Goal: Task Accomplishment & Management: Complete application form

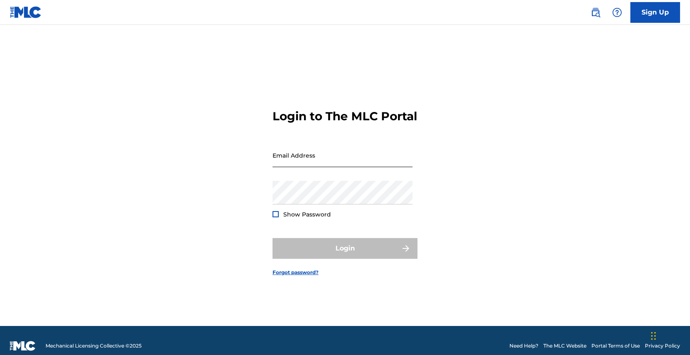
click at [292, 164] on input "Email Address" at bounding box center [343, 155] width 140 height 24
click at [299, 164] on input "Email Address" at bounding box center [343, 155] width 140 height 24
type input "[EMAIL_ADDRESS][DOMAIN_NAME]"
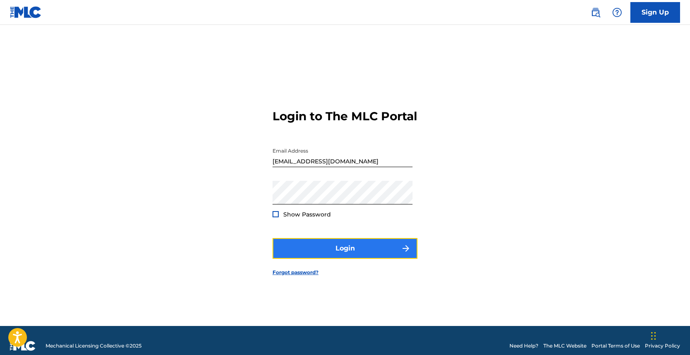
click at [326, 247] on button "Login" at bounding box center [345, 248] width 145 height 21
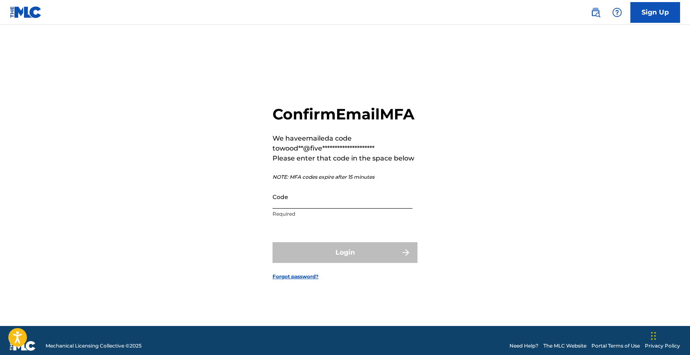
click at [311, 208] on input "Code" at bounding box center [343, 197] width 140 height 24
paste input "122835"
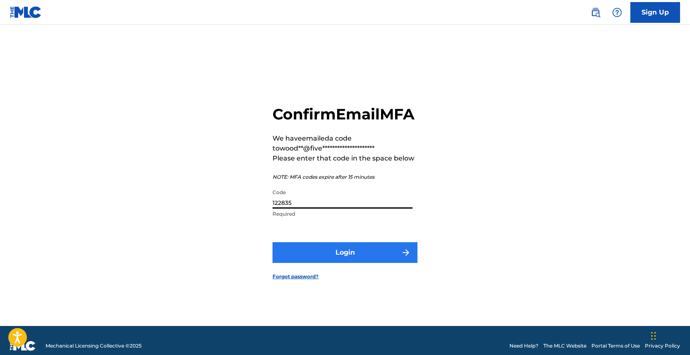
type input "122835"
click at [313, 261] on button "Login" at bounding box center [345, 252] width 145 height 21
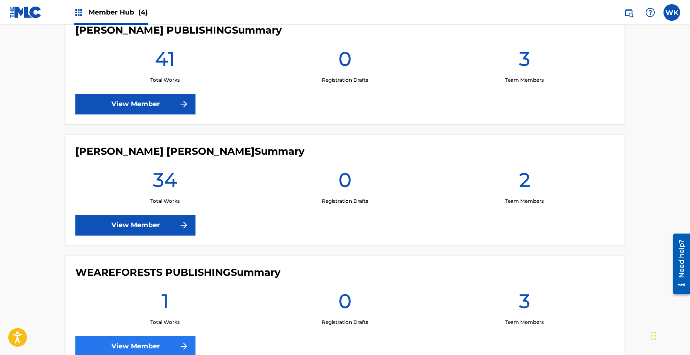
scroll to position [417, 0]
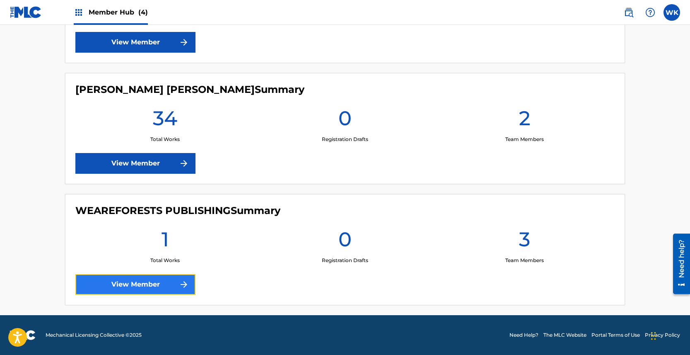
click at [169, 282] on link "View Member" at bounding box center [135, 284] width 120 height 21
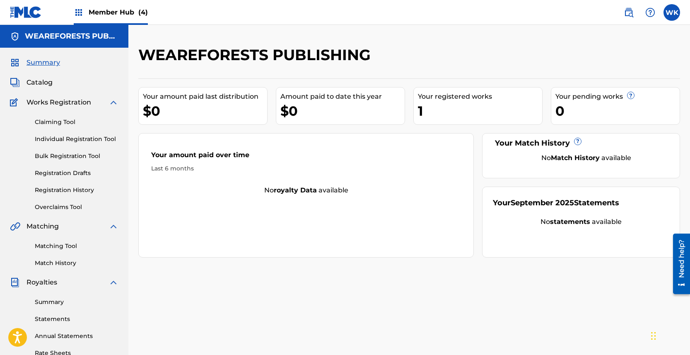
click at [66, 195] on div "Claiming Tool Individual Registration Tool Bulk Registration Tool Registration …" at bounding box center [64, 159] width 109 height 104
click at [65, 186] on link "Registration History" at bounding box center [77, 190] width 84 height 9
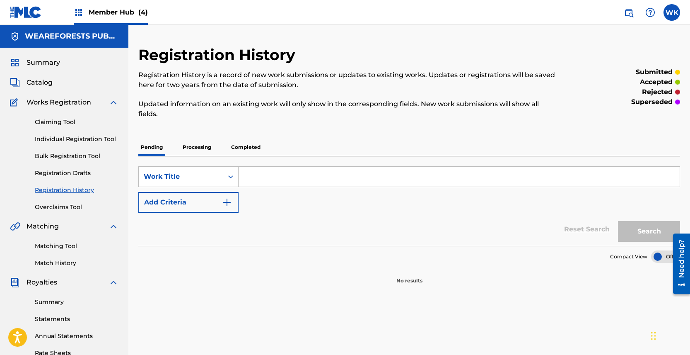
click at [242, 145] on p "Completed" at bounding box center [246, 146] width 34 height 17
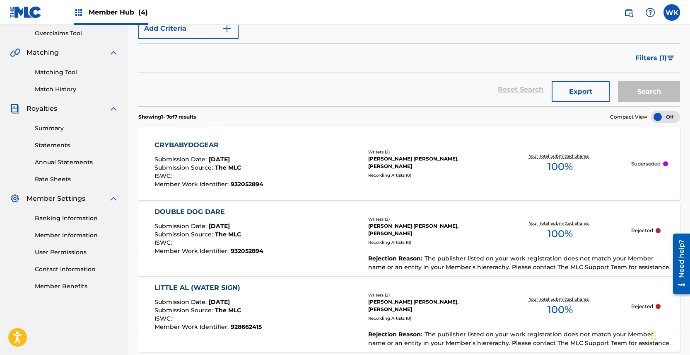
scroll to position [211, 0]
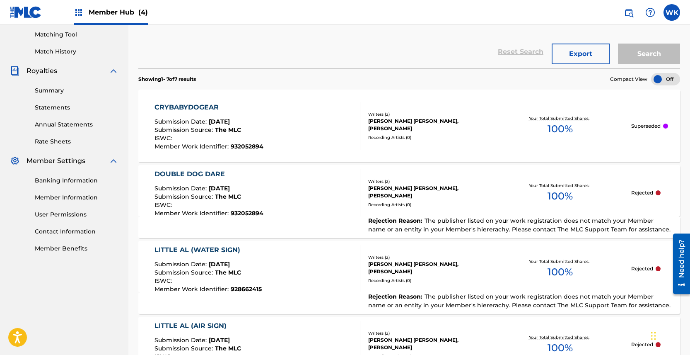
click at [276, 200] on div "DOUBLE DOG DARE Submission Date : [DATE] Submission Source : The MLC ISWC : Mem…" at bounding box center [257, 192] width 206 height 47
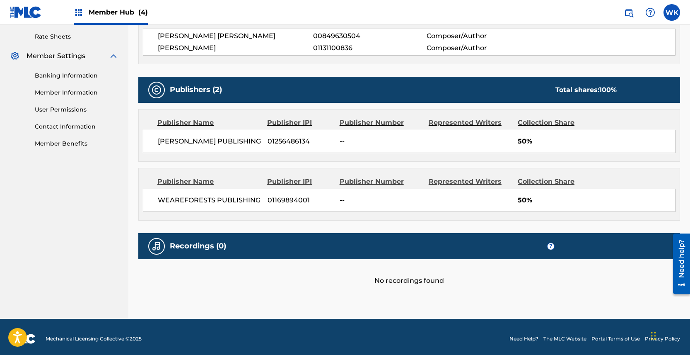
scroll to position [330, 0]
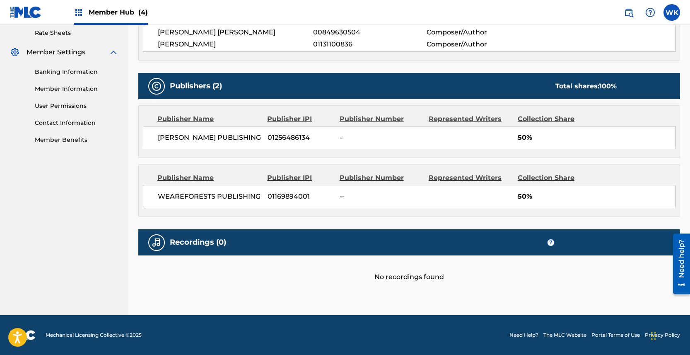
click at [352, 280] on div "No recordings found" at bounding box center [409, 268] width 542 height 27
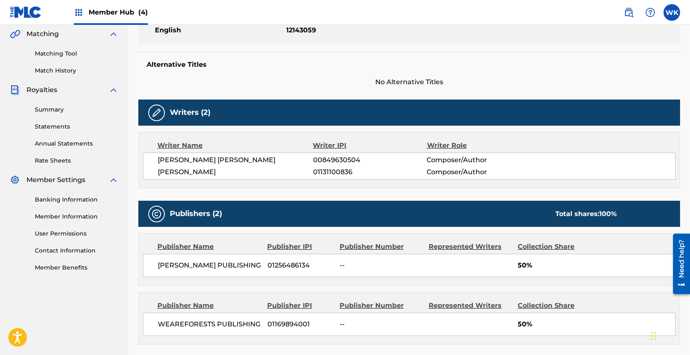
scroll to position [0, 0]
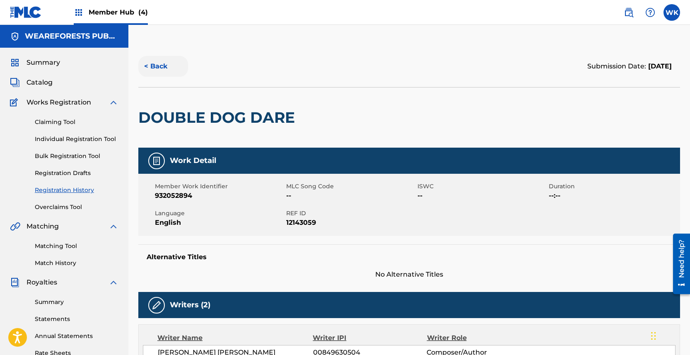
click at [159, 62] on button "< Back" at bounding box center [163, 66] width 50 height 21
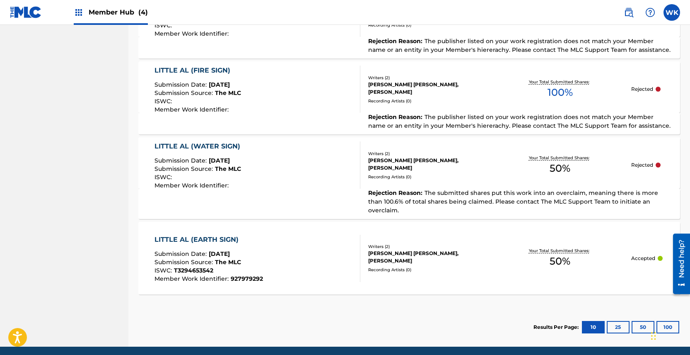
scroll to position [565, 0]
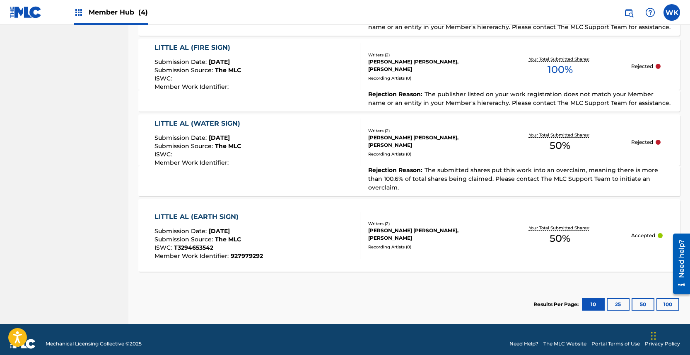
click at [163, 124] on div "LITTLE AL (WATER SIGN)" at bounding box center [199, 123] width 90 height 10
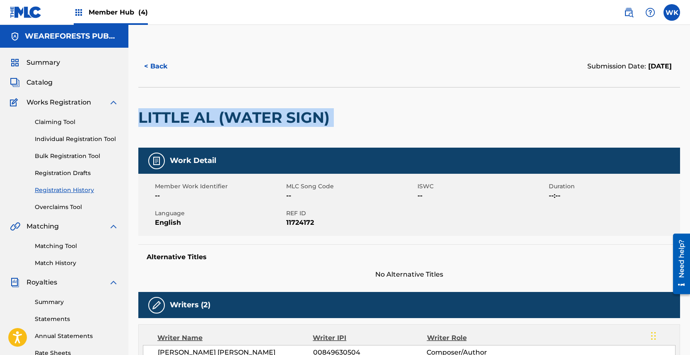
drag, startPoint x: 137, startPoint y: 114, endPoint x: 342, endPoint y: 114, distance: 204.6
click at [342, 114] on div "< Back Submission Date: July 02, 2025 LITTLE AL (WATER SIGN) Work Detail Member…" at bounding box center [409, 311] width 562 height 530
copy div "LITTLE AL (WATER SIGN)"
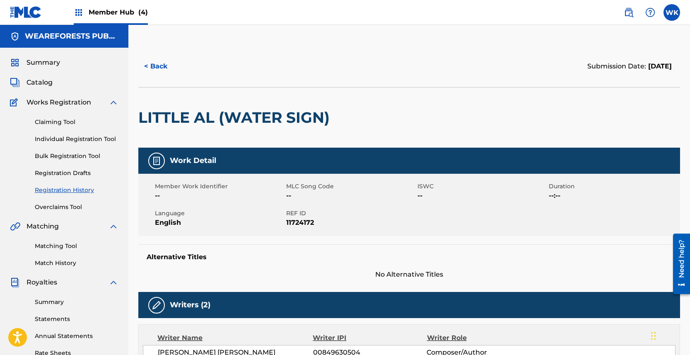
click at [300, 224] on span "11724172" at bounding box center [350, 222] width 129 height 10
copy span "11724172"
click at [106, 21] on div "Member Hub (4)" at bounding box center [111, 12] width 74 height 24
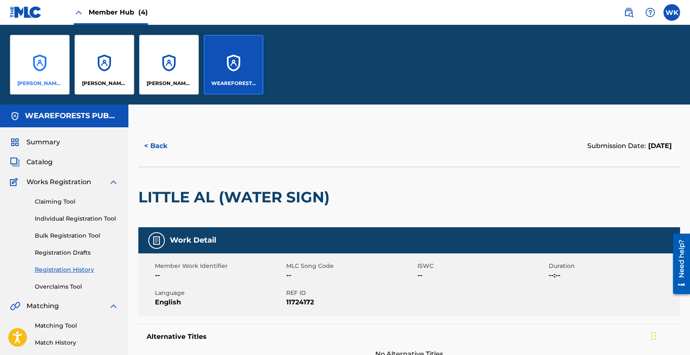
click at [35, 58] on div "[PERSON_NAME] PUBLISHING" at bounding box center [40, 65] width 60 height 60
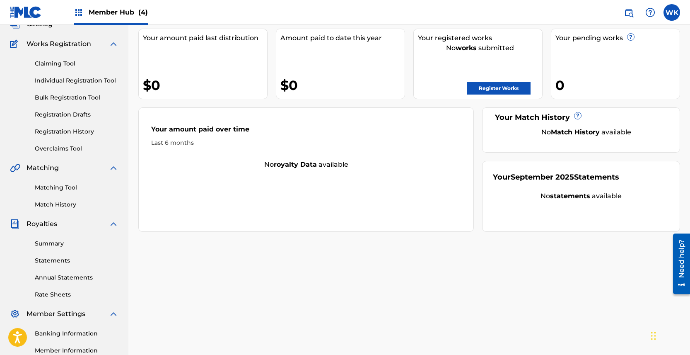
scroll to position [159, 0]
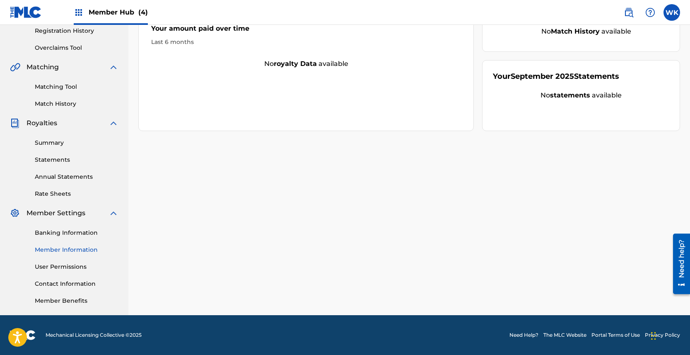
click at [70, 249] on link "Member Information" at bounding box center [77, 249] width 84 height 9
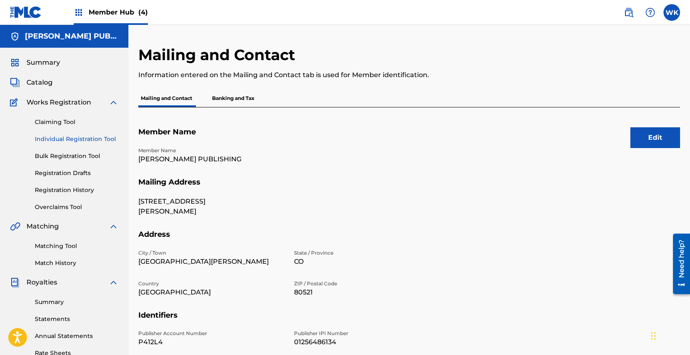
click at [64, 138] on link "Individual Registration Tool" at bounding box center [77, 139] width 84 height 9
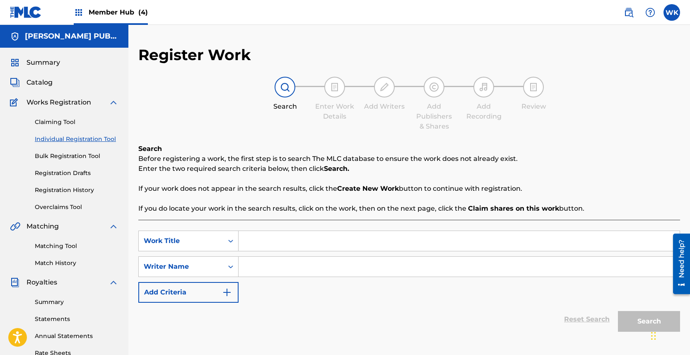
click at [268, 244] on input "Search Form" at bounding box center [459, 241] width 441 height 20
paste input "LITTLE AL (FIRE SIGN)"
type input "LITTLE AL (FIRE SIGN)"
click at [266, 273] on input "Search Form" at bounding box center [459, 266] width 441 height 20
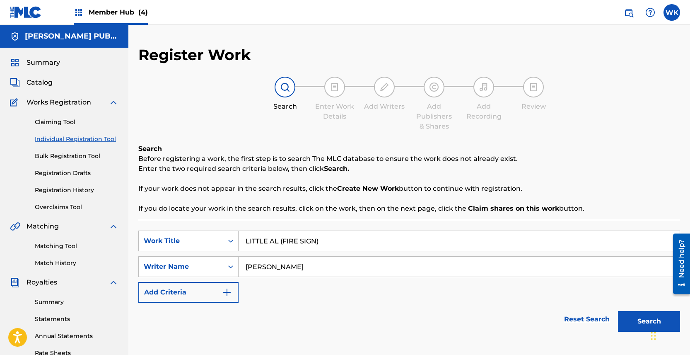
type input "[PERSON_NAME]"
click at [618, 311] on button "Search" at bounding box center [649, 321] width 62 height 21
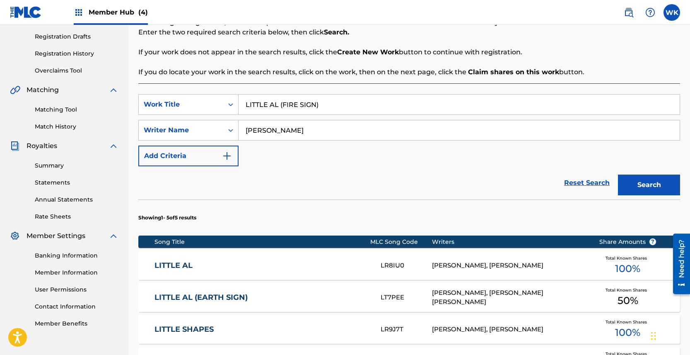
scroll to position [330, 0]
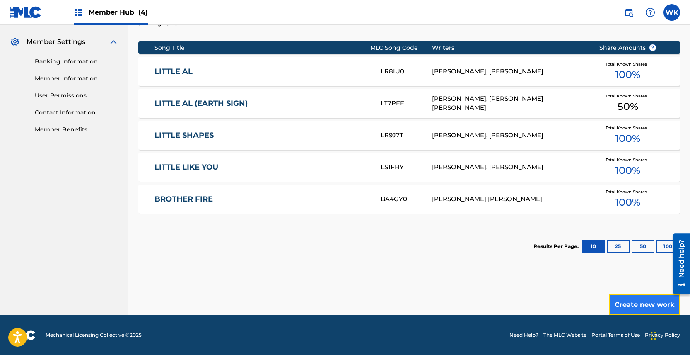
click at [622, 299] on button "Create new work" at bounding box center [644, 304] width 71 height 21
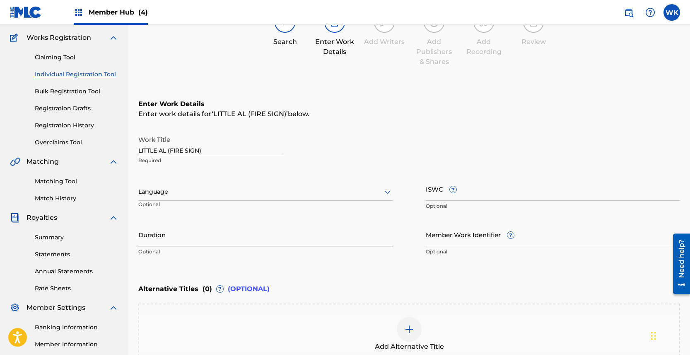
scroll to position [63, 0]
click at [206, 197] on div at bounding box center [265, 193] width 254 height 10
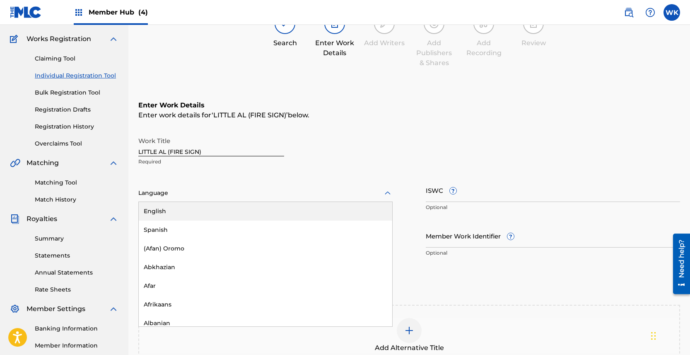
click at [194, 214] on div "English" at bounding box center [265, 211] width 253 height 19
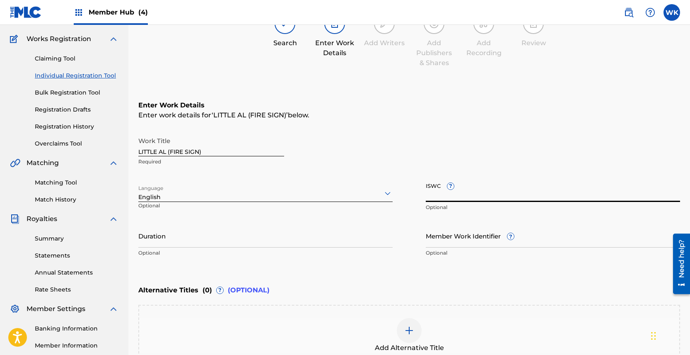
click at [433, 193] on input "ISWC ?" at bounding box center [553, 190] width 254 height 24
paste input "927979290"
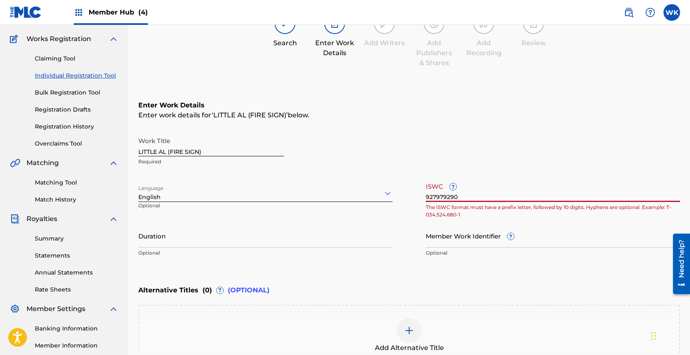
type input "927979290"
click at [451, 241] on input "Member Work Identifier ?" at bounding box center [553, 236] width 254 height 24
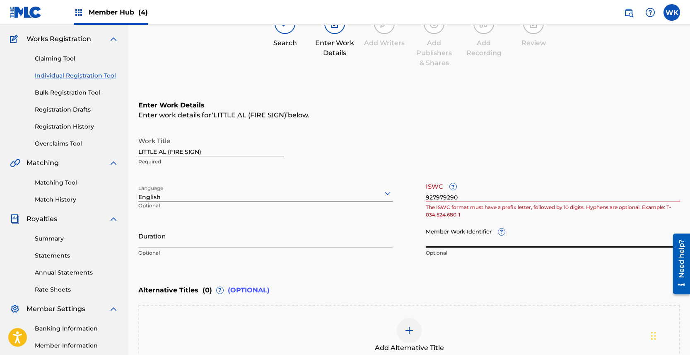
paste input "927979290"
type input "927979290"
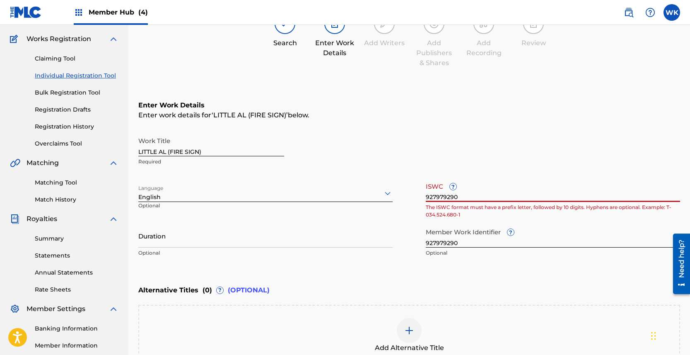
click at [448, 200] on input "927979290" at bounding box center [553, 190] width 254 height 24
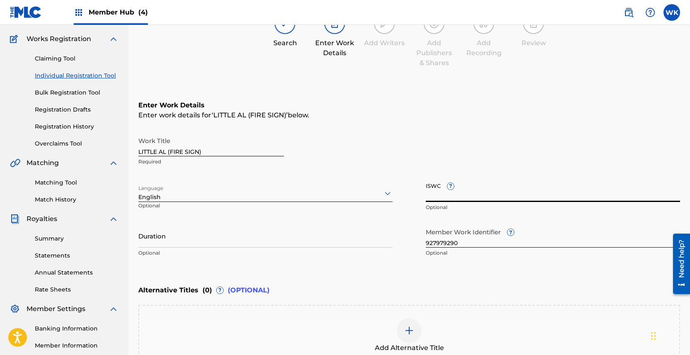
paste input "T3294653597"
type input "T3294653597"
click at [468, 133] on div "Work Title LITTLE AL (FIRE SIGN) Required" at bounding box center [409, 151] width 542 height 37
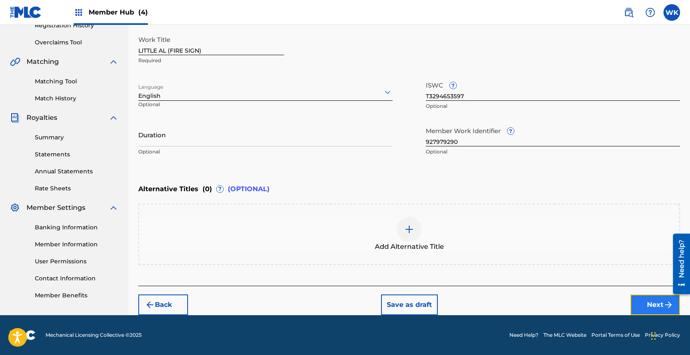
click at [652, 306] on button "Next" at bounding box center [655, 304] width 50 height 21
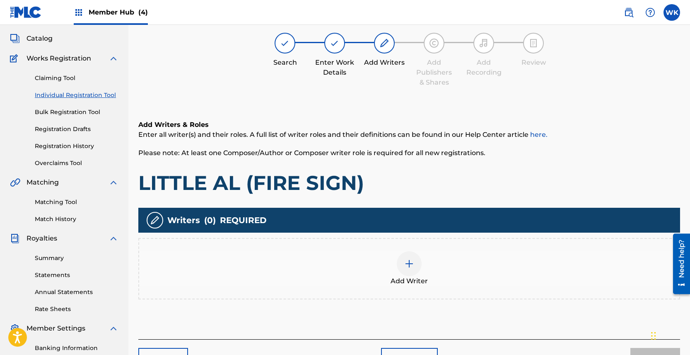
scroll to position [37, 0]
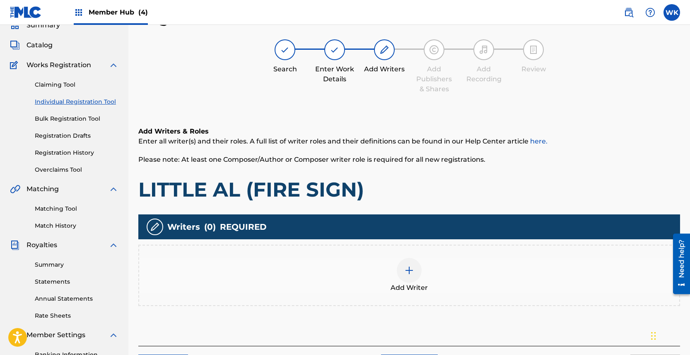
click at [401, 275] on div at bounding box center [409, 270] width 25 height 25
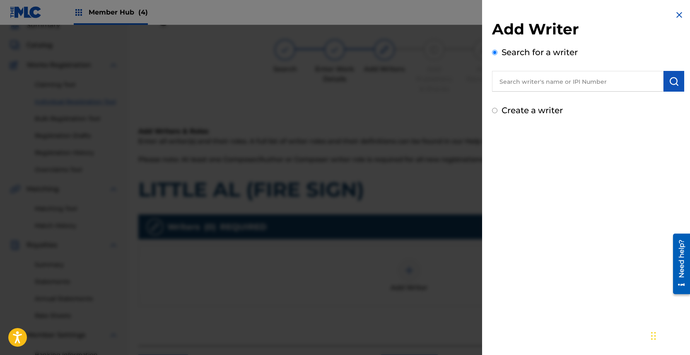
click at [567, 84] on input "text" at bounding box center [577, 81] width 171 height 21
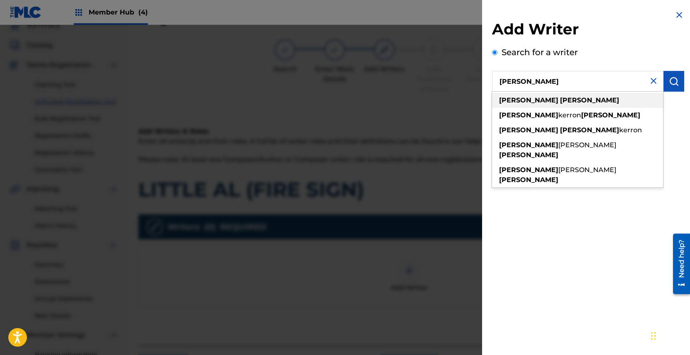
type input "[PERSON_NAME]"
click at [564, 99] on div "corey wright" at bounding box center [577, 100] width 171 height 15
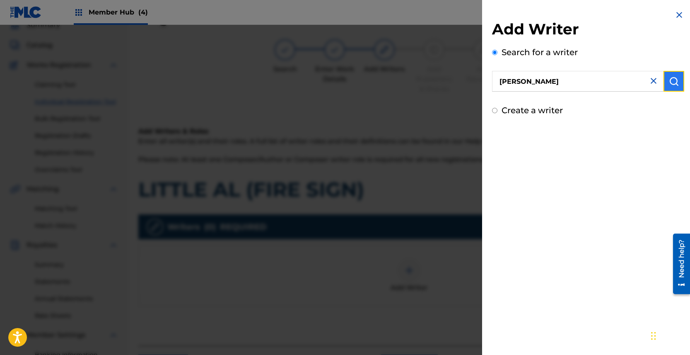
click at [678, 81] on button "submit" at bounding box center [674, 81] width 21 height 21
click at [670, 83] on img "submit" at bounding box center [674, 81] width 10 height 10
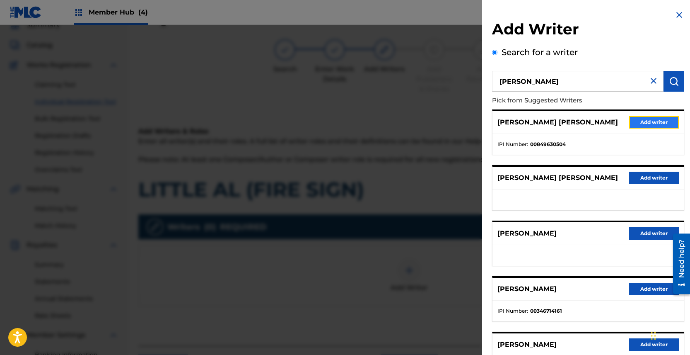
click at [652, 123] on button "Add writer" at bounding box center [654, 122] width 50 height 12
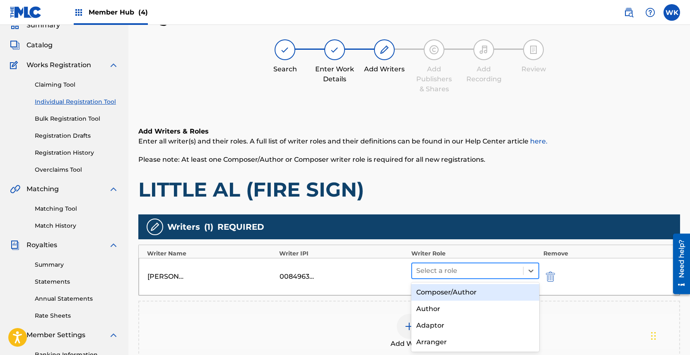
click at [439, 271] on div at bounding box center [467, 271] width 103 height 12
click at [437, 290] on div "Composer/Author" at bounding box center [475, 292] width 128 height 17
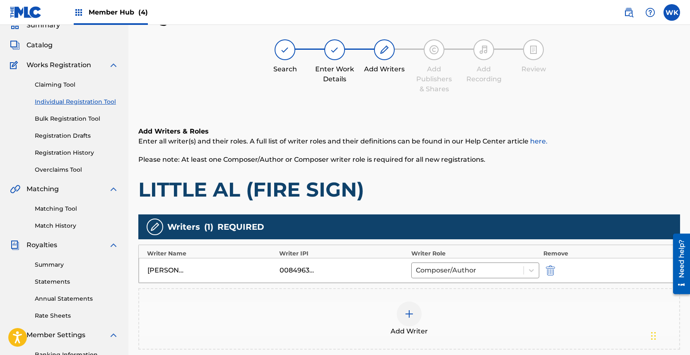
click at [411, 326] on span "Add Writer" at bounding box center [409, 331] width 37 height 10
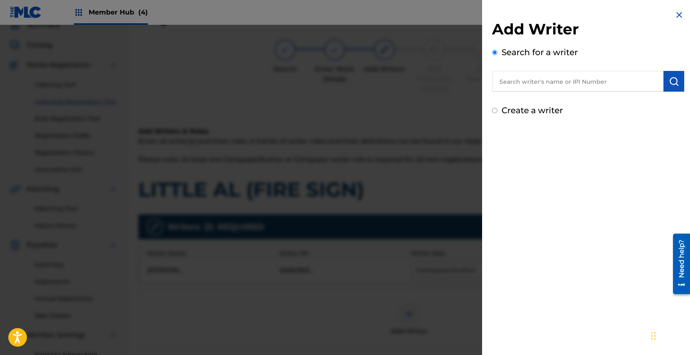
click at [594, 84] on input "text" at bounding box center [577, 81] width 171 height 21
type input "[PERSON_NAME]"
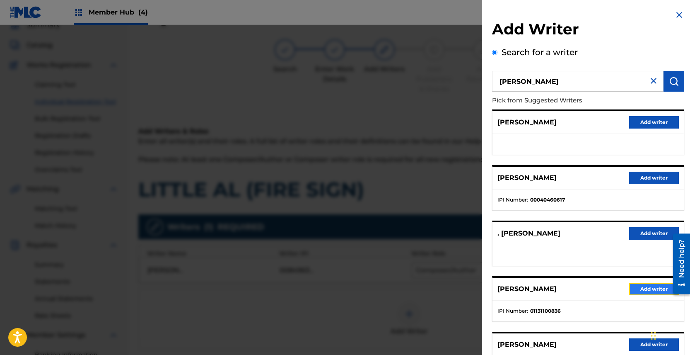
click at [635, 286] on button "Add writer" at bounding box center [654, 288] width 50 height 12
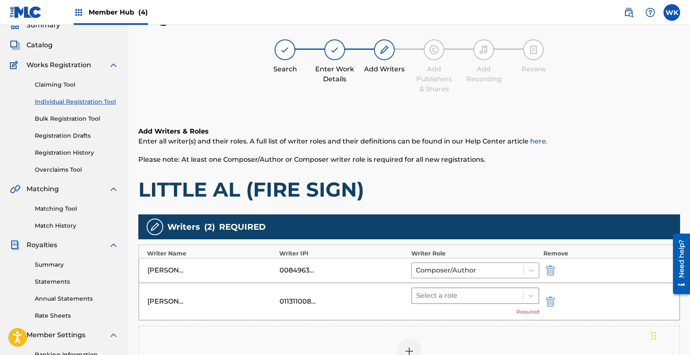
click at [509, 294] on div at bounding box center [467, 296] width 103 height 12
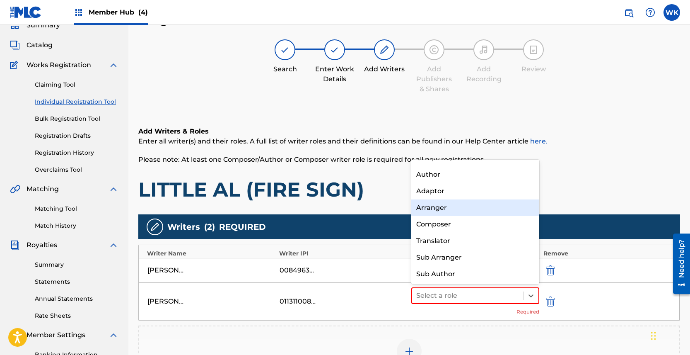
scroll to position [0, 0]
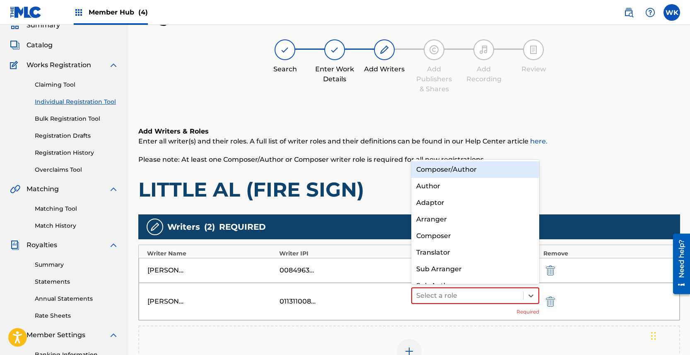
click at [444, 169] on div "Composer/Author" at bounding box center [475, 169] width 128 height 17
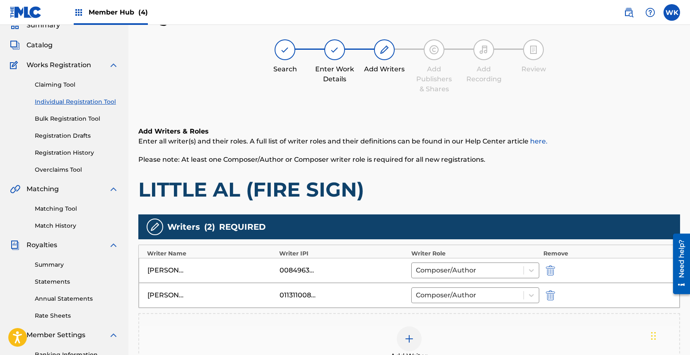
scroll to position [166, 0]
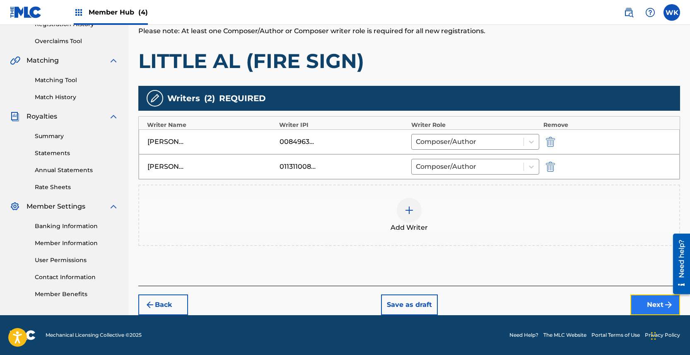
click at [645, 307] on button "Next" at bounding box center [655, 304] width 50 height 21
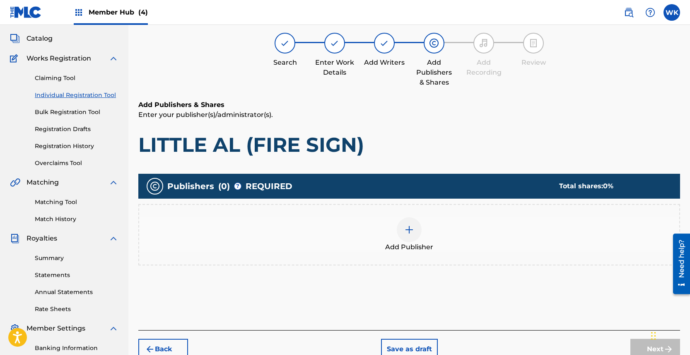
scroll to position [37, 0]
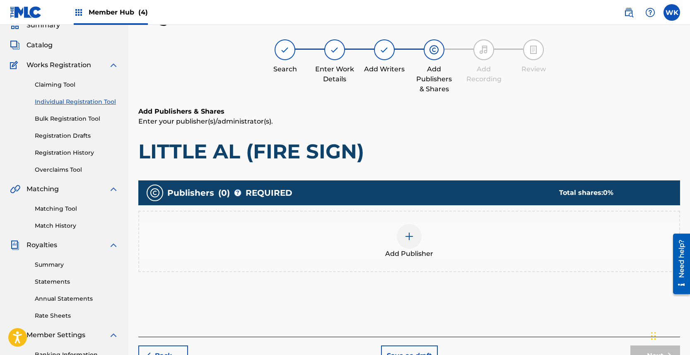
click at [408, 251] on span "Add Publisher" at bounding box center [409, 254] width 48 height 10
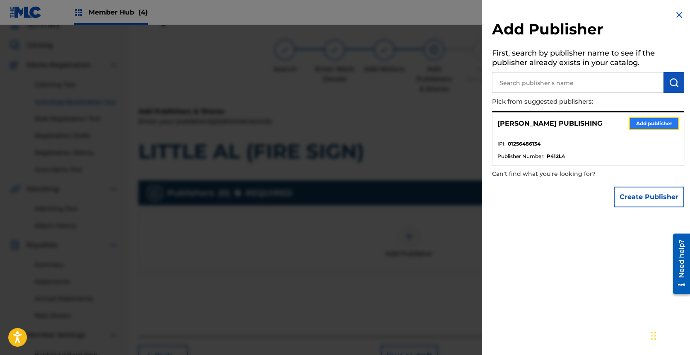
click at [656, 125] on button "Add publisher" at bounding box center [654, 123] width 50 height 12
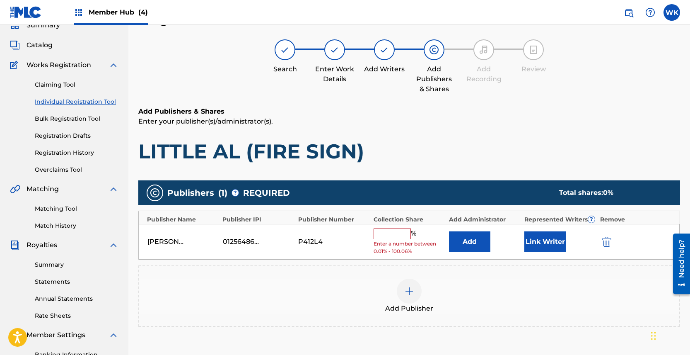
click at [396, 234] on input "text" at bounding box center [392, 233] width 37 height 11
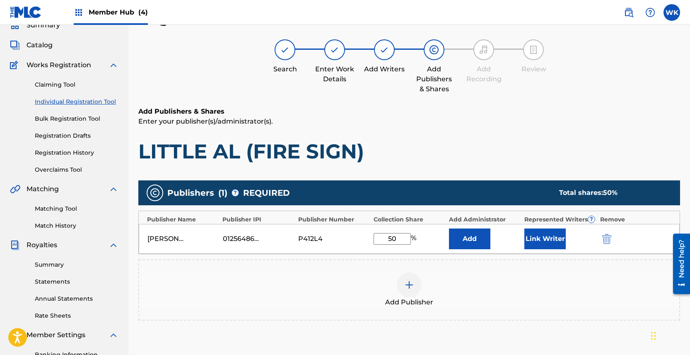
type input "50"
click at [400, 289] on div at bounding box center [409, 284] width 25 height 25
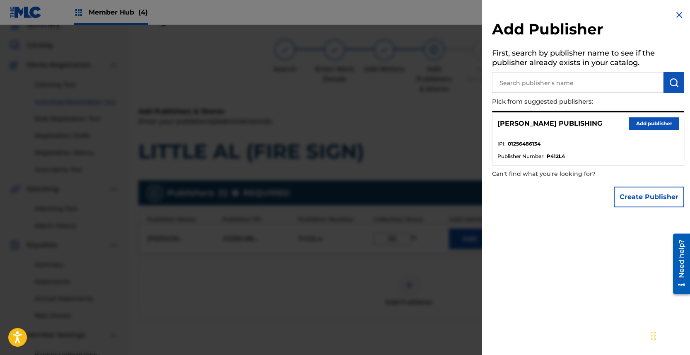
click at [577, 79] on input "text" at bounding box center [577, 82] width 171 height 21
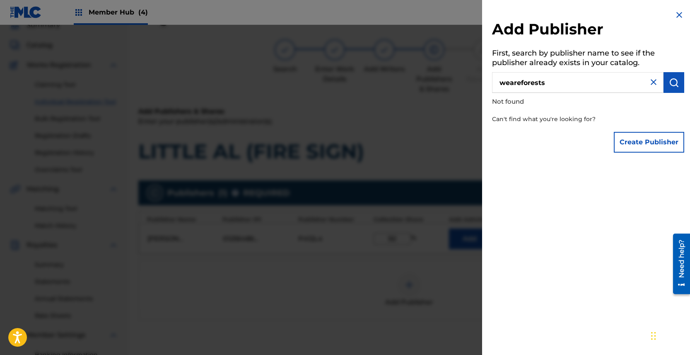
click at [580, 83] on input "weareforests" at bounding box center [577, 82] width 171 height 21
type input "weareforests publishing"
click at [649, 79] on img at bounding box center [654, 82] width 10 height 10
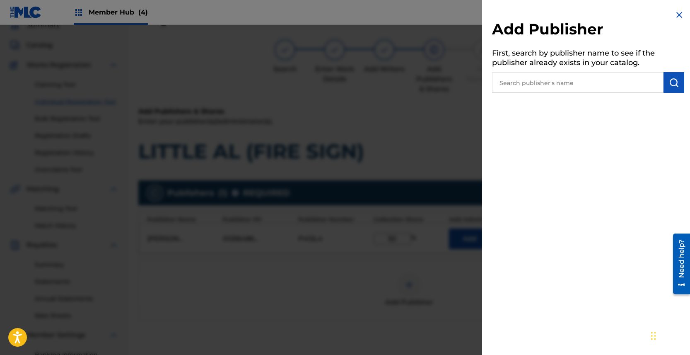
click at [677, 11] on img at bounding box center [679, 15] width 10 height 10
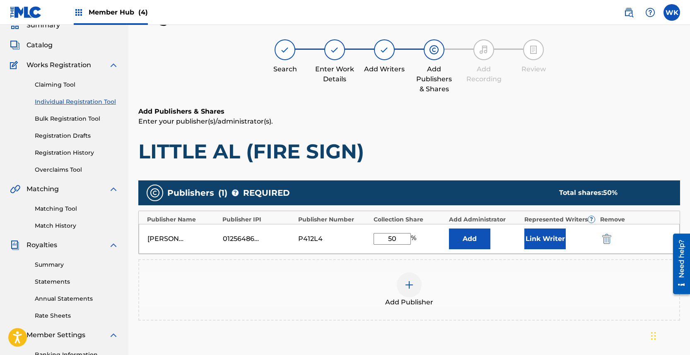
click at [409, 284] on img at bounding box center [409, 285] width 10 height 10
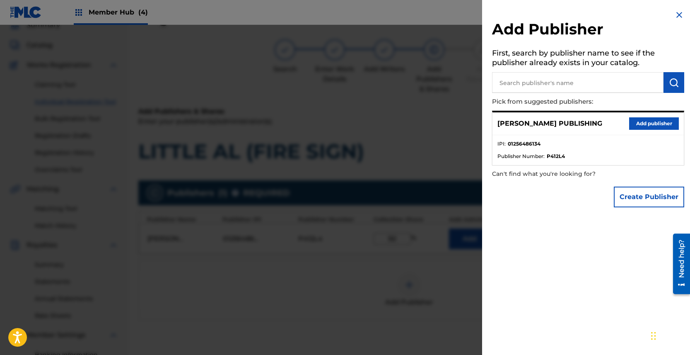
click at [586, 86] on input "text" at bounding box center [577, 82] width 171 height 21
type input "weareforests publishing"
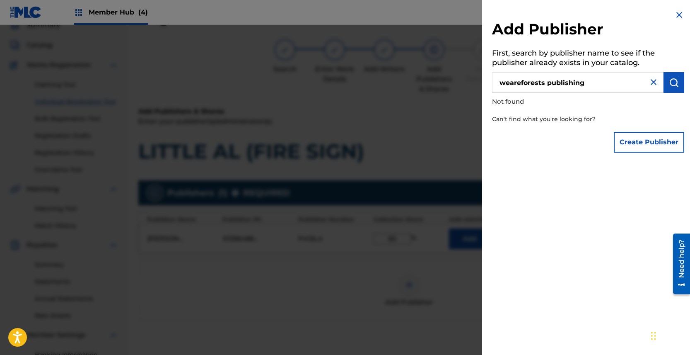
click at [675, 15] on img at bounding box center [679, 15] width 10 height 10
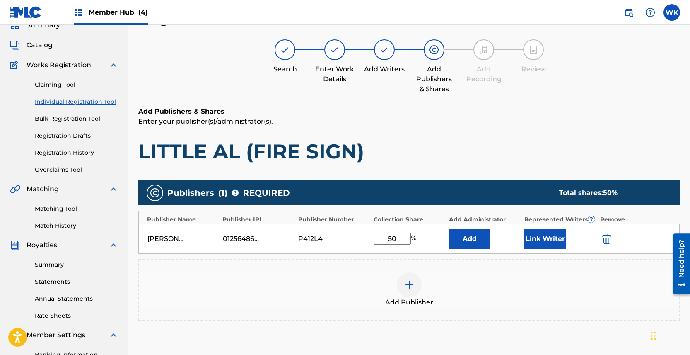
click at [415, 281] on div at bounding box center [409, 284] width 25 height 25
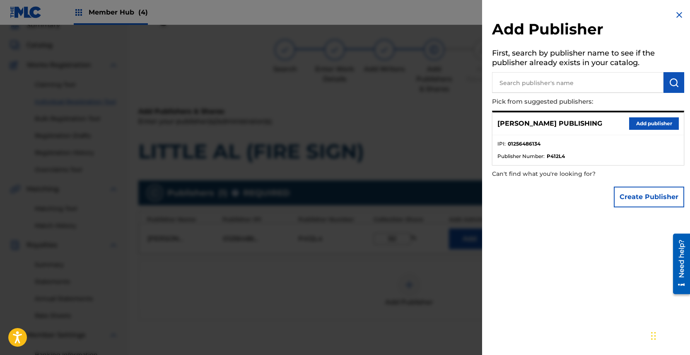
click at [542, 84] on input "text" at bounding box center [577, 82] width 171 height 21
paste input "01169894001"
type input "01169894001"
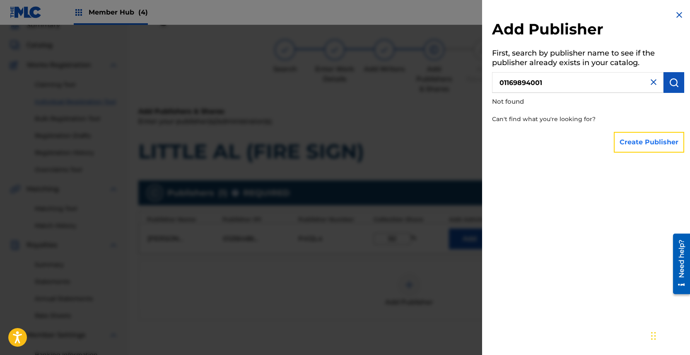
click at [641, 143] on button "Create Publisher" at bounding box center [649, 142] width 70 height 21
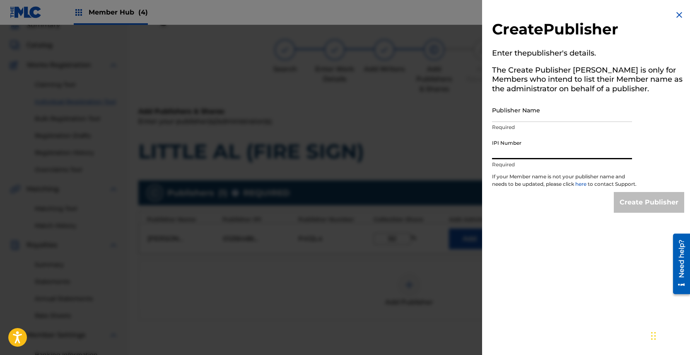
click at [556, 148] on input "IPI Number" at bounding box center [562, 147] width 140 height 24
paste input "01169894001"
type input "01169894001"
click at [524, 112] on input "Publisher Name" at bounding box center [562, 110] width 140 height 24
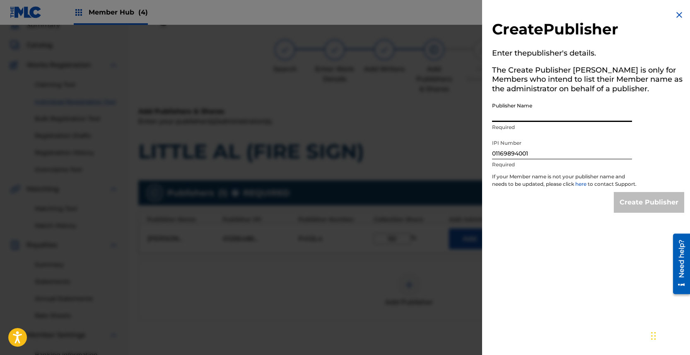
type input "WEAREFORESTS PUBLISHING"
click at [628, 210] on input "Create Publisher" at bounding box center [649, 202] width 70 height 21
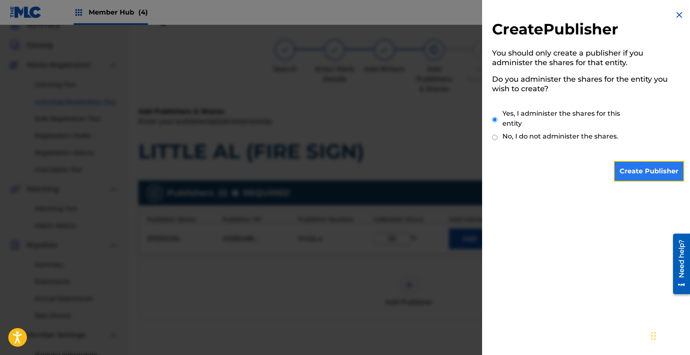
click at [634, 167] on input "Create Publisher" at bounding box center [649, 171] width 70 height 21
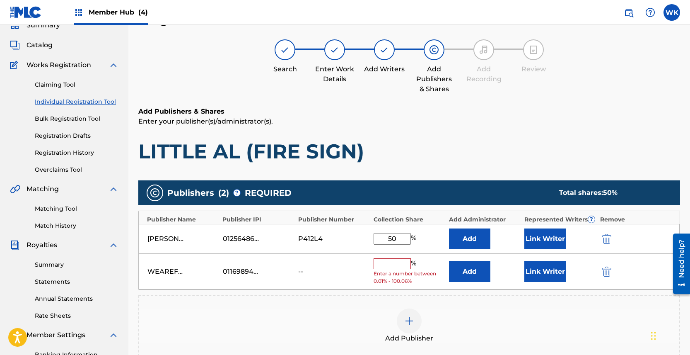
click at [396, 264] on input "text" at bounding box center [392, 263] width 37 height 11
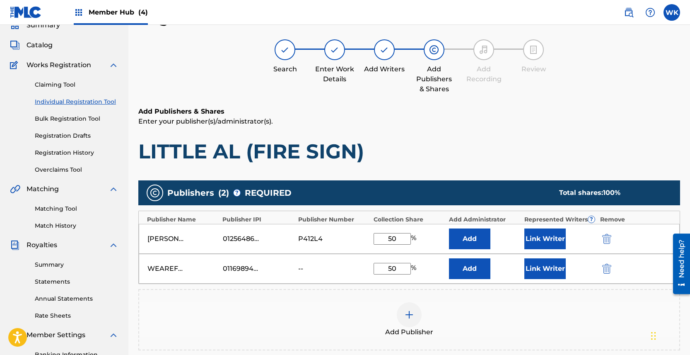
type input "50"
click at [446, 312] on div "Add Publisher" at bounding box center [409, 319] width 540 height 35
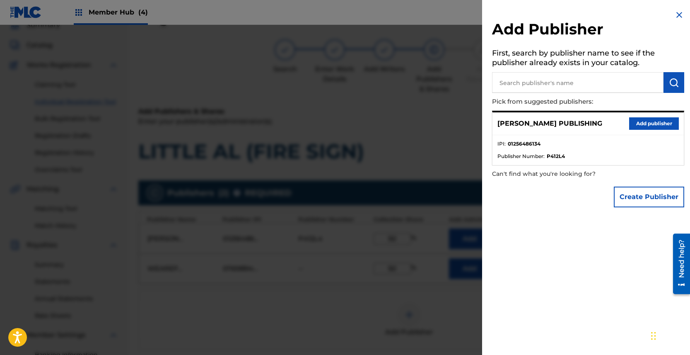
click at [426, 293] on div at bounding box center [345, 202] width 690 height 355
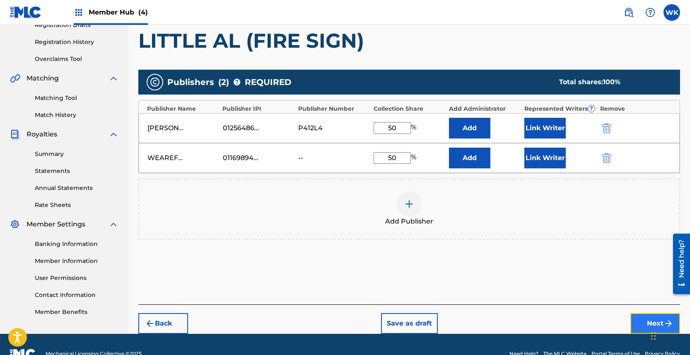
click at [648, 323] on button "Next" at bounding box center [655, 323] width 50 height 21
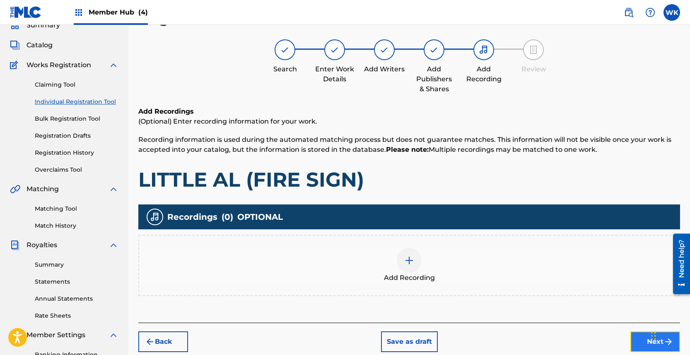
click at [636, 338] on button "Next" at bounding box center [655, 341] width 50 height 21
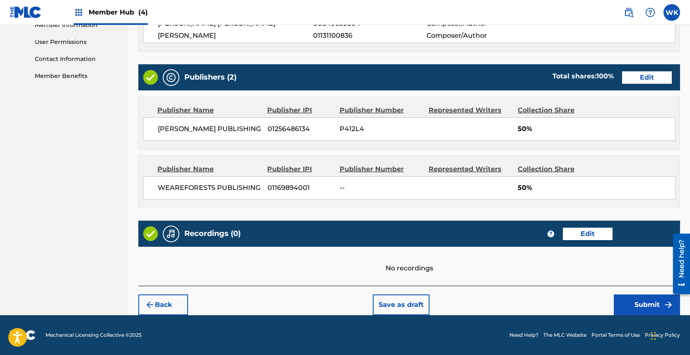
scroll to position [393, 0]
click at [629, 305] on button "Submit" at bounding box center [647, 304] width 66 height 21
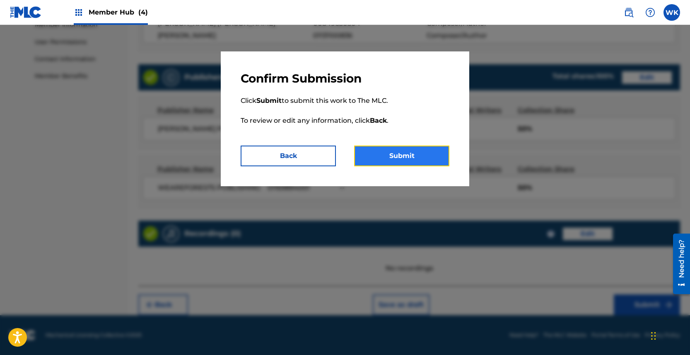
click at [404, 156] on button "Submit" at bounding box center [401, 155] width 95 height 21
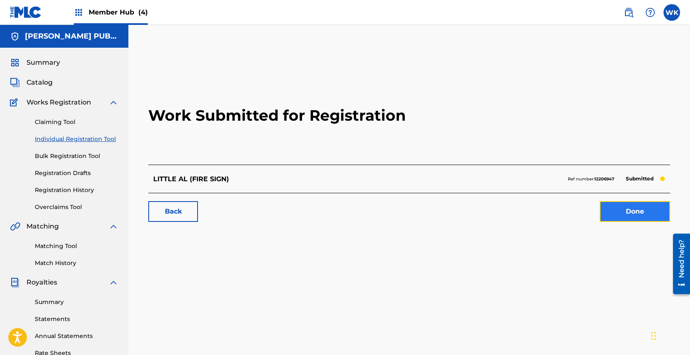
click at [625, 213] on link "Done" at bounding box center [635, 211] width 70 height 21
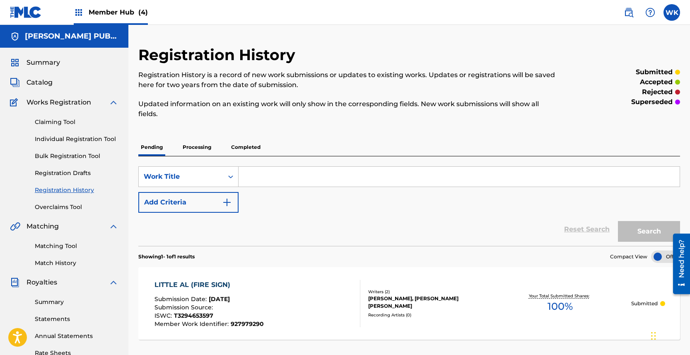
click at [203, 149] on p "Processing" at bounding box center [197, 146] width 34 height 17
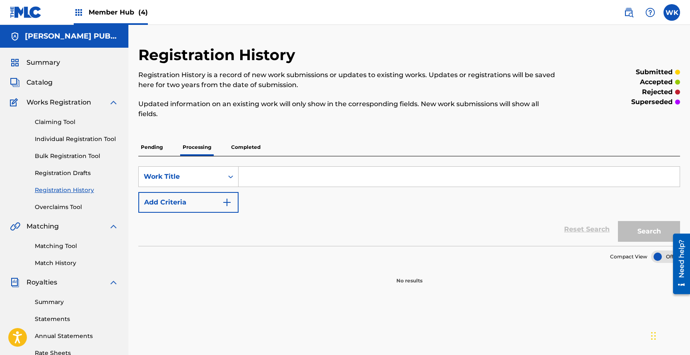
click at [158, 144] on p "Pending" at bounding box center [151, 146] width 27 height 17
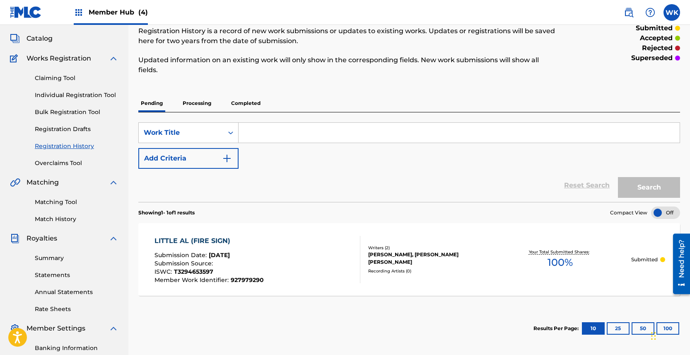
scroll to position [30, 0]
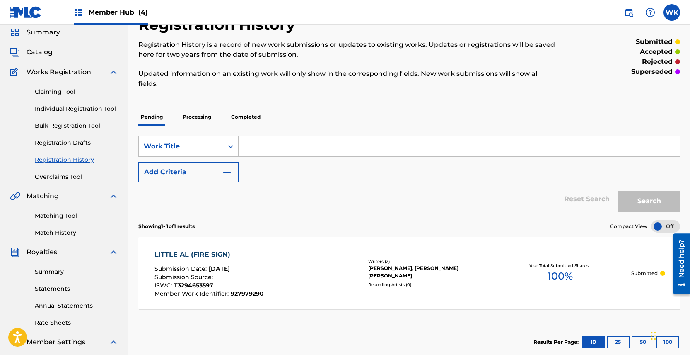
click at [253, 113] on p "Completed" at bounding box center [246, 116] width 34 height 17
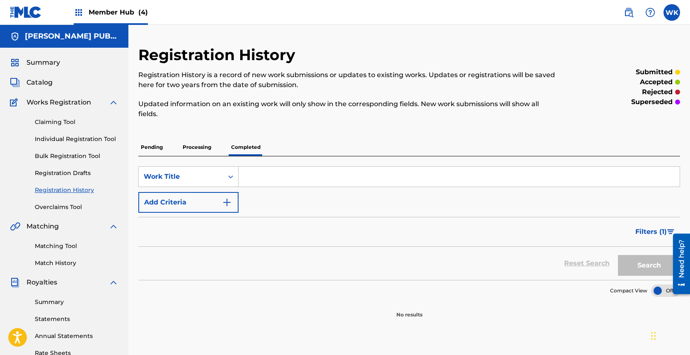
scroll to position [3, 0]
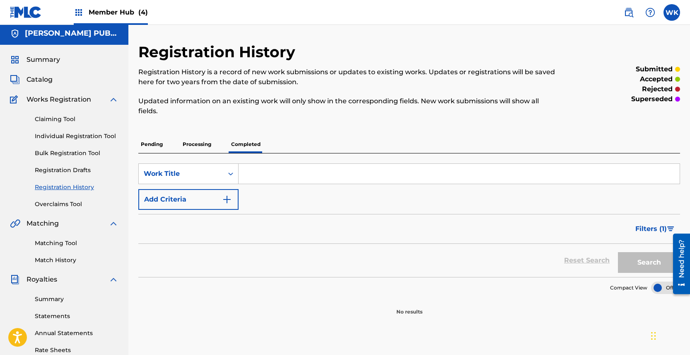
click at [108, 17] on span "Member Hub (4)" at bounding box center [118, 12] width 59 height 10
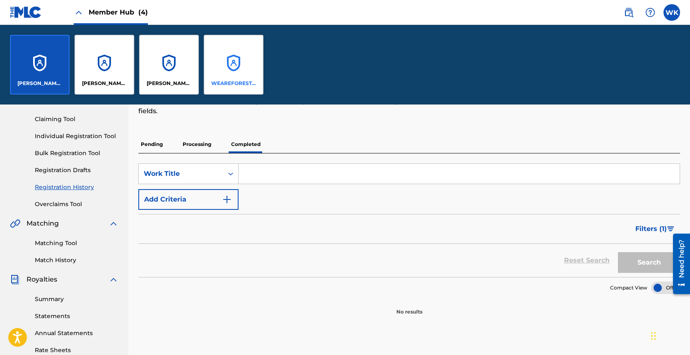
click at [242, 61] on div "WEAREFORESTS PUBLISHING" at bounding box center [234, 65] width 60 height 60
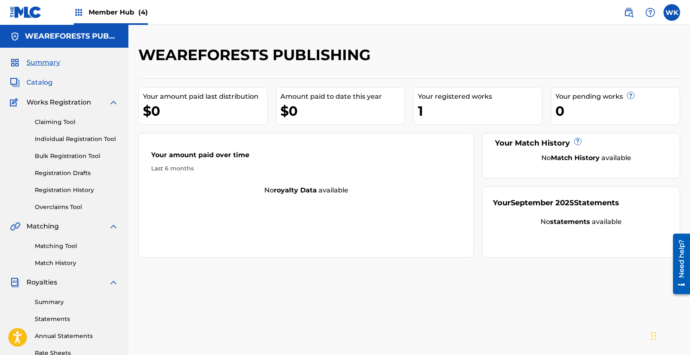
click at [47, 80] on span "Catalog" at bounding box center [40, 82] width 26 height 10
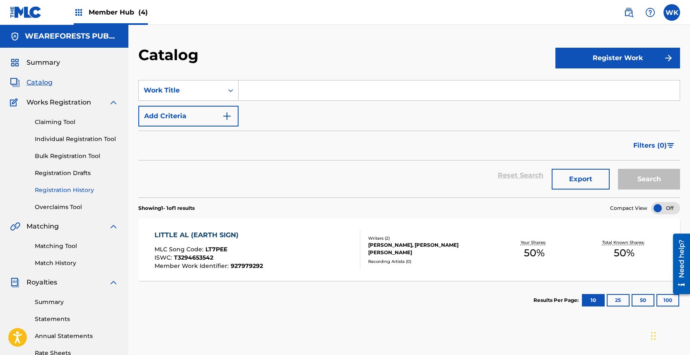
click at [68, 188] on link "Registration History" at bounding box center [77, 190] width 84 height 9
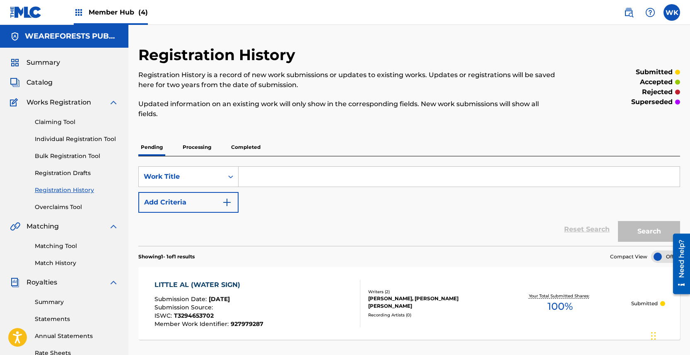
click at [247, 148] on p "Completed" at bounding box center [246, 146] width 34 height 17
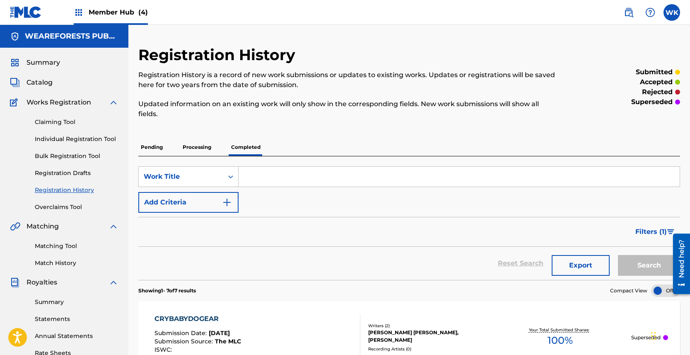
click at [313, 177] on input "Search Form" at bounding box center [459, 177] width 441 height 20
paste input "LITTLE AL (AIR SIGN)"
type input "LITTLE AL (AIR SIGN)"
click at [57, 123] on link "Claiming Tool" at bounding box center [77, 122] width 84 height 9
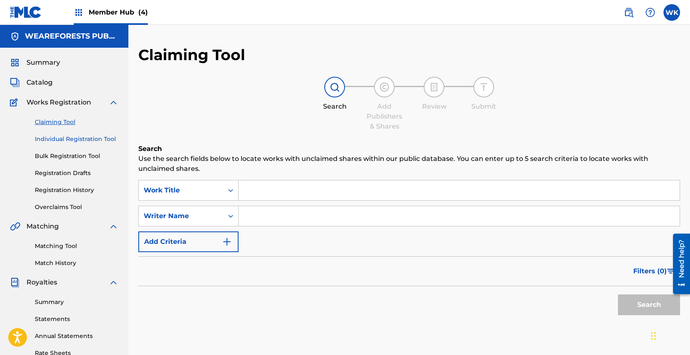
click at [73, 135] on link "Individual Registration Tool" at bounding box center [77, 139] width 84 height 9
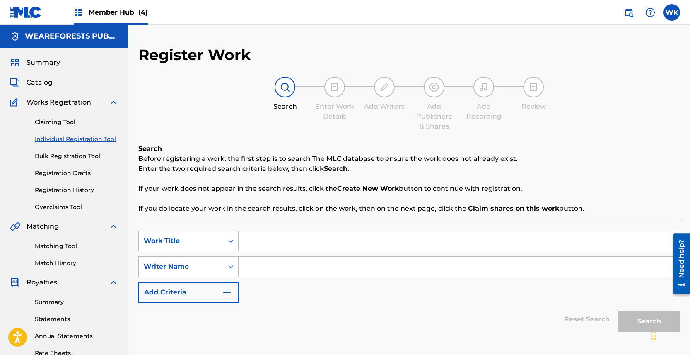
click at [259, 247] on input "Search Form" at bounding box center [459, 241] width 441 height 20
paste input "LITTLE AL (AIR SIGN)"
type input "LITTLE AL (AIR SIGN)"
click at [267, 267] on input "Search Form" at bounding box center [459, 266] width 441 height 20
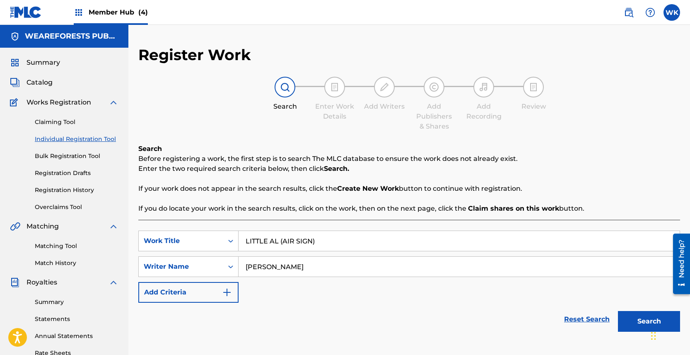
type input "[PERSON_NAME]"
click at [618, 311] on button "Search" at bounding box center [649, 321] width 62 height 21
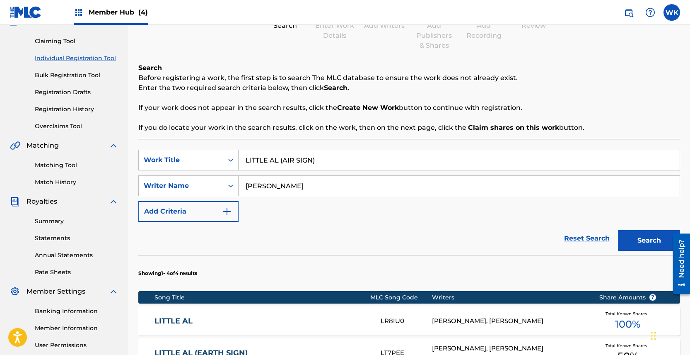
scroll to position [162, 0]
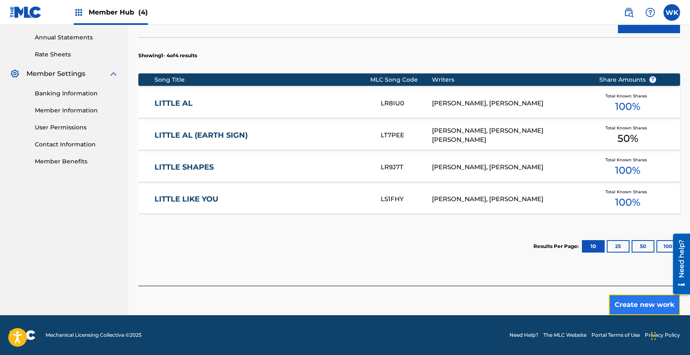
click at [636, 308] on button "Create new work" at bounding box center [644, 304] width 71 height 21
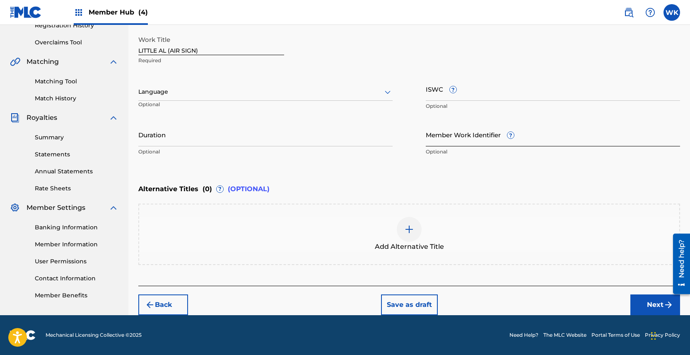
click at [461, 133] on input "Member Work Identifier ?" at bounding box center [553, 135] width 254 height 24
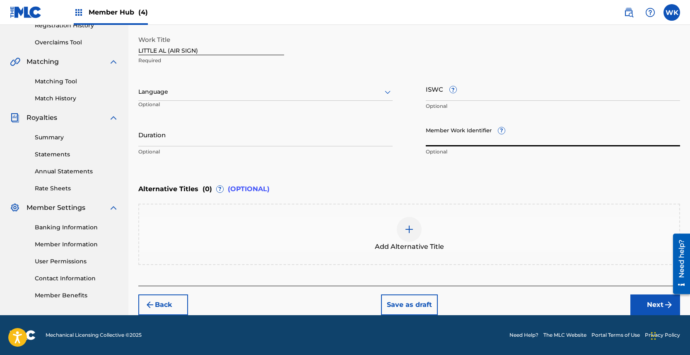
paste input "927979293"
type input "927979293"
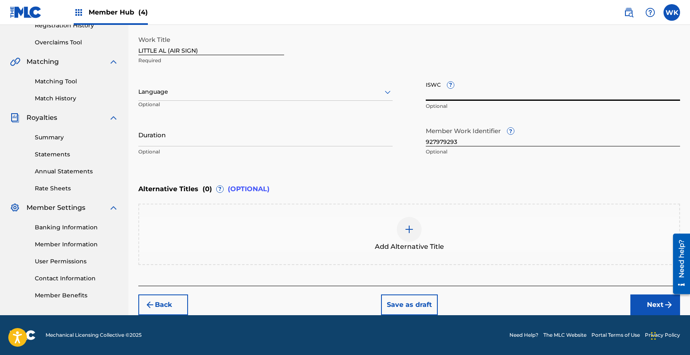
click at [487, 92] on input "ISWC ?" at bounding box center [553, 89] width 254 height 24
paste input "T3294654103"
type input "T3294654103"
click at [427, 64] on div "Work Title LITTLE AL (AIR SIGN) Required" at bounding box center [409, 49] width 542 height 37
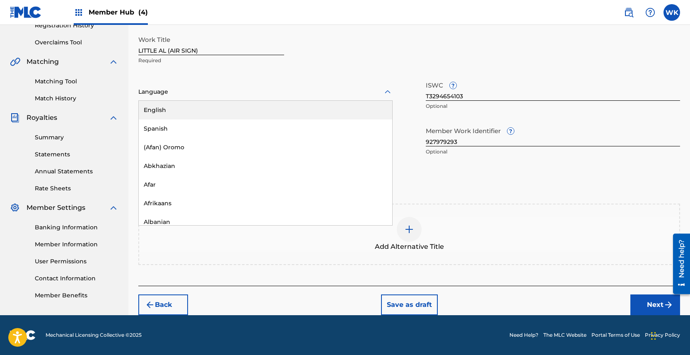
click at [231, 93] on div at bounding box center [265, 92] width 254 height 10
click at [222, 110] on div "English" at bounding box center [265, 110] width 253 height 19
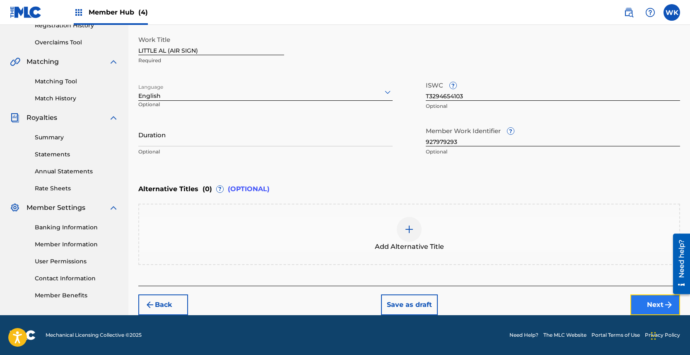
click at [639, 306] on button "Next" at bounding box center [655, 304] width 50 height 21
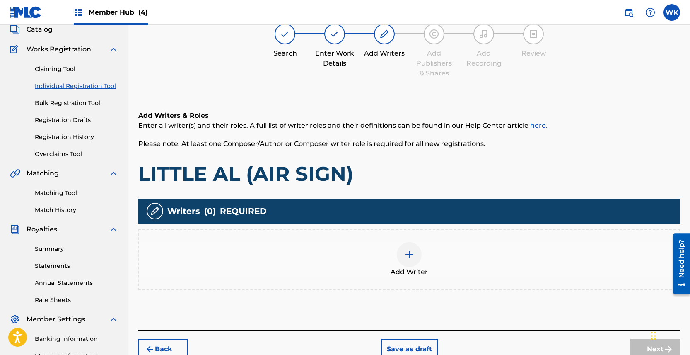
scroll to position [37, 0]
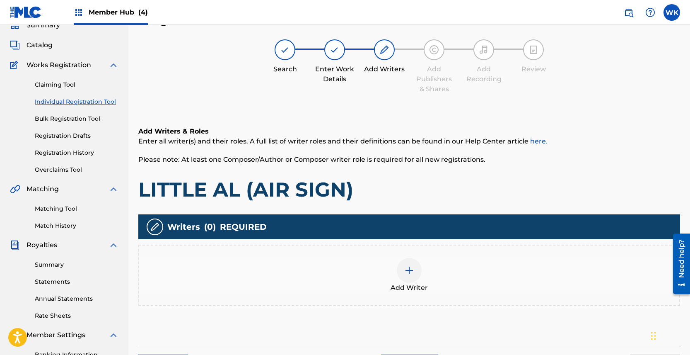
click at [410, 280] on div at bounding box center [409, 270] width 25 height 25
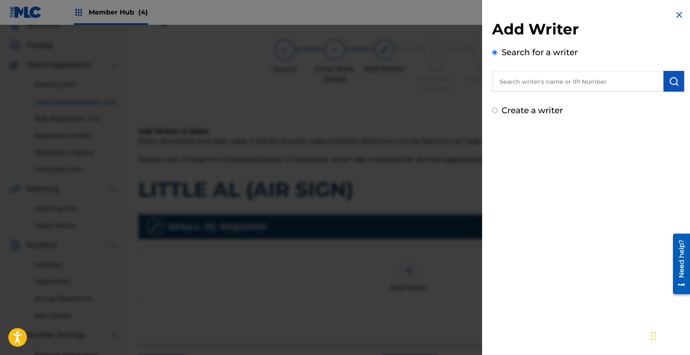
click at [542, 87] on input "text" at bounding box center [577, 81] width 171 height 21
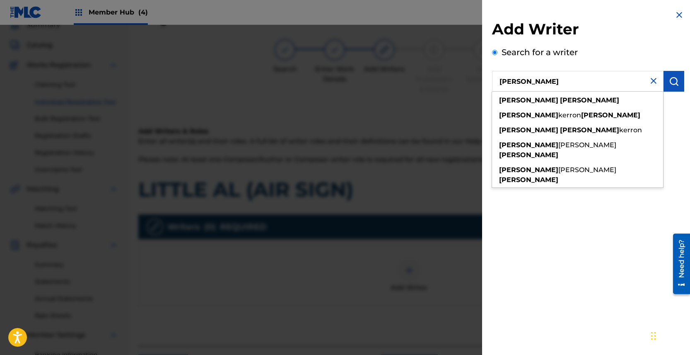
type input "[PERSON_NAME]"
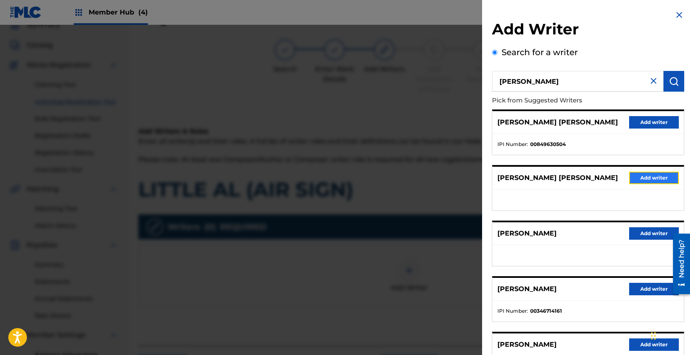
click at [656, 181] on button "Add writer" at bounding box center [654, 177] width 50 height 12
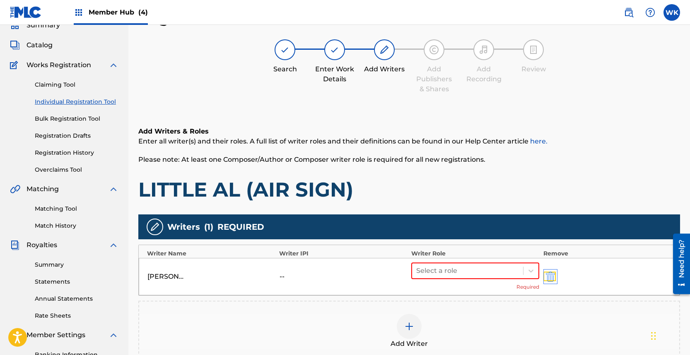
click at [550, 278] on img "submit" at bounding box center [550, 276] width 9 height 10
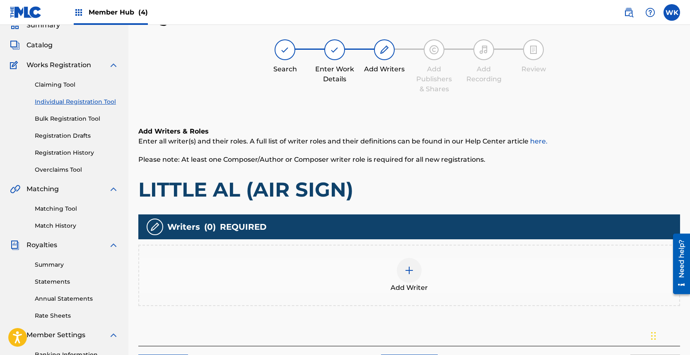
click at [417, 275] on div at bounding box center [409, 270] width 25 height 25
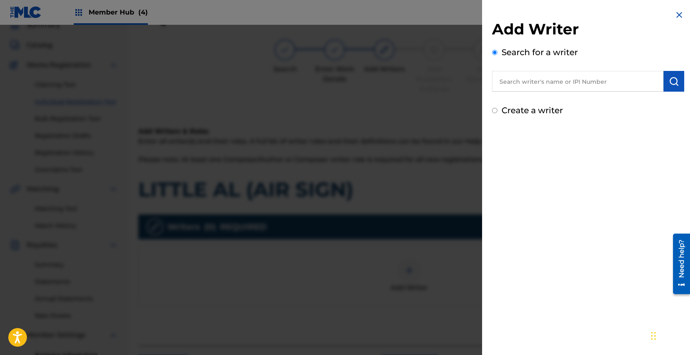
click at [614, 82] on input "text" at bounding box center [577, 81] width 171 height 21
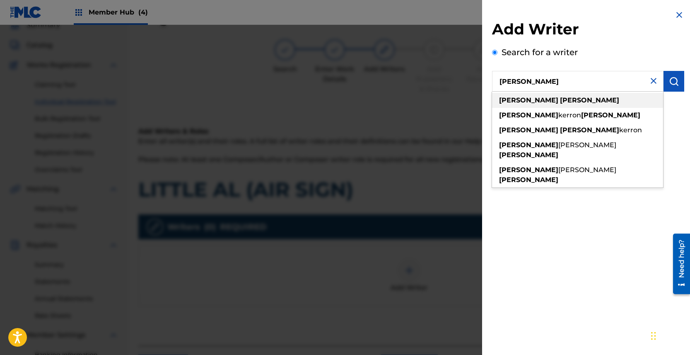
type input "[PERSON_NAME]"
click at [614, 98] on div "corey wright" at bounding box center [577, 100] width 171 height 15
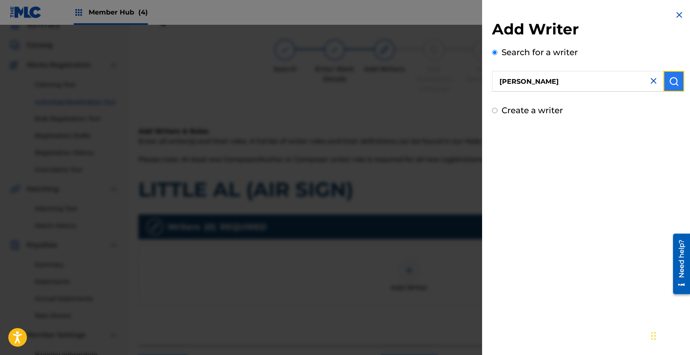
click at [664, 76] on button "submit" at bounding box center [674, 81] width 21 height 21
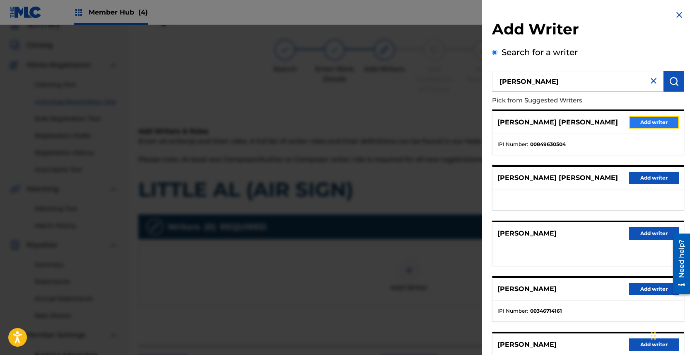
click at [653, 121] on button "Add writer" at bounding box center [654, 122] width 50 height 12
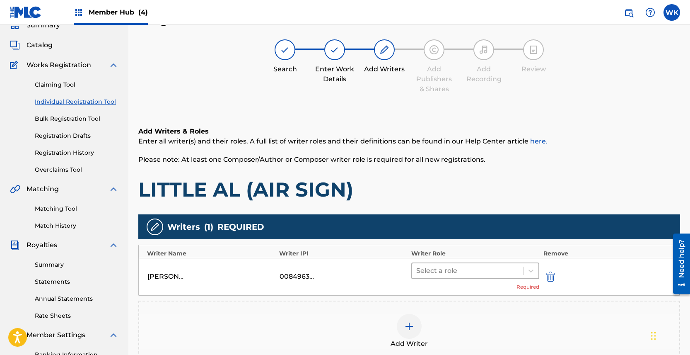
click at [487, 273] on div at bounding box center [467, 271] width 103 height 12
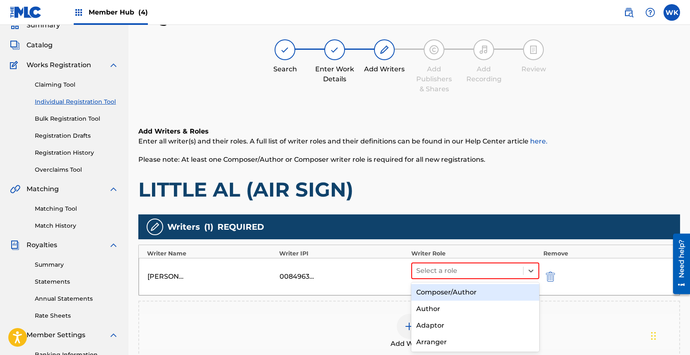
click at [466, 290] on div "Composer/Author" at bounding box center [475, 292] width 128 height 17
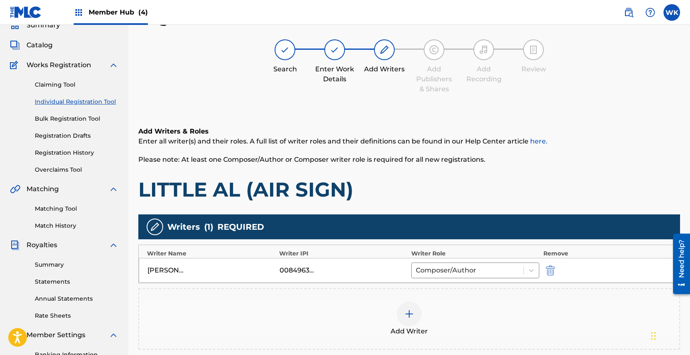
click at [413, 314] on img at bounding box center [409, 314] width 10 height 10
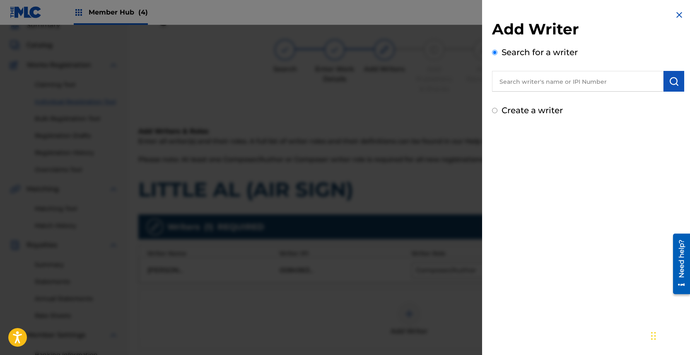
click at [577, 84] on input "text" at bounding box center [577, 81] width 171 height 21
type input "[PERSON_NAME]"
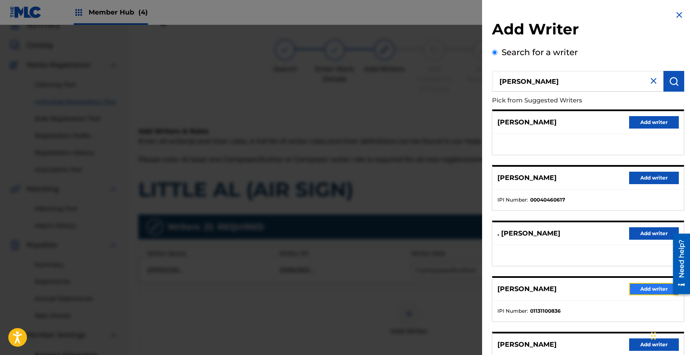
click at [648, 289] on button "Add writer" at bounding box center [654, 288] width 50 height 12
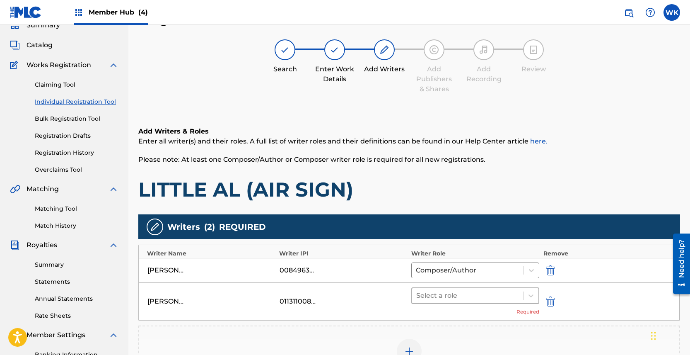
click at [498, 298] on div at bounding box center [467, 296] width 103 height 12
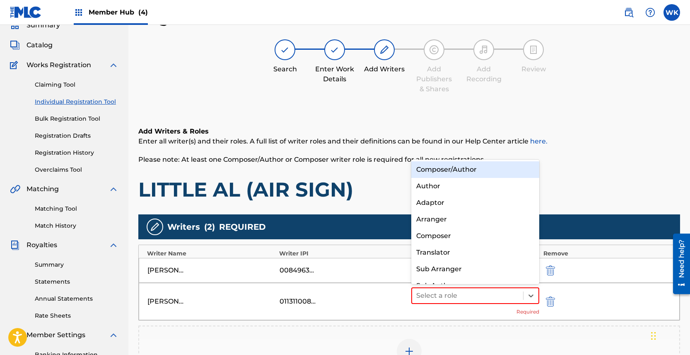
click at [455, 167] on div "Composer/Author" at bounding box center [475, 169] width 128 height 17
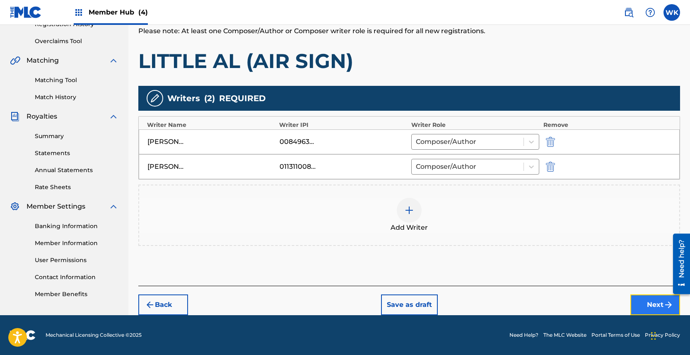
click at [648, 301] on button "Next" at bounding box center [655, 304] width 50 height 21
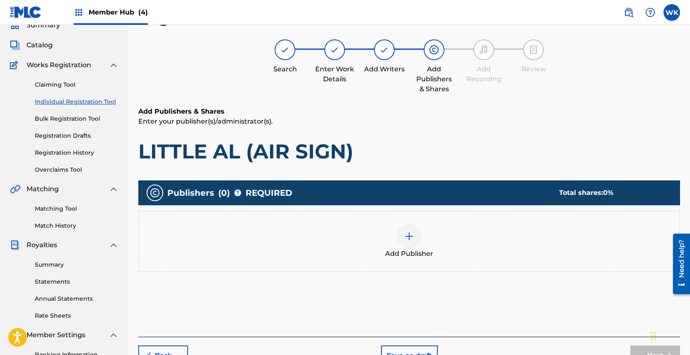
click at [410, 242] on div at bounding box center [409, 236] width 25 height 25
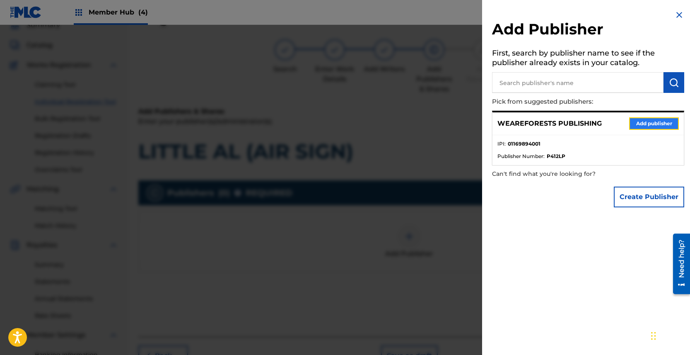
click at [647, 125] on button "Add publisher" at bounding box center [654, 123] width 50 height 12
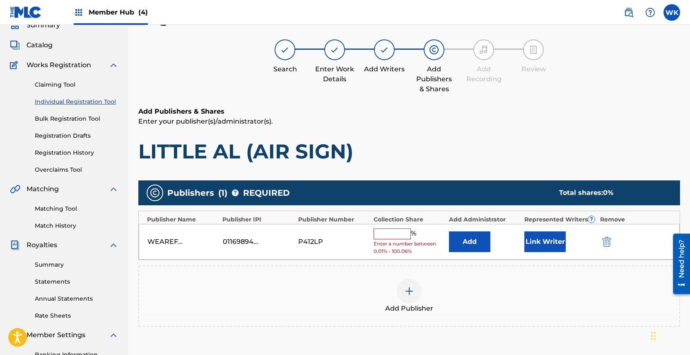
click at [385, 231] on input "text" at bounding box center [392, 233] width 37 height 11
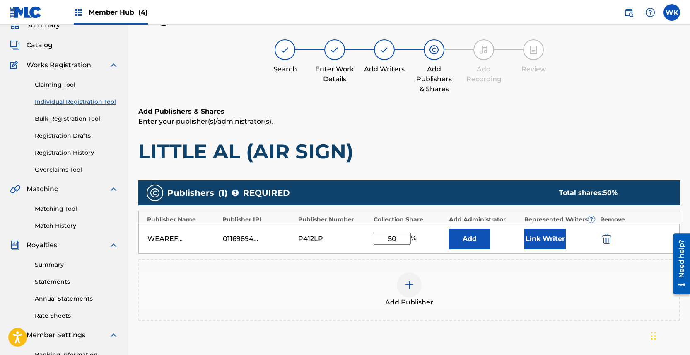
type input "50"
click at [400, 292] on div at bounding box center [409, 284] width 25 height 25
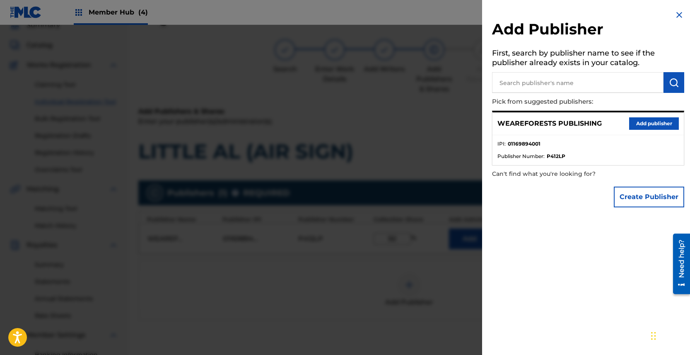
click at [567, 84] on input "text" at bounding box center [577, 82] width 171 height 21
type input "[PERSON_NAME]"
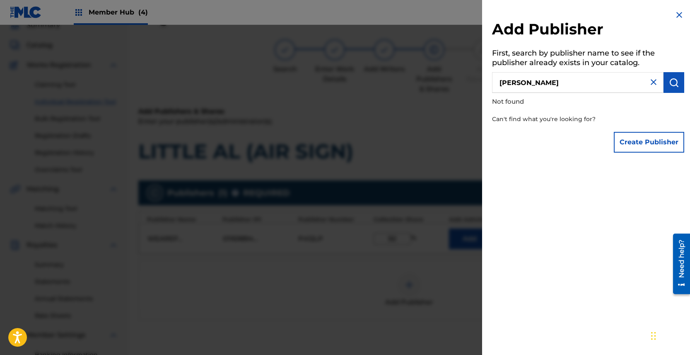
click at [598, 89] on input "[PERSON_NAME]" at bounding box center [577, 82] width 171 height 21
click at [620, 140] on button "Create Publisher" at bounding box center [649, 142] width 70 height 21
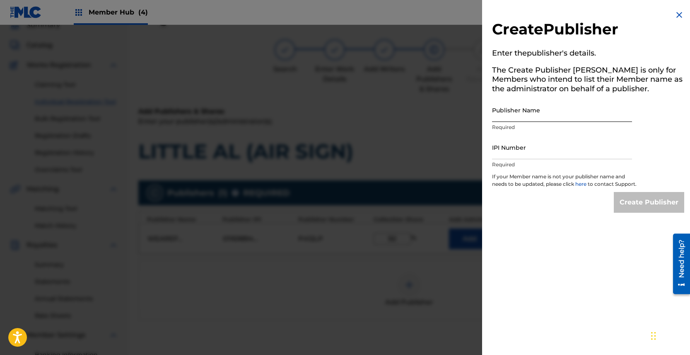
click at [533, 114] on input "Publisher Name" at bounding box center [562, 110] width 140 height 24
type input "[PERSON_NAME] PUBLISHING"
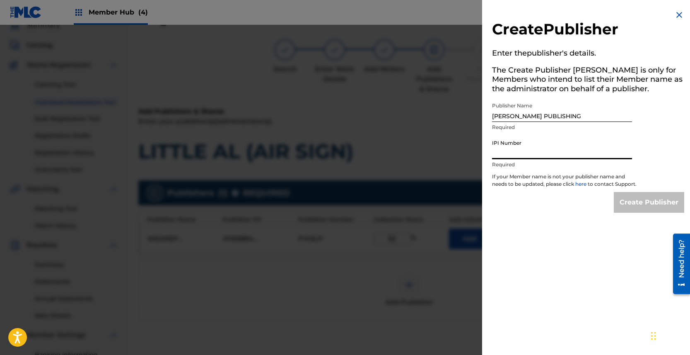
click at [532, 152] on input "IPI Number" at bounding box center [562, 147] width 140 height 24
paste input "01256486134"
type input "01256486134"
click at [635, 208] on input "Create Publisher" at bounding box center [649, 202] width 70 height 21
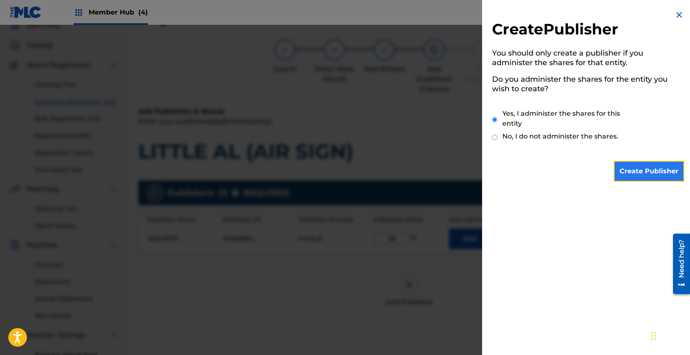
click at [634, 164] on input "Create Publisher" at bounding box center [649, 171] width 70 height 21
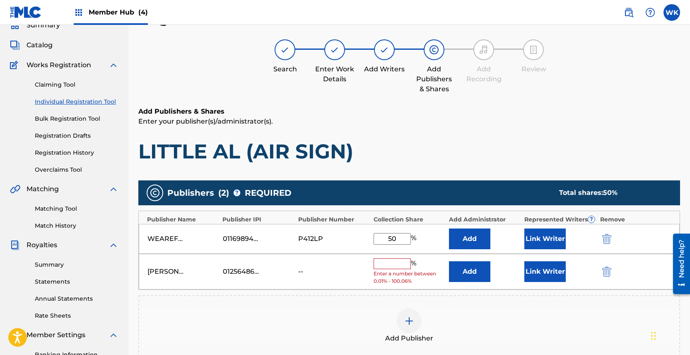
click at [390, 268] on input "text" at bounding box center [392, 263] width 37 height 11
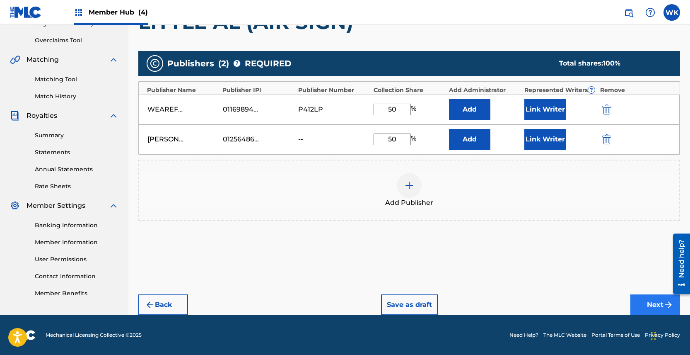
type input "50"
click at [656, 302] on button "Next" at bounding box center [655, 304] width 50 height 21
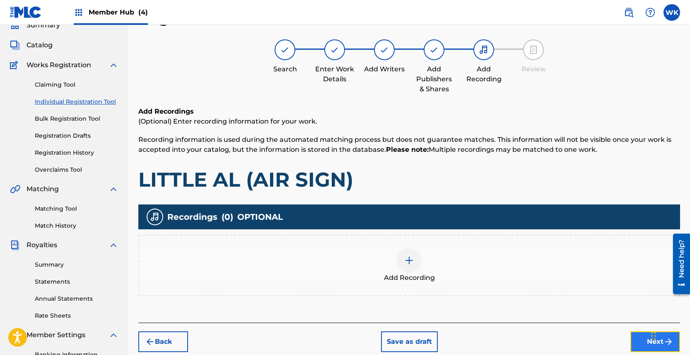
click at [634, 347] on button "Next" at bounding box center [655, 341] width 50 height 21
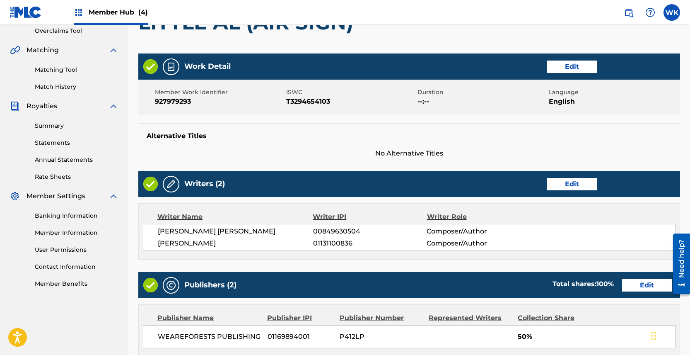
scroll to position [393, 0]
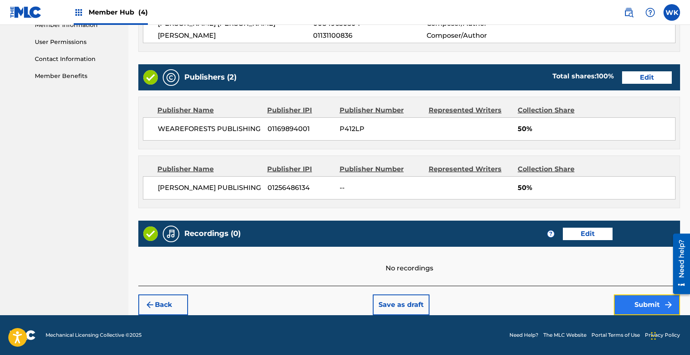
click at [630, 306] on button "Submit" at bounding box center [647, 304] width 66 height 21
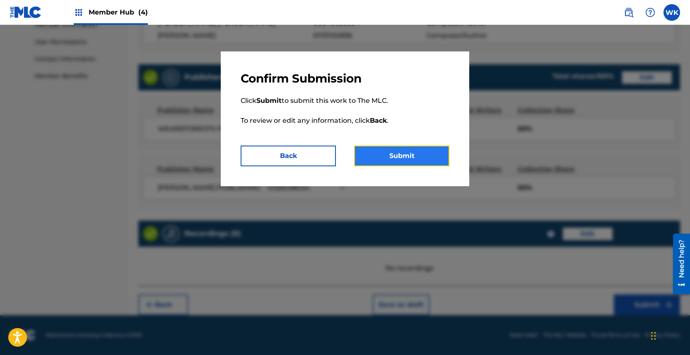
click at [404, 154] on button "Submit" at bounding box center [401, 155] width 95 height 21
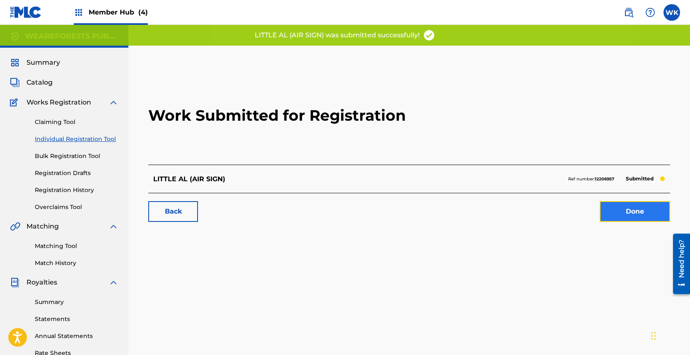
click at [625, 215] on link "Done" at bounding box center [635, 211] width 70 height 21
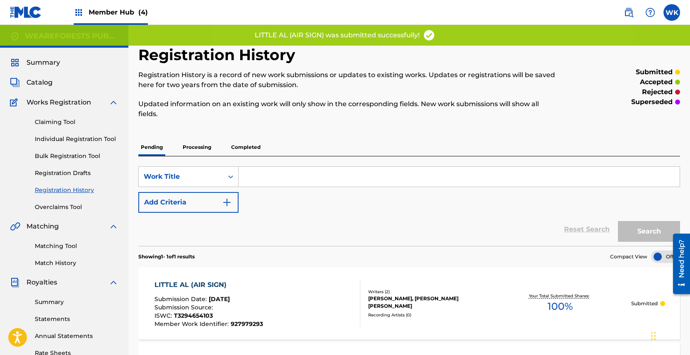
click at [240, 149] on p "Completed" at bounding box center [246, 146] width 34 height 17
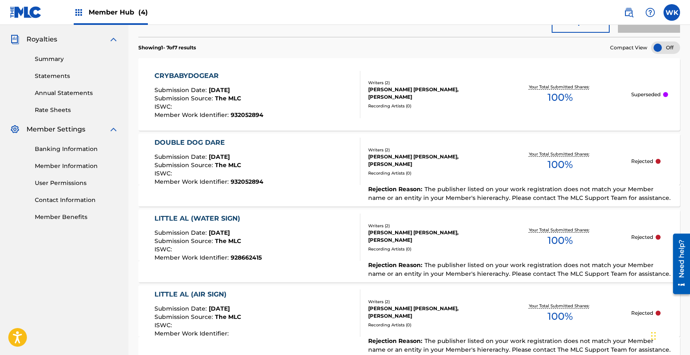
scroll to position [241, 0]
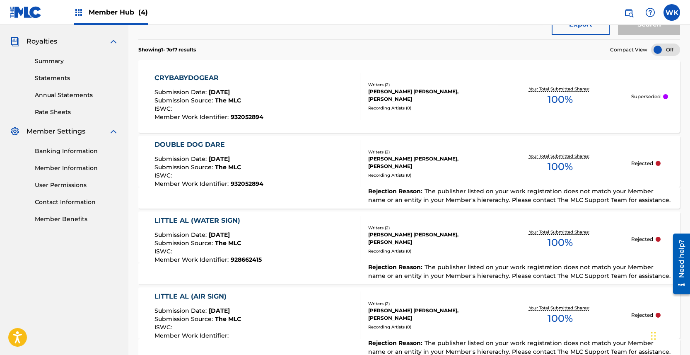
click at [157, 144] on div "DOUBLE DOG DARE" at bounding box center [208, 145] width 109 height 10
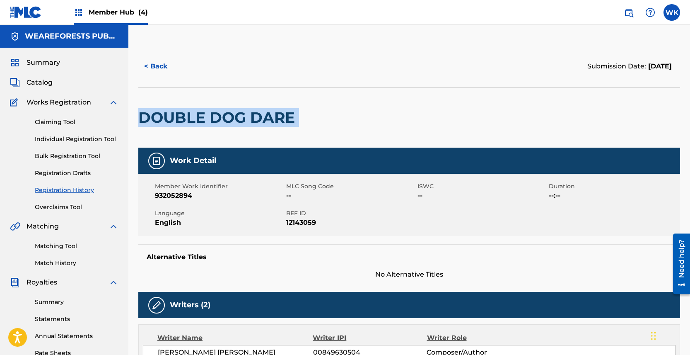
drag, startPoint x: 300, startPoint y: 118, endPoint x: 138, endPoint y: 124, distance: 162.0
click at [141, 118] on div "DOUBLE DOG DARE" at bounding box center [409, 117] width 542 height 60
copy div "DOUBLE DOG DARE"
click at [62, 139] on link "Individual Registration Tool" at bounding box center [77, 139] width 84 height 9
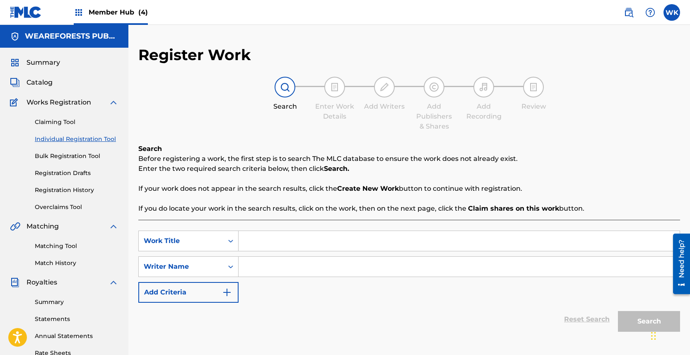
click at [295, 246] on input "Search Form" at bounding box center [459, 241] width 441 height 20
paste input "DOUBLE DOG DARE"
type input "DOUBLE DOG DARE"
click at [267, 266] on input "Search Form" at bounding box center [459, 266] width 441 height 20
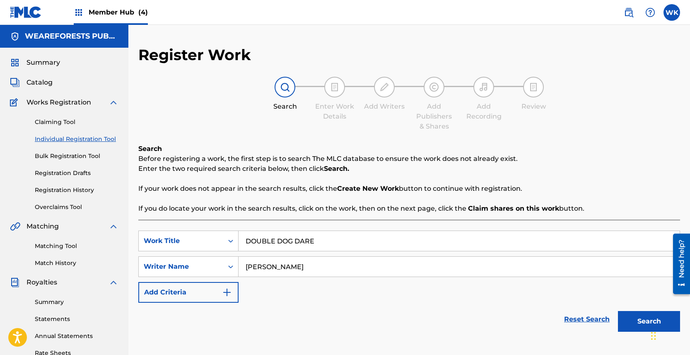
type input "[PERSON_NAME]"
click at [618, 311] on button "Search" at bounding box center [649, 321] width 62 height 21
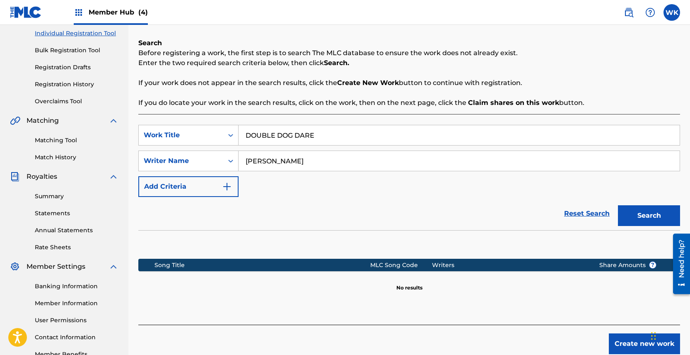
scroll to position [159, 0]
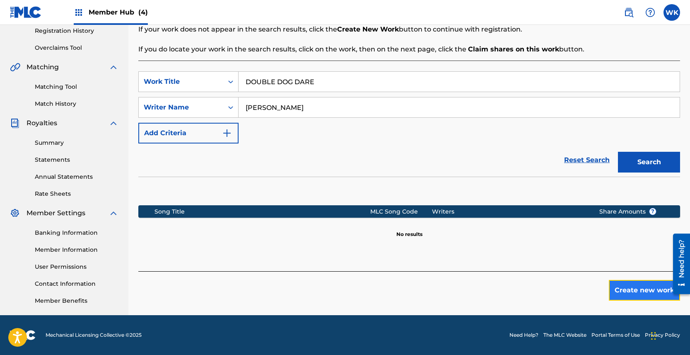
click at [628, 289] on button "Create new work" at bounding box center [644, 290] width 71 height 21
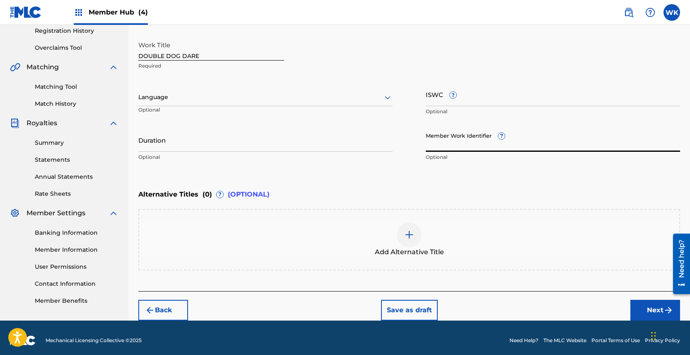
click at [477, 141] on input "Member Work Identifier ?" at bounding box center [553, 140] width 254 height 24
paste input "932052679"
type input "932052679"
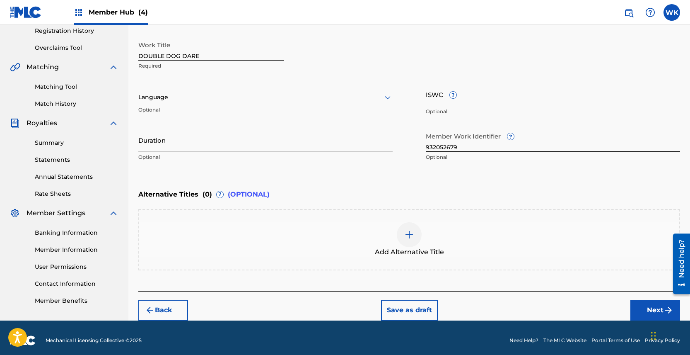
click at [425, 147] on div "Work Title DOUBLE DOG DARE Required Language Optional ISWC ? Optional Duration …" at bounding box center [409, 101] width 542 height 128
click at [480, 101] on input "ISWC ?" at bounding box center [553, 94] width 254 height 24
paste input "T3351726251"
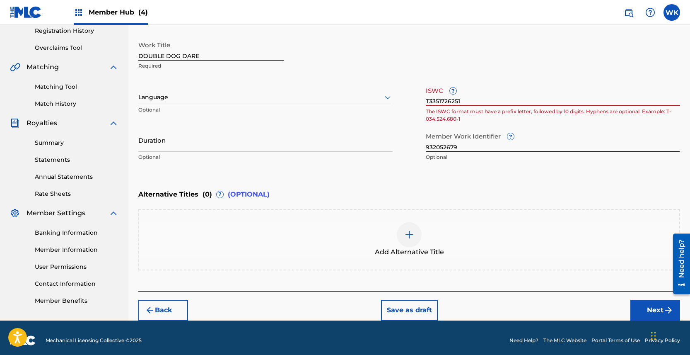
click at [468, 72] on div "Work Title DOUBLE DOG DARE Required" at bounding box center [409, 55] width 542 height 37
click at [481, 98] on input "T3351726251" at bounding box center [553, 94] width 254 height 24
click at [457, 101] on input "T3351726251" at bounding box center [553, 94] width 254 height 24
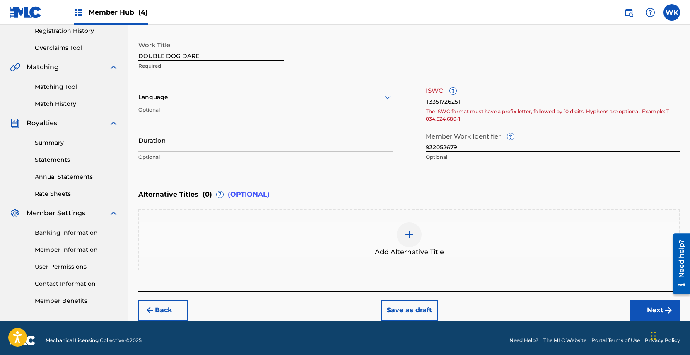
click at [501, 48] on div "Work Title DOUBLE DOG DARE Required" at bounding box center [409, 55] width 542 height 37
click at [495, 194] on div "Alternative Titles ( 0 ) ? (OPTIONAL)" at bounding box center [409, 194] width 542 height 18
click at [430, 102] on input "T3351726251" at bounding box center [553, 94] width 254 height 24
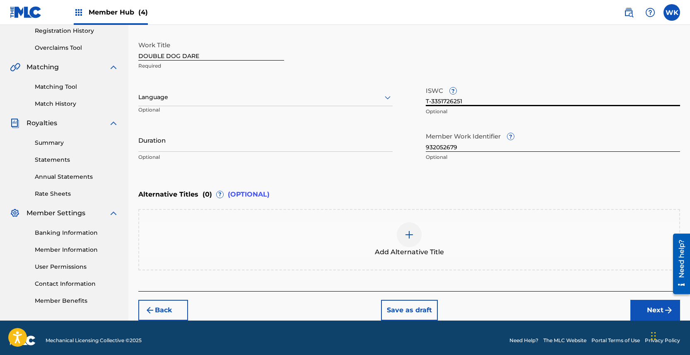
type input "T-3351726251"
click at [485, 70] on div "Work Title DOUBLE DOG DARE Required" at bounding box center [409, 55] width 542 height 37
click at [260, 99] on div at bounding box center [265, 97] width 254 height 10
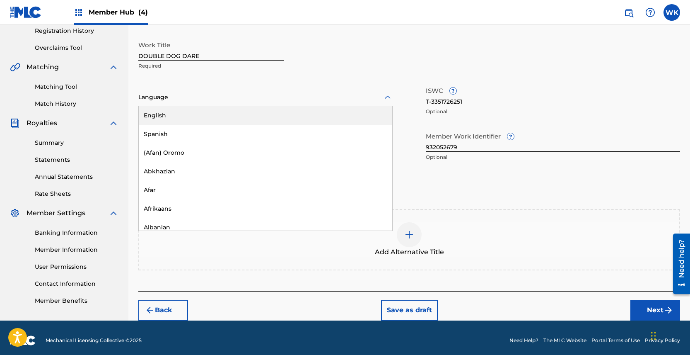
click at [246, 114] on div "English" at bounding box center [265, 115] width 253 height 19
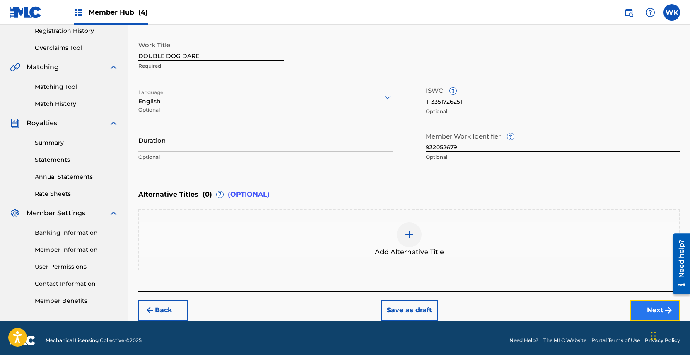
click at [644, 308] on button "Next" at bounding box center [655, 309] width 50 height 21
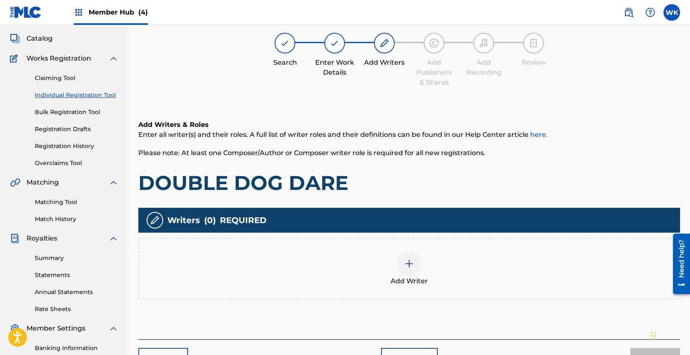
scroll to position [37, 0]
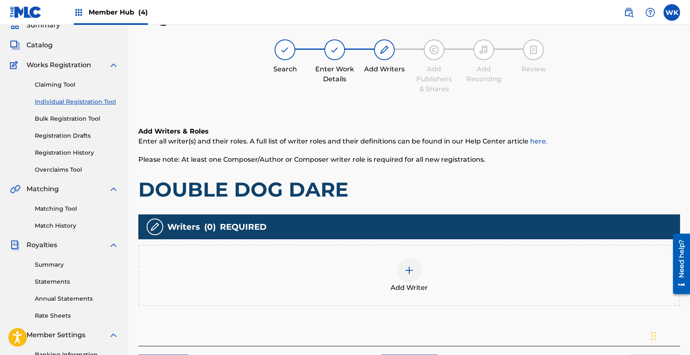
click at [420, 274] on div at bounding box center [409, 270] width 25 height 25
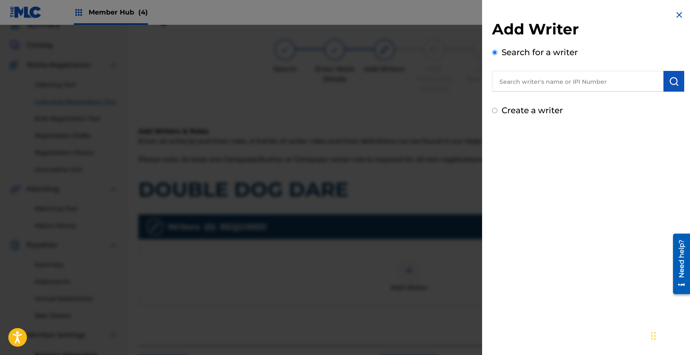
click at [563, 79] on input "text" at bounding box center [577, 81] width 171 height 21
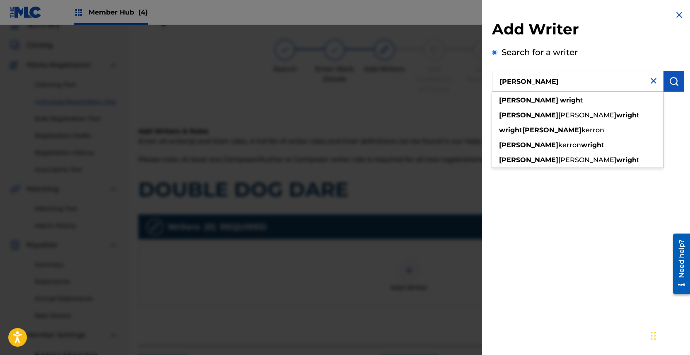
type input "[PERSON_NAME]"
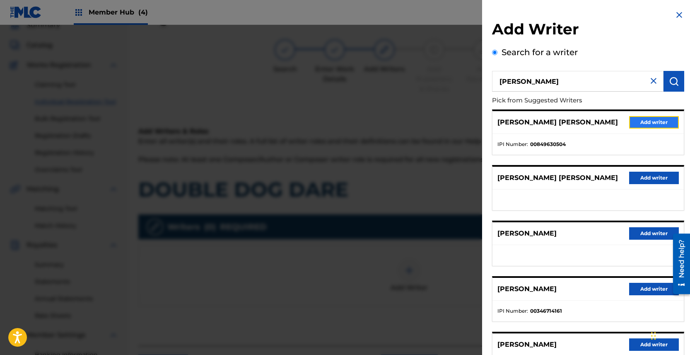
click at [656, 127] on button "Add writer" at bounding box center [654, 122] width 50 height 12
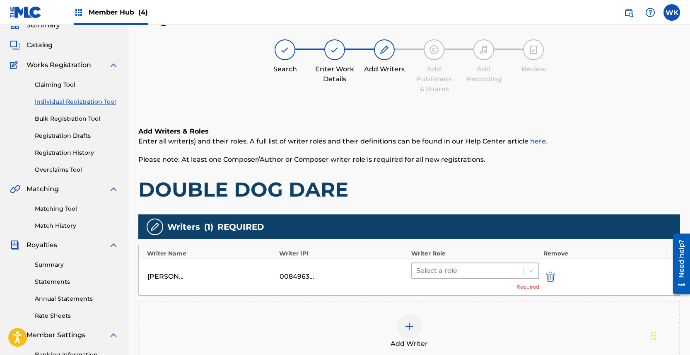
click at [426, 269] on div at bounding box center [467, 271] width 103 height 12
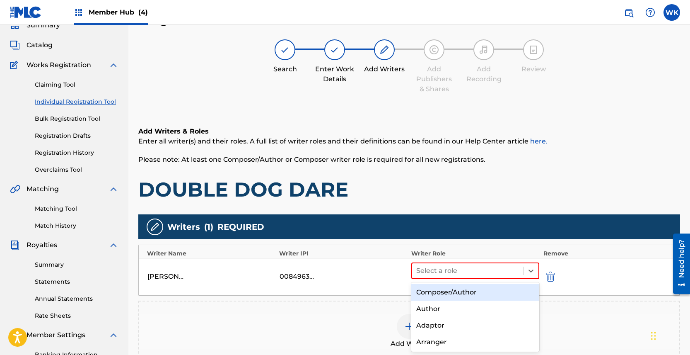
click at [434, 287] on div "Composer/Author" at bounding box center [475, 292] width 128 height 17
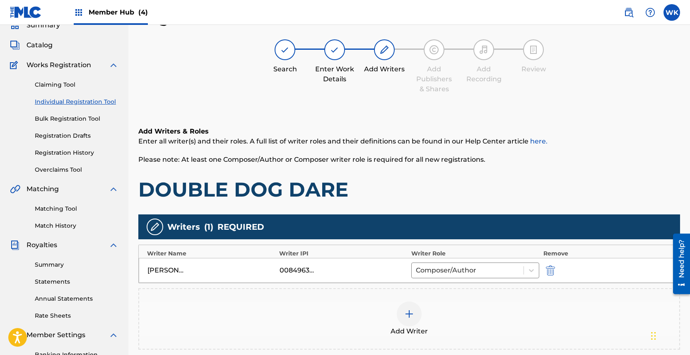
click at [418, 316] on div at bounding box center [409, 313] width 25 height 25
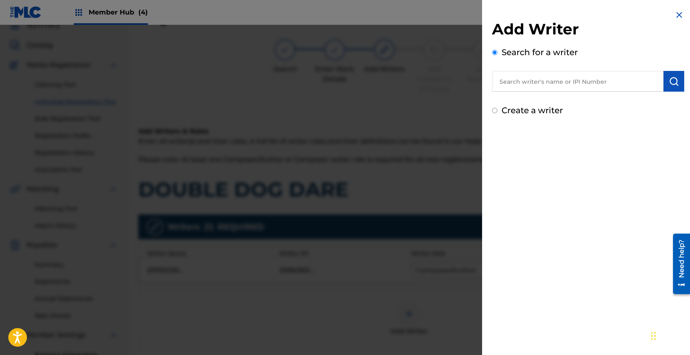
click at [546, 82] on input "text" at bounding box center [577, 81] width 171 height 21
type input "[PERSON_NAME]"
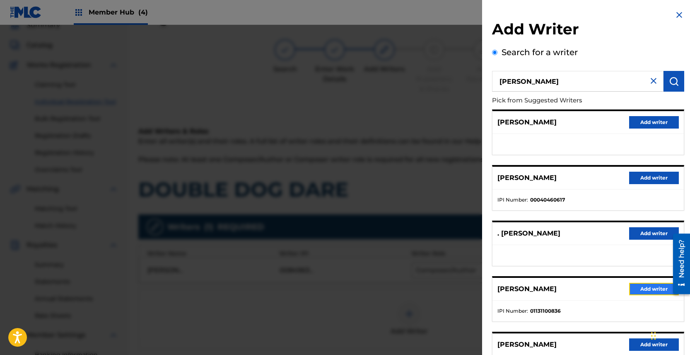
click at [638, 287] on button "Add writer" at bounding box center [654, 288] width 50 height 12
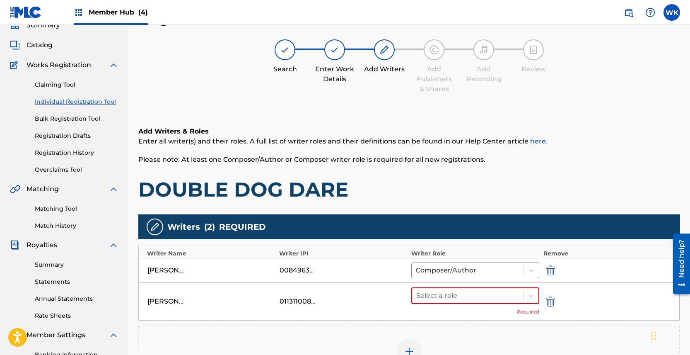
click at [496, 304] on div "Select a role Required" at bounding box center [475, 301] width 128 height 28
click at [481, 299] on div at bounding box center [467, 296] width 103 height 12
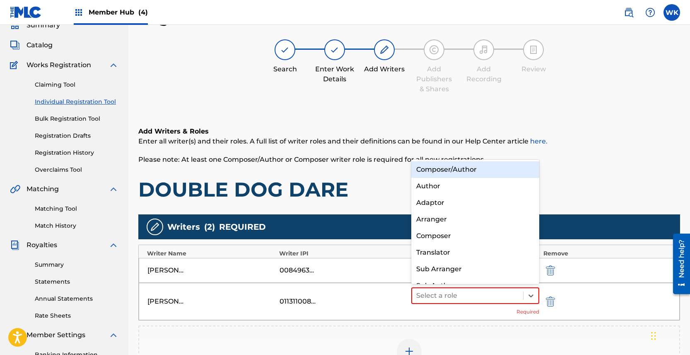
click at [436, 167] on div "Composer/Author" at bounding box center [475, 169] width 128 height 17
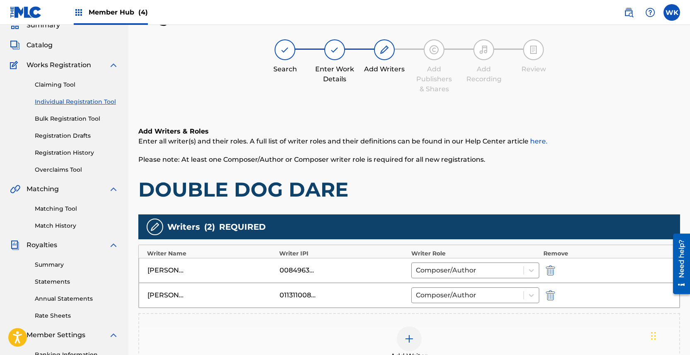
click at [403, 333] on div at bounding box center [409, 338] width 25 height 25
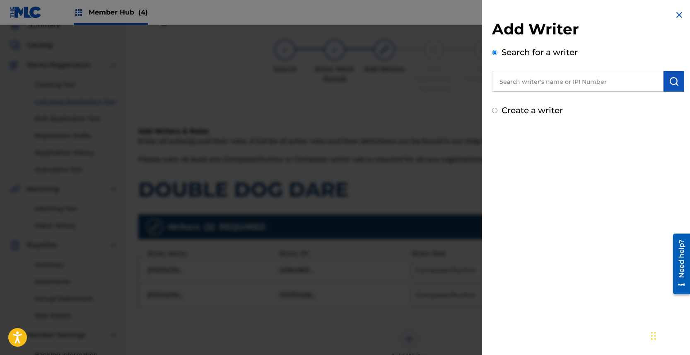
click at [416, 181] on div at bounding box center [345, 202] width 690 height 355
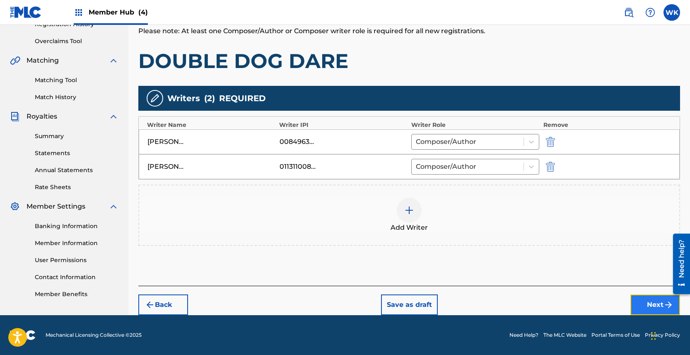
click at [647, 304] on button "Next" at bounding box center [655, 304] width 50 height 21
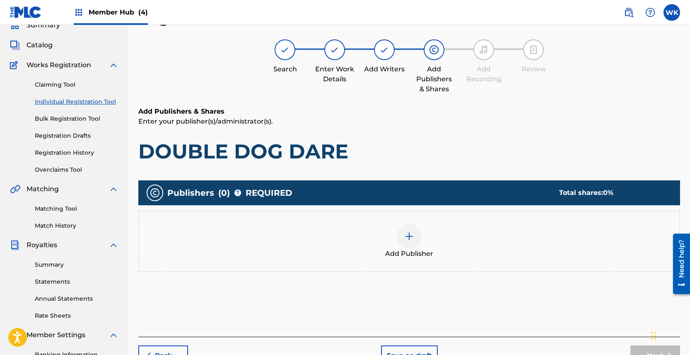
click at [410, 245] on div at bounding box center [409, 236] width 25 height 25
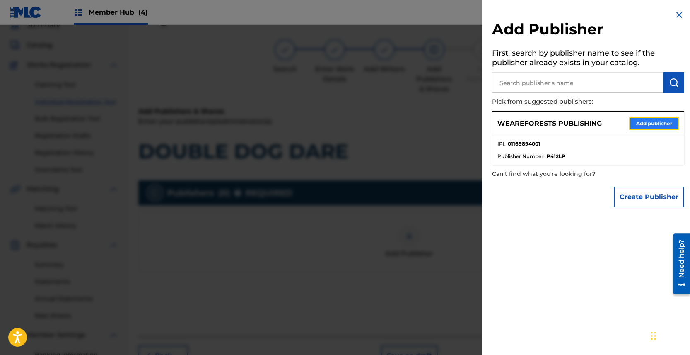
click at [656, 124] on button "Add publisher" at bounding box center [654, 123] width 50 height 12
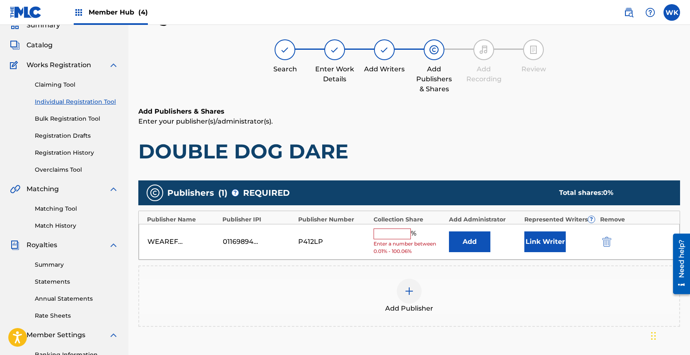
click at [394, 234] on input "text" at bounding box center [392, 233] width 37 height 11
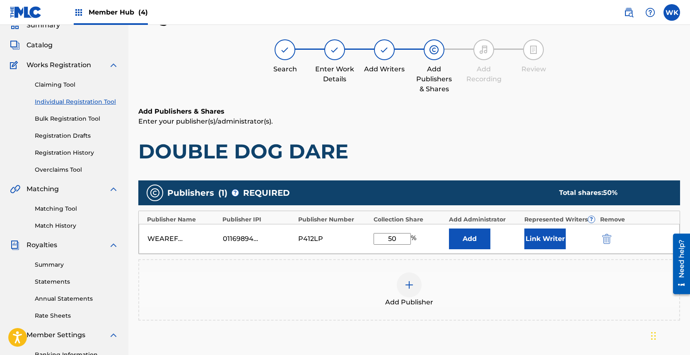
type input "50"
click at [405, 291] on div at bounding box center [409, 284] width 25 height 25
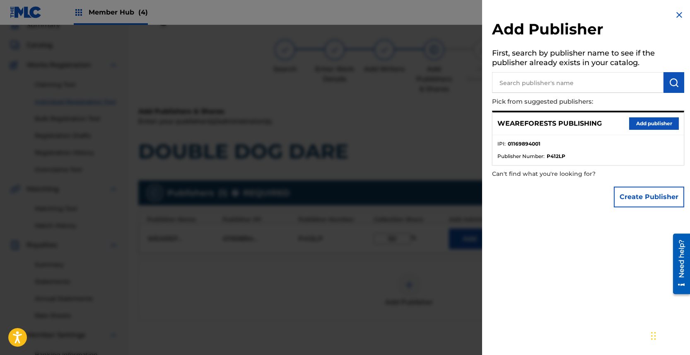
click at [550, 86] on input "text" at bounding box center [577, 82] width 171 height 21
type input "[PERSON_NAME]"
click at [648, 192] on button "Create Publisher" at bounding box center [649, 196] width 70 height 21
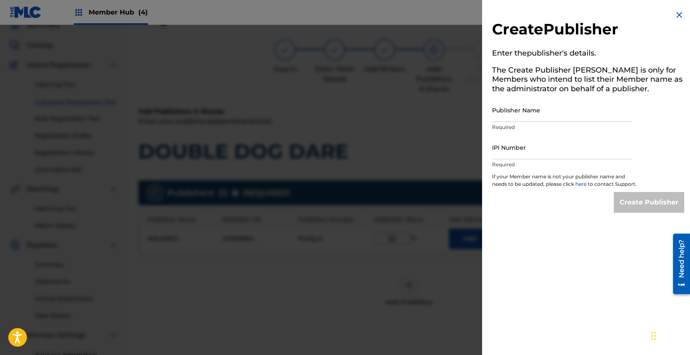
click at [678, 16] on img at bounding box center [679, 15] width 10 height 10
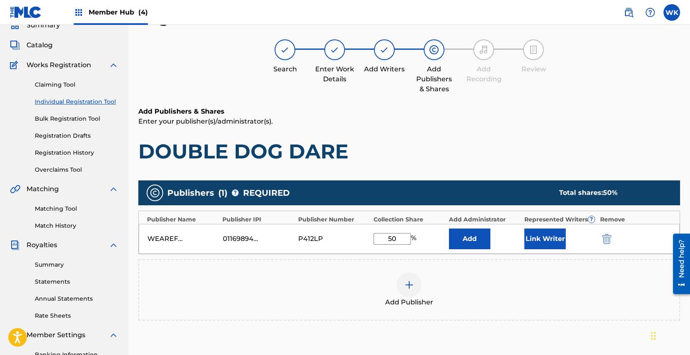
click at [408, 286] on img at bounding box center [409, 285] width 10 height 10
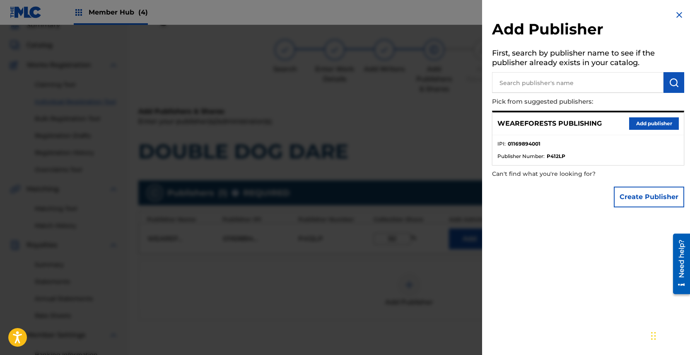
click at [560, 82] on input "text" at bounding box center [577, 82] width 171 height 21
type input "Alex woodchek"
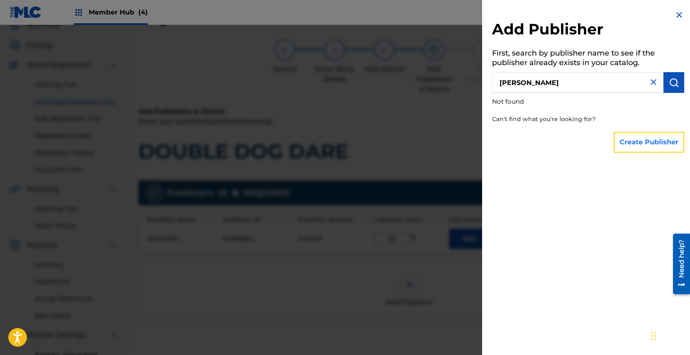
click at [646, 142] on button "Create Publisher" at bounding box center [649, 142] width 70 height 21
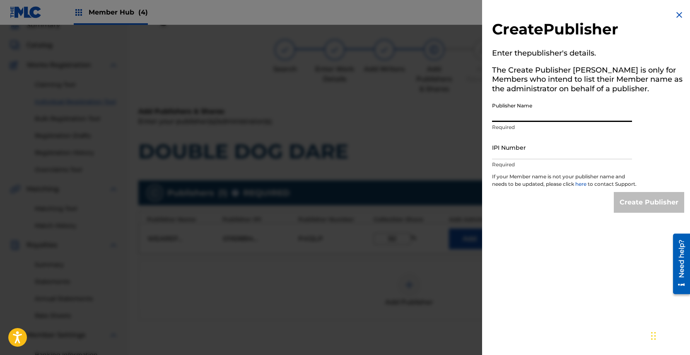
click at [534, 116] on input "Publisher Name" at bounding box center [562, 110] width 140 height 24
type input "[PERSON_NAME] PUBLISHING"
click at [548, 159] on div "IPI Number Required" at bounding box center [562, 153] width 140 height 37
click at [537, 150] on input "IPI Number" at bounding box center [562, 147] width 140 height 24
paste input "01256486134"
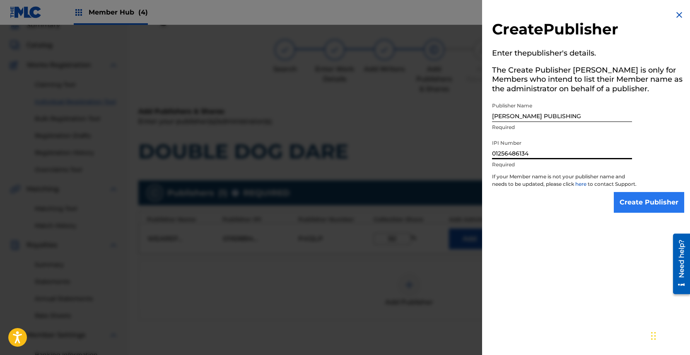
type input "01256486134"
click at [645, 212] on input "Create Publisher" at bounding box center [649, 202] width 70 height 21
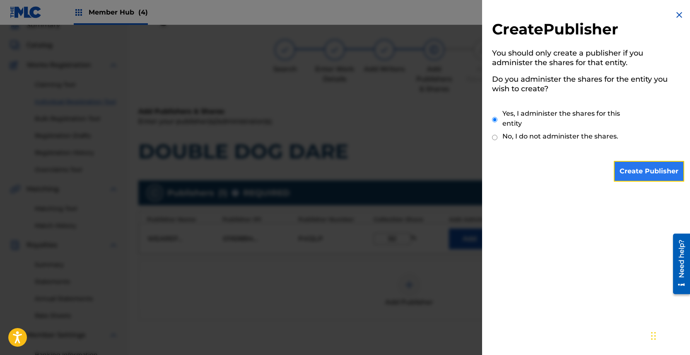
click at [640, 168] on input "Create Publisher" at bounding box center [649, 171] width 70 height 21
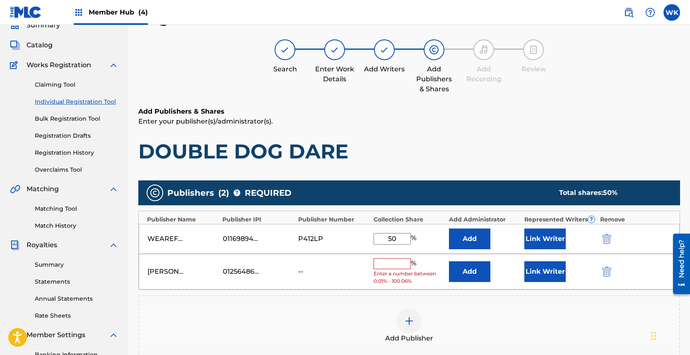
click at [393, 265] on input "text" at bounding box center [392, 263] width 37 height 11
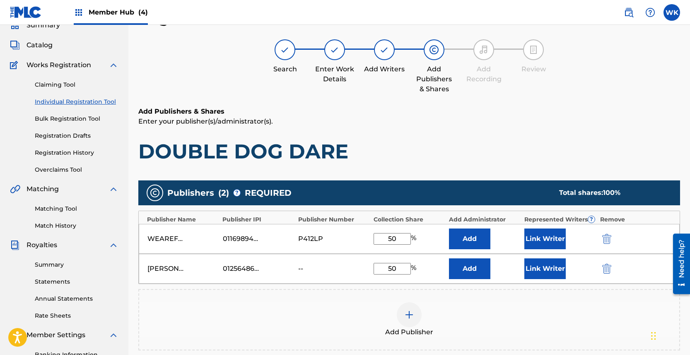
type input "50"
click at [612, 324] on div "Add Publisher" at bounding box center [409, 319] width 540 height 35
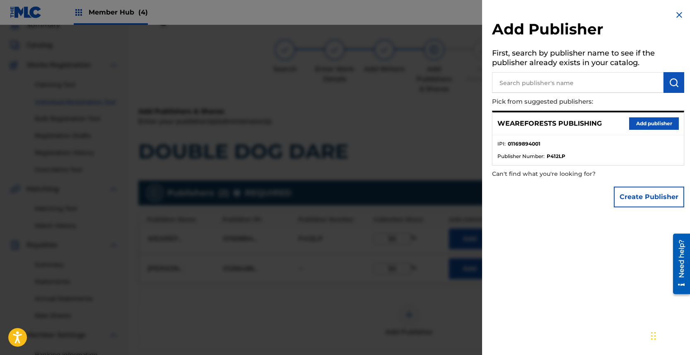
click at [475, 317] on div at bounding box center [345, 202] width 690 height 355
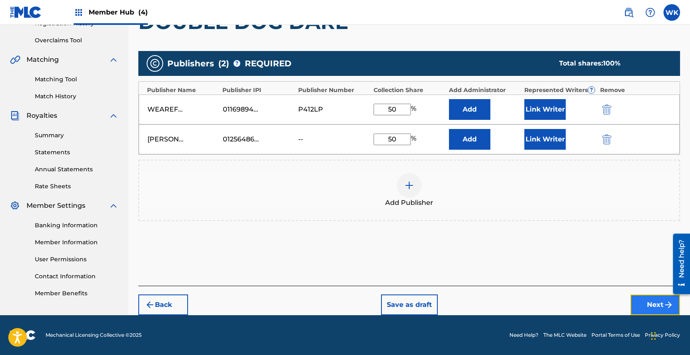
click at [645, 305] on button "Next" at bounding box center [655, 304] width 50 height 21
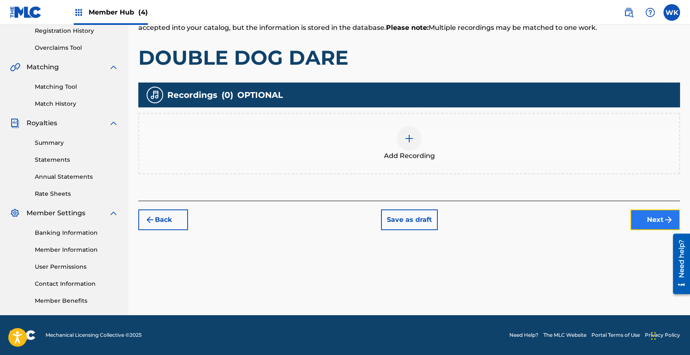
click at [658, 212] on button "Next" at bounding box center [655, 219] width 50 height 21
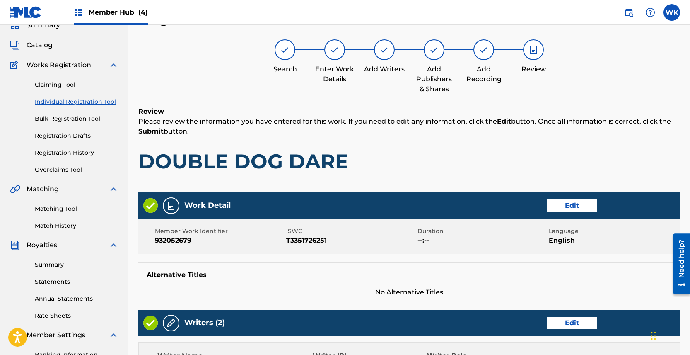
scroll to position [393, 0]
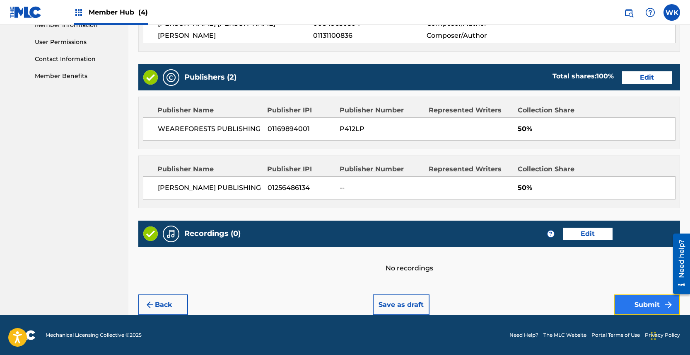
click at [632, 306] on button "Submit" at bounding box center [647, 304] width 66 height 21
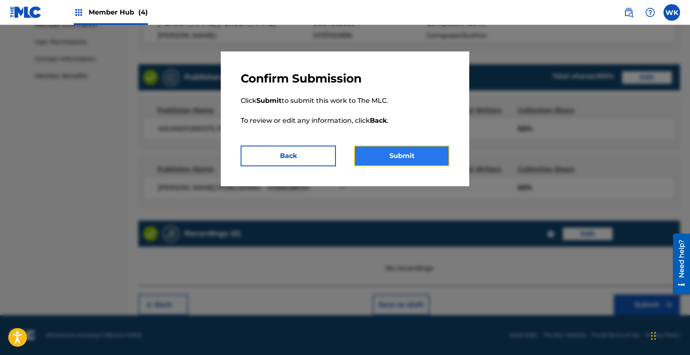
click at [389, 159] on button "Submit" at bounding box center [401, 155] width 95 height 21
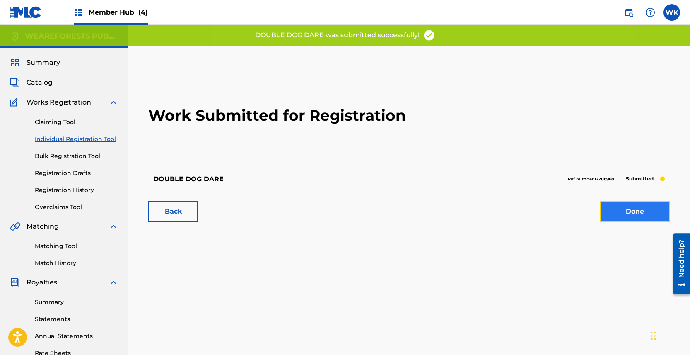
click at [639, 208] on link "Done" at bounding box center [635, 211] width 70 height 21
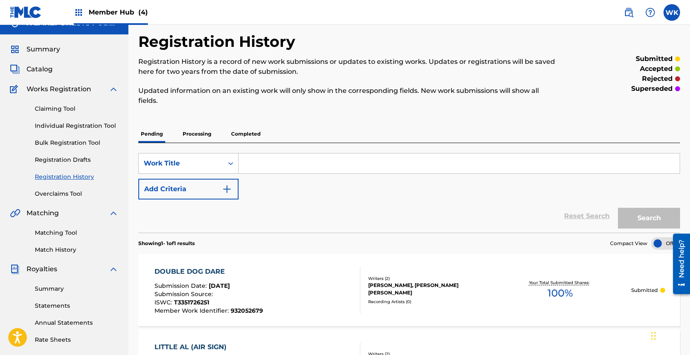
scroll to position [10, 0]
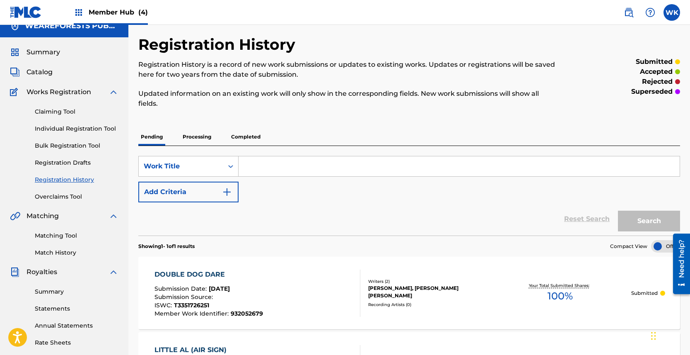
click at [245, 133] on p "Completed" at bounding box center [246, 136] width 34 height 17
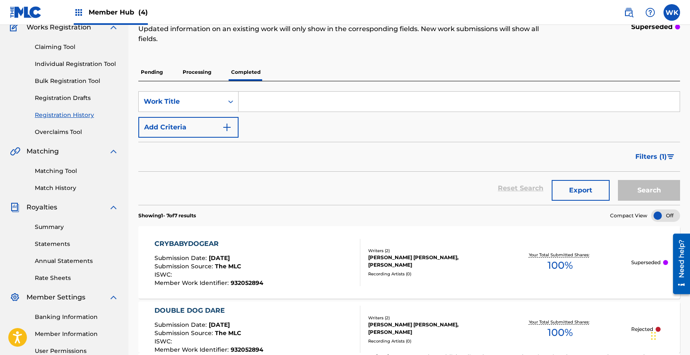
scroll to position [127, 0]
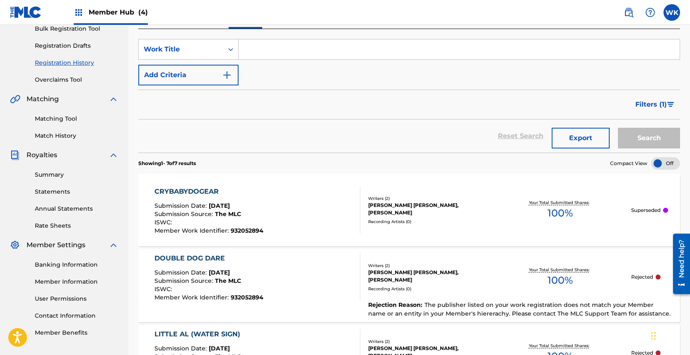
click at [177, 193] on div "CRYBABYDOGEAR" at bounding box center [208, 191] width 109 height 10
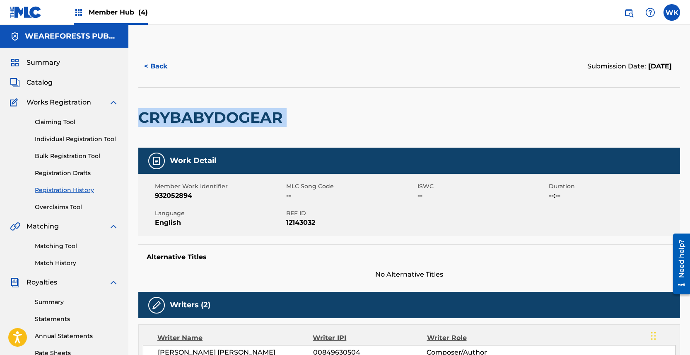
drag, startPoint x: 293, startPoint y: 114, endPoint x: 134, endPoint y: 114, distance: 159.5
click at [134, 114] on div "< Back Submission Date: September 12, 2025 CRYBABYDOGEAR Work Detail Member Wor…" at bounding box center [409, 345] width 562 height 599
copy div "CRYBABYDOGEAR"
click at [47, 138] on link "Individual Registration Tool" at bounding box center [77, 139] width 84 height 9
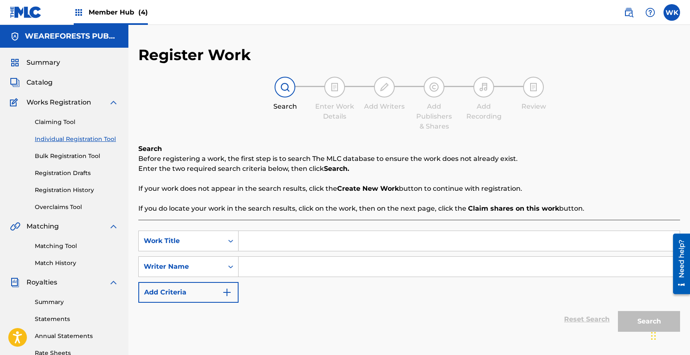
click at [271, 239] on input "Search Form" at bounding box center [459, 241] width 441 height 20
paste input "CRYBABYDOGEAR"
type input "CRYBABYDOGEAR"
click at [267, 272] on input "Search Form" at bounding box center [459, 266] width 441 height 20
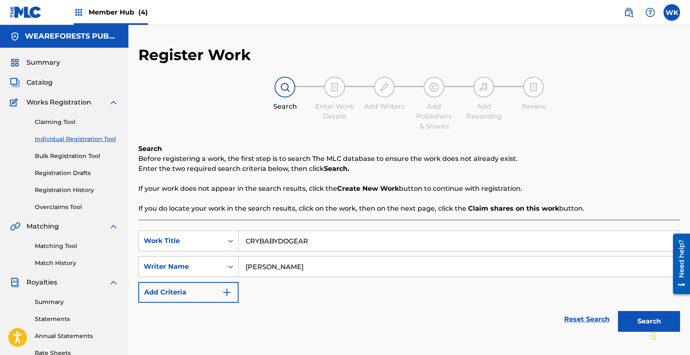
type input "[PERSON_NAME]"
click at [618, 311] on button "Search" at bounding box center [649, 321] width 62 height 21
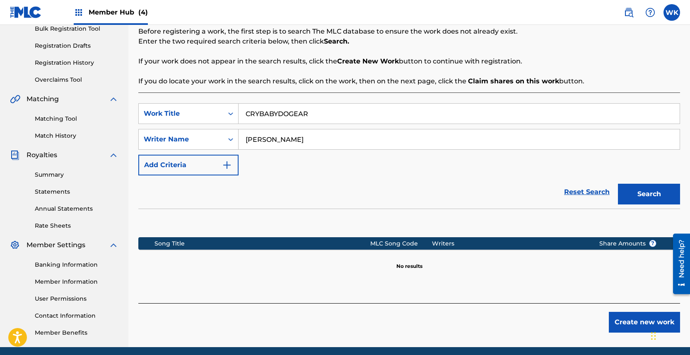
scroll to position [159, 0]
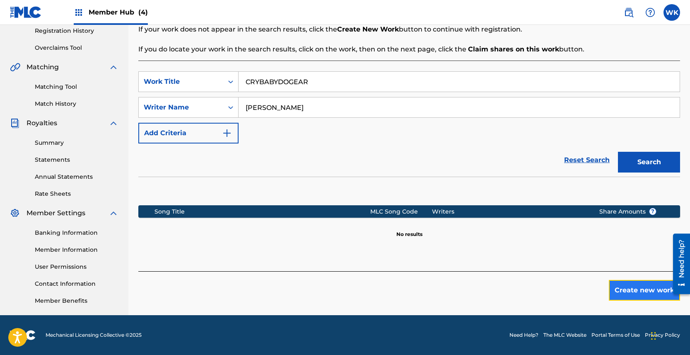
click at [622, 293] on button "Create new work" at bounding box center [644, 290] width 71 height 21
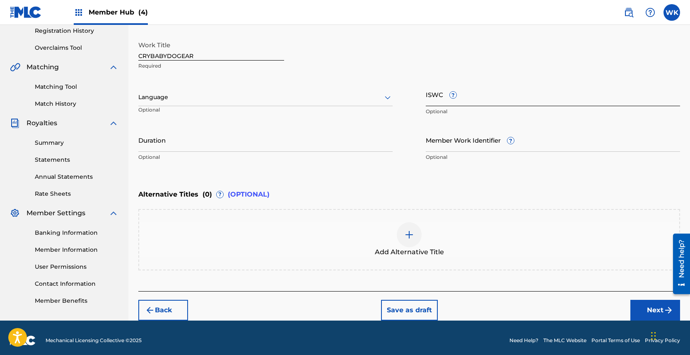
click at [432, 95] on input "ISWC ?" at bounding box center [553, 94] width 254 height 24
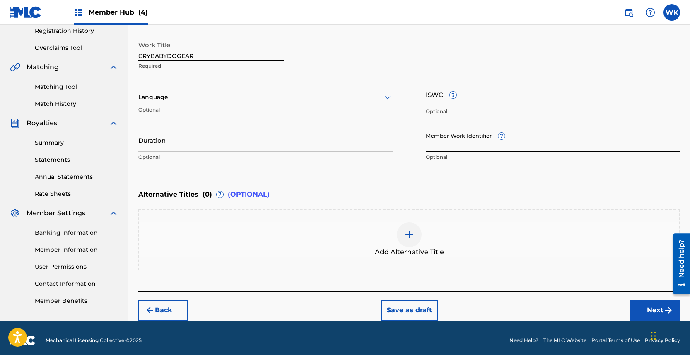
click at [454, 146] on input "Member Work Identifier ?" at bounding box center [553, 140] width 254 height 24
paste input "932052677"
type input "932052677"
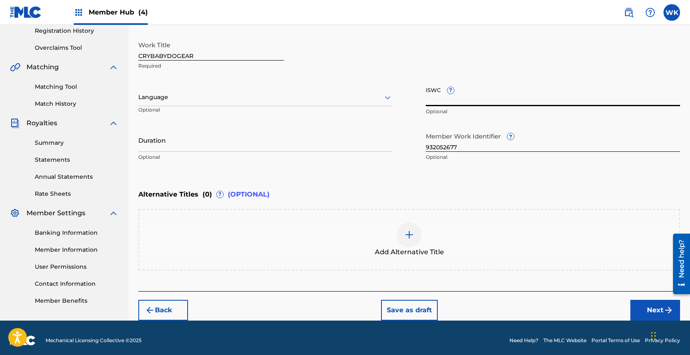
click at [464, 95] on input "ISWC ?" at bounding box center [553, 94] width 254 height 24
paste input "T3351725974"
type input "T3351725974"
click at [446, 59] on div "Work Title CRYBABYDOGEAR Required" at bounding box center [409, 55] width 542 height 37
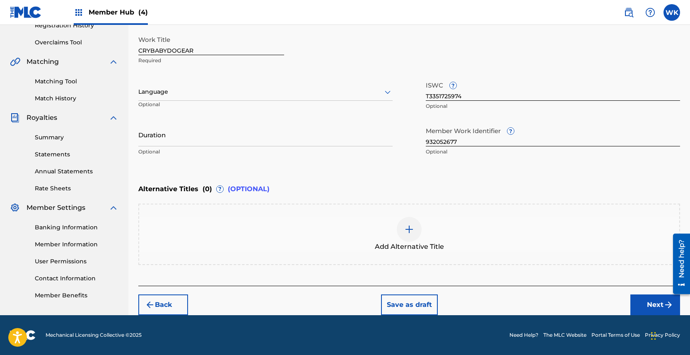
click at [344, 93] on div at bounding box center [265, 92] width 254 height 10
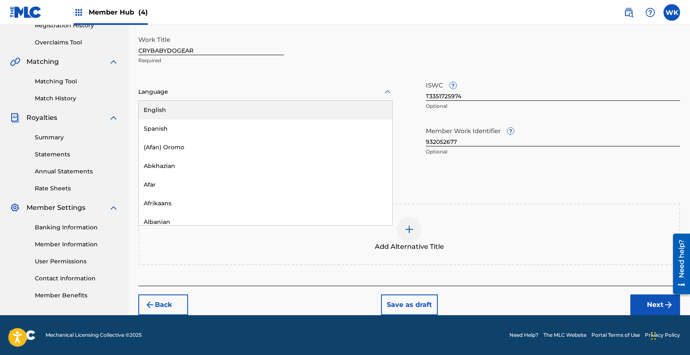
click at [325, 114] on div "English" at bounding box center [265, 110] width 253 height 19
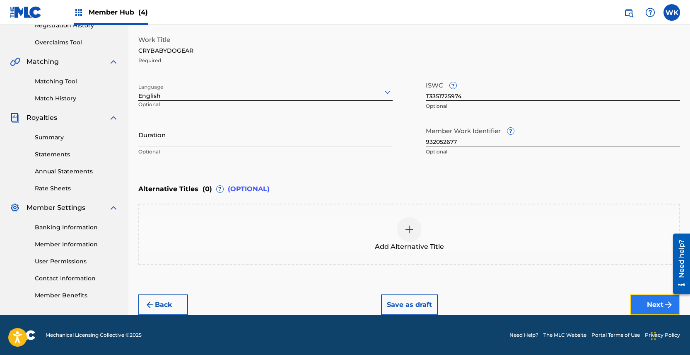
click at [648, 298] on button "Next" at bounding box center [655, 304] width 50 height 21
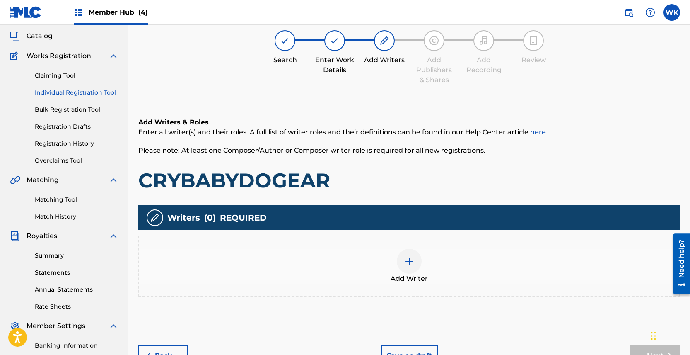
scroll to position [37, 0]
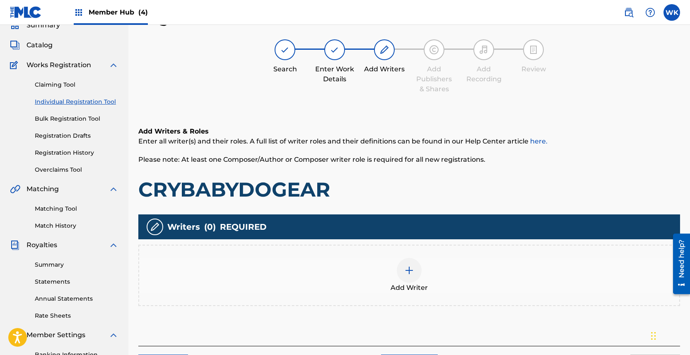
click at [461, 277] on div "Add Writer" at bounding box center [409, 275] width 540 height 35
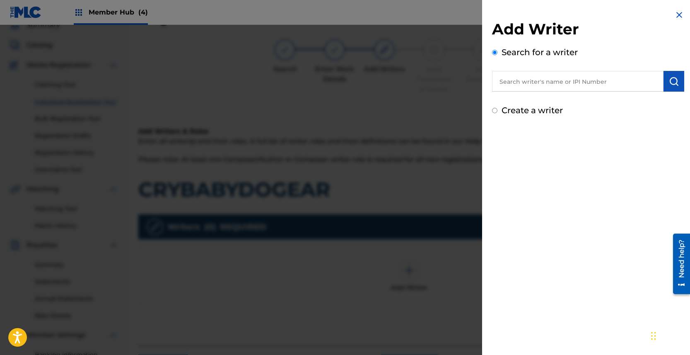
click at [533, 77] on input "text" at bounding box center [577, 81] width 171 height 21
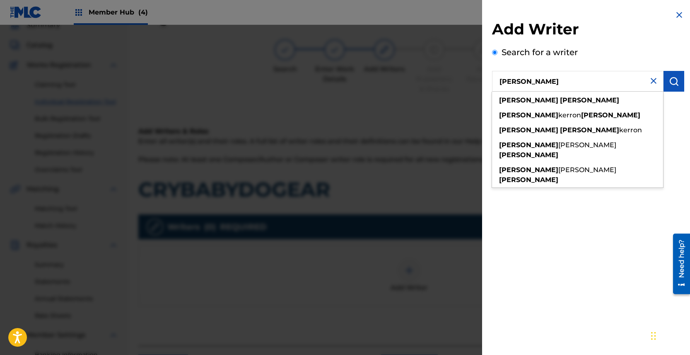
type input "[PERSON_NAME]"
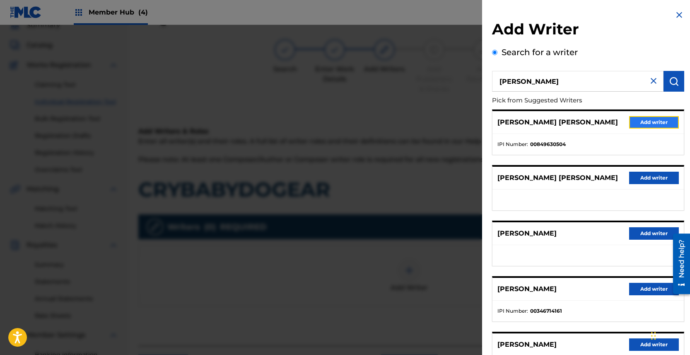
click at [642, 122] on button "Add writer" at bounding box center [654, 122] width 50 height 12
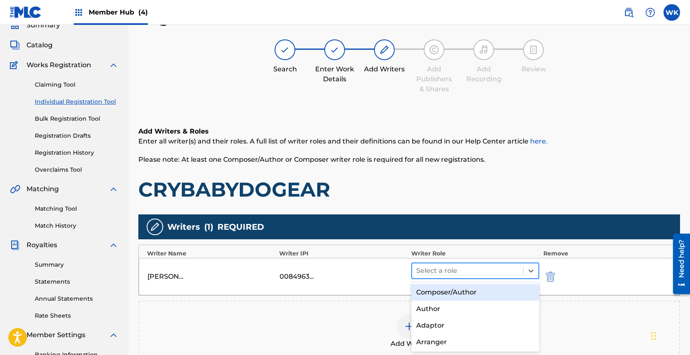
click at [477, 268] on div at bounding box center [467, 271] width 103 height 12
click at [473, 294] on div "Composer/Author" at bounding box center [475, 292] width 128 height 17
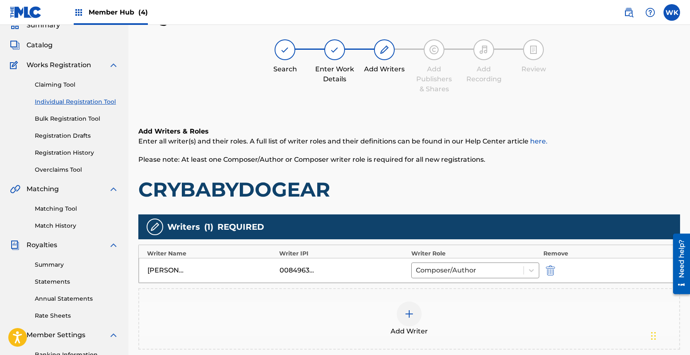
click at [425, 320] on div "Add Writer" at bounding box center [409, 318] width 540 height 35
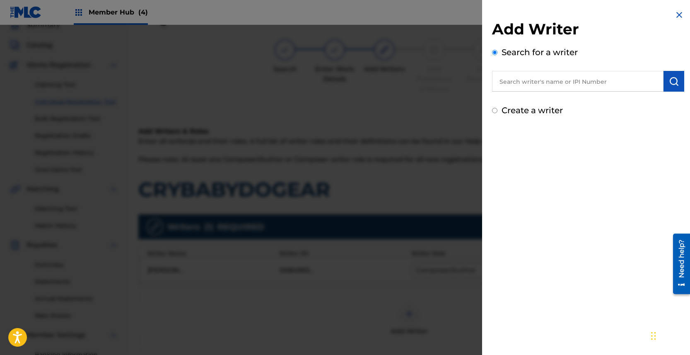
click at [538, 82] on input "text" at bounding box center [577, 81] width 171 height 21
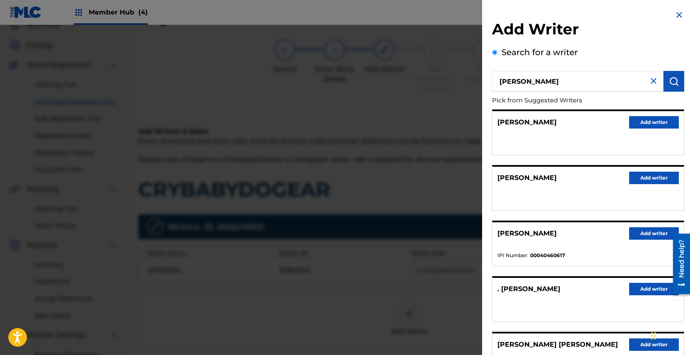
click at [557, 83] on input "alexandra woodck" at bounding box center [577, 81] width 171 height 21
click at [559, 83] on input "alexandra woodcek" at bounding box center [577, 81] width 171 height 21
type input "[PERSON_NAME]"
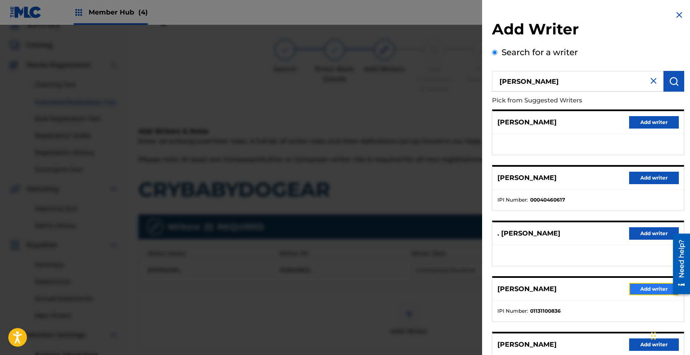
click at [638, 290] on button "Add writer" at bounding box center [654, 288] width 50 height 12
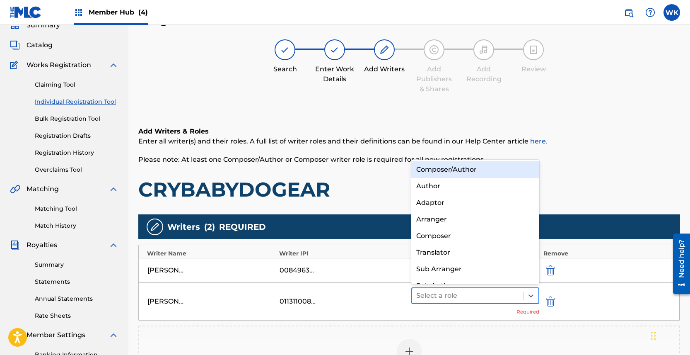
click at [483, 303] on div "Select a role" at bounding box center [475, 295] width 128 height 17
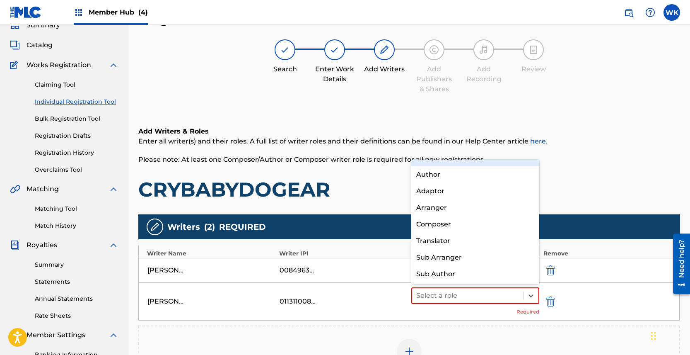
scroll to position [0, 0]
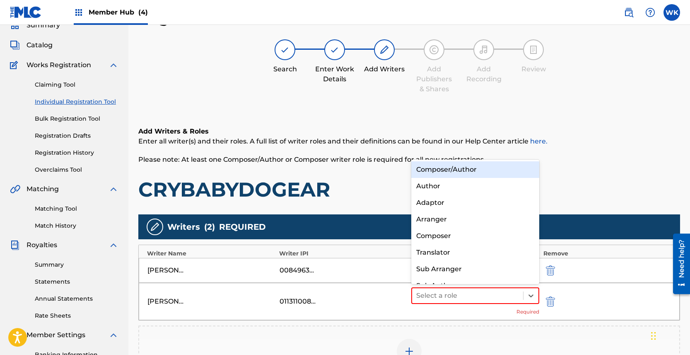
click at [451, 174] on div "Composer/Author" at bounding box center [475, 169] width 128 height 17
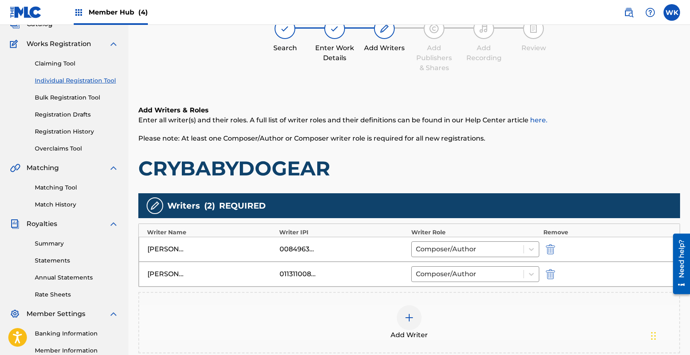
scroll to position [64, 0]
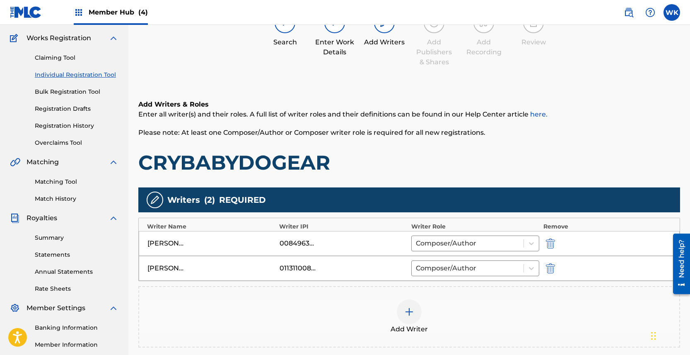
click at [411, 309] on img at bounding box center [409, 311] width 10 height 10
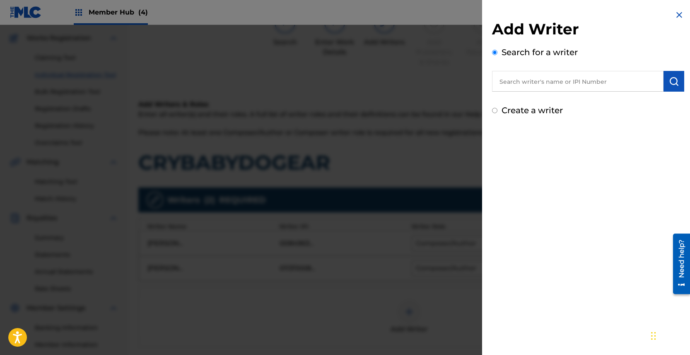
click at [415, 340] on div at bounding box center [345, 202] width 690 height 355
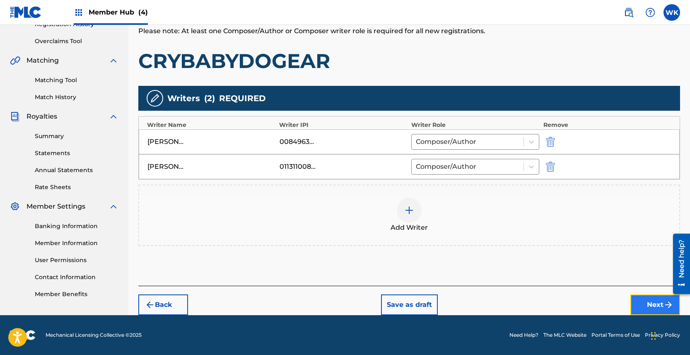
click at [646, 303] on button "Next" at bounding box center [655, 304] width 50 height 21
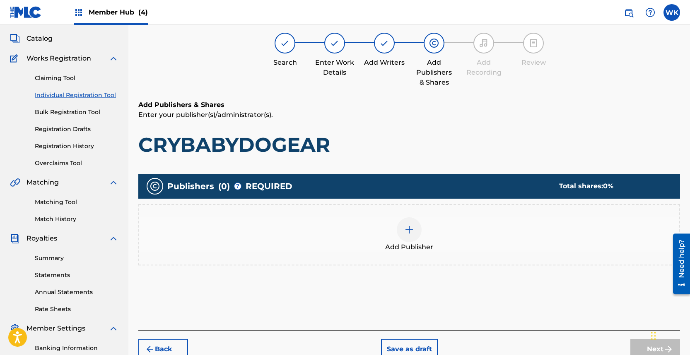
scroll to position [37, 0]
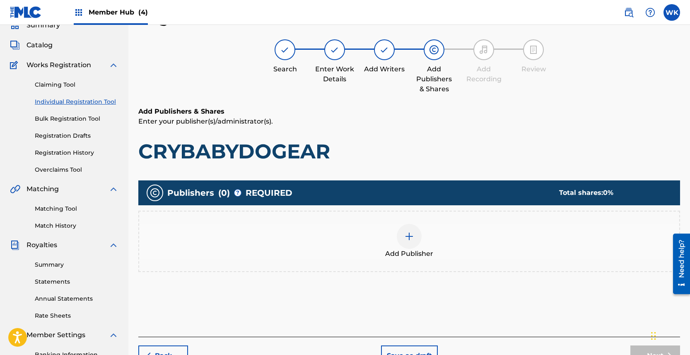
click at [413, 250] on span "Add Publisher" at bounding box center [409, 254] width 48 height 10
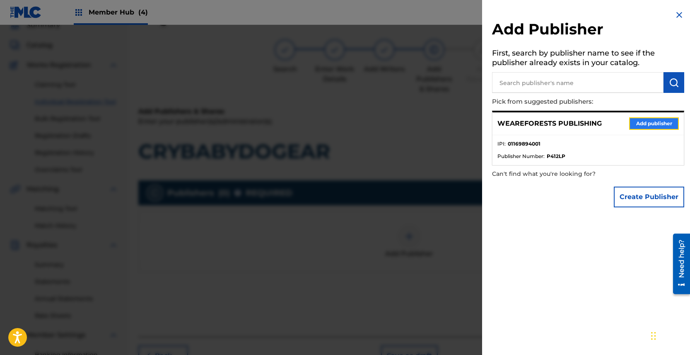
click at [664, 124] on button "Add publisher" at bounding box center [654, 123] width 50 height 12
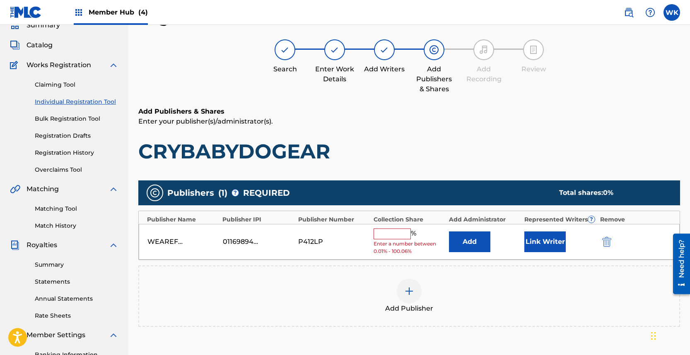
click at [394, 239] on div "% Enter a number between 0.01% - 100.06%" at bounding box center [409, 241] width 71 height 27
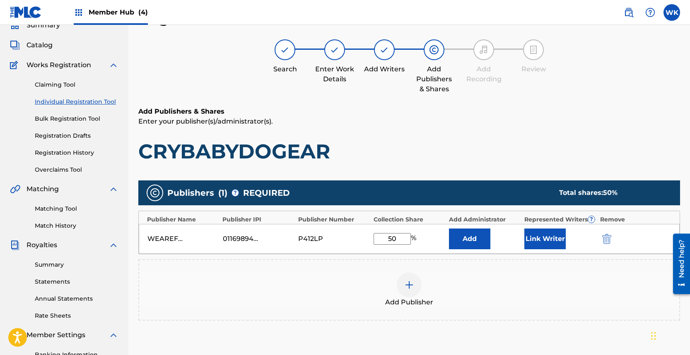
type input "50"
click at [400, 293] on div at bounding box center [409, 284] width 25 height 25
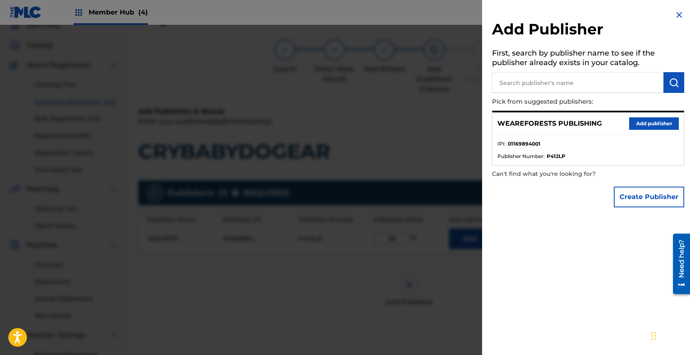
click at [572, 80] on input "text" at bounding box center [577, 82] width 171 height 21
click at [567, 91] on input "text" at bounding box center [577, 82] width 171 height 21
type input "[PERSON_NAME]"
click at [635, 198] on button "Create Publisher" at bounding box center [649, 196] width 70 height 21
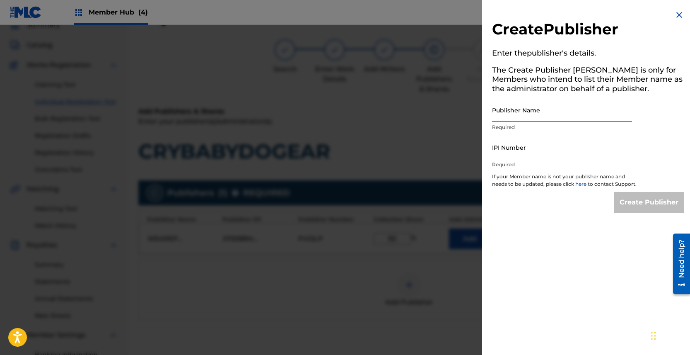
click at [555, 114] on input "Publisher Name" at bounding box center [562, 110] width 140 height 24
type input "[PERSON_NAME] PUBLISHING"
click at [538, 147] on input "IPI Number" at bounding box center [562, 147] width 140 height 24
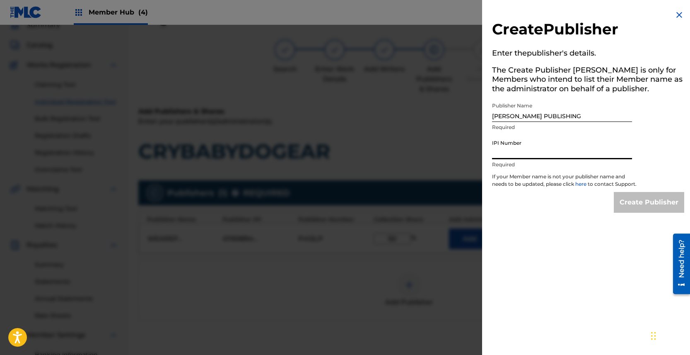
type input "1256486134"
click at [647, 205] on input "Create Publisher" at bounding box center [649, 202] width 70 height 21
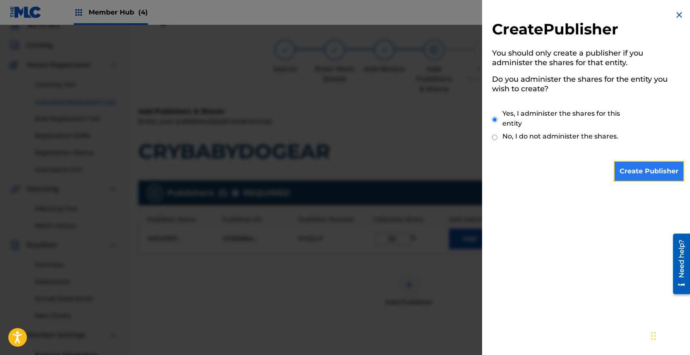
click at [641, 176] on input "Create Publisher" at bounding box center [649, 171] width 70 height 21
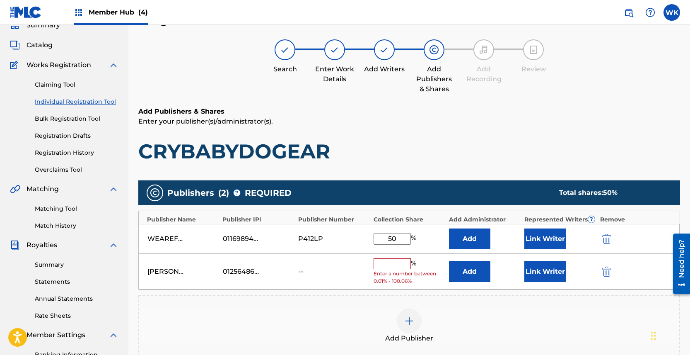
click at [391, 263] on input "text" at bounding box center [392, 263] width 37 height 11
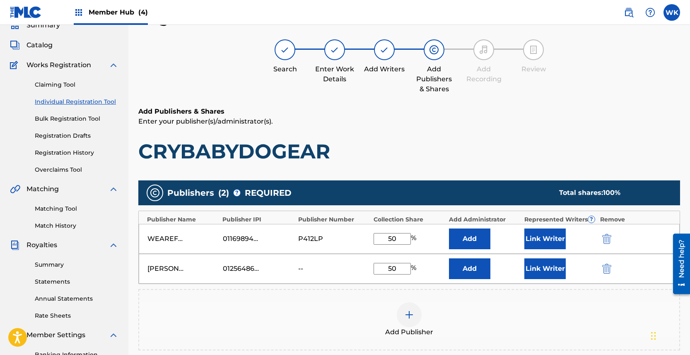
type input "50"
click at [482, 300] on div "Add Publisher" at bounding box center [409, 319] width 542 height 61
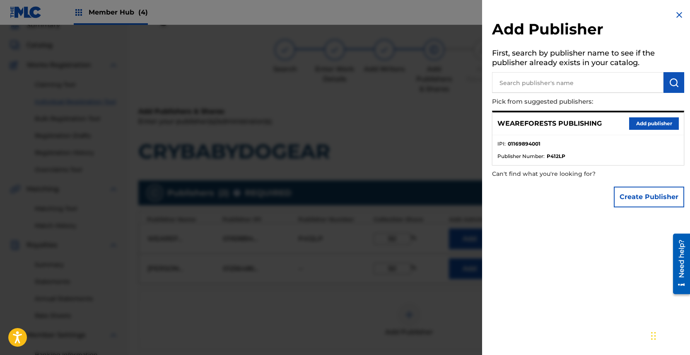
click at [396, 261] on div at bounding box center [345, 202] width 690 height 355
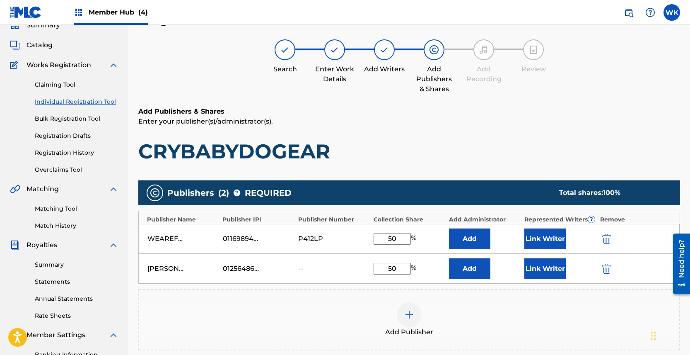
scroll to position [167, 0]
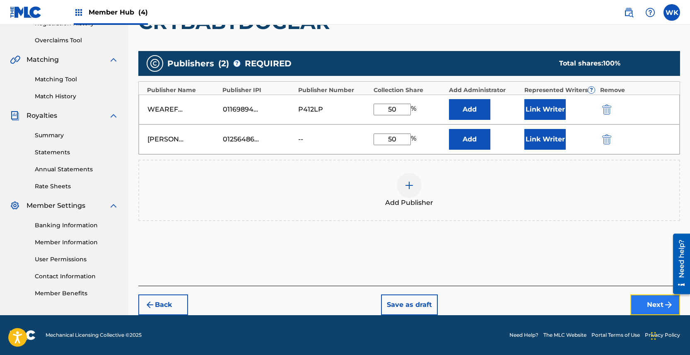
click at [649, 307] on button "Next" at bounding box center [655, 304] width 50 height 21
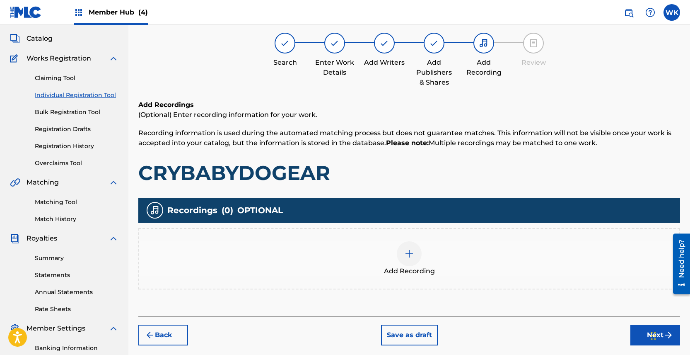
scroll to position [37, 0]
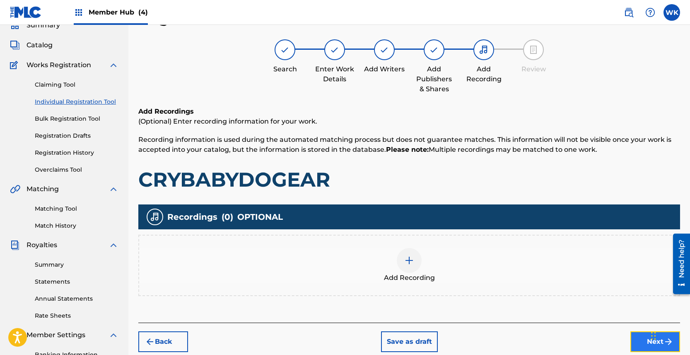
click at [634, 340] on button "Next" at bounding box center [655, 341] width 50 height 21
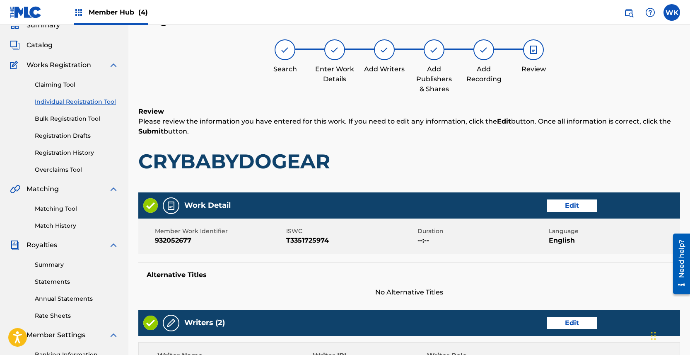
scroll to position [393, 0]
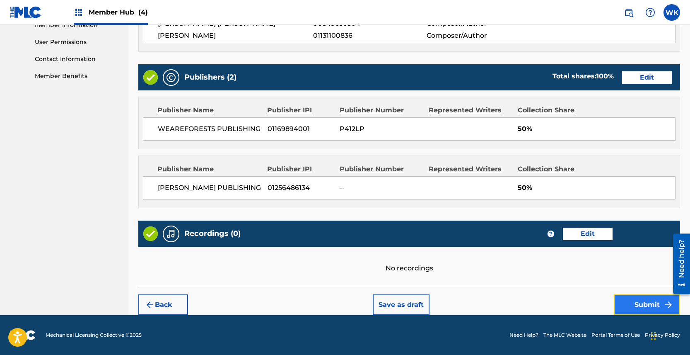
click at [641, 305] on button "Submit" at bounding box center [647, 304] width 66 height 21
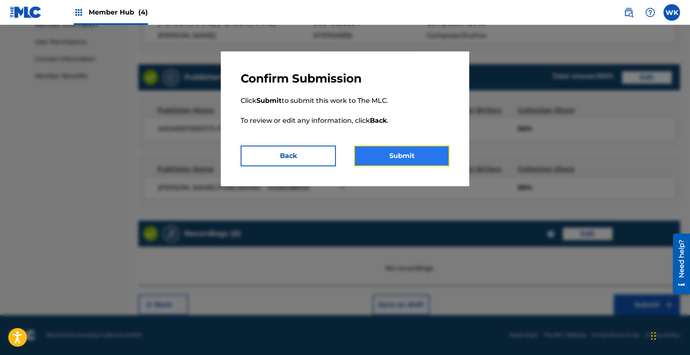
click at [399, 152] on button "Submit" at bounding box center [401, 155] width 95 height 21
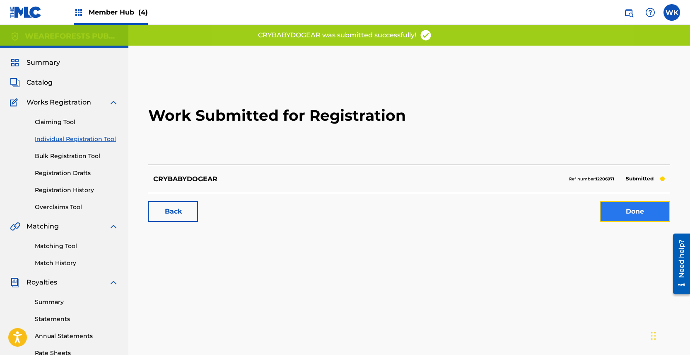
click at [618, 211] on link "Done" at bounding box center [635, 211] width 70 height 21
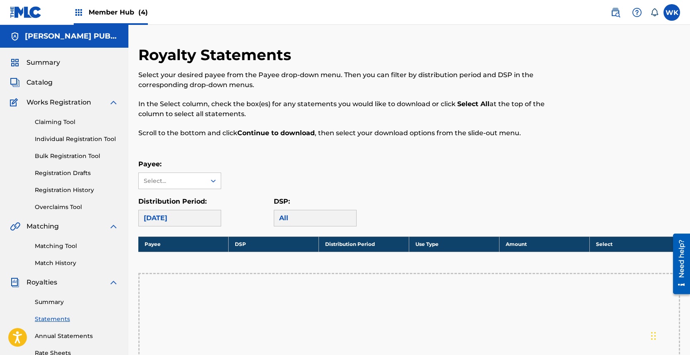
click at [105, 10] on span "Member Hub (4)" at bounding box center [118, 12] width 59 height 10
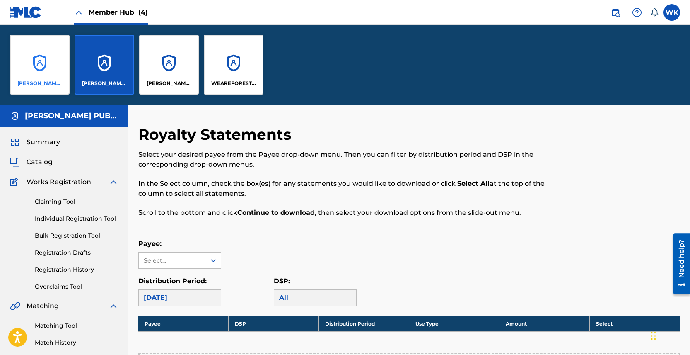
click at [60, 68] on div "[PERSON_NAME] PUBLISHING" at bounding box center [40, 65] width 60 height 60
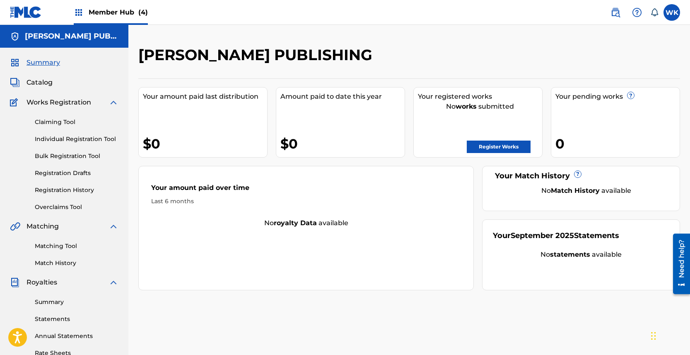
click at [121, 10] on span "Member Hub (4)" at bounding box center [118, 12] width 59 height 10
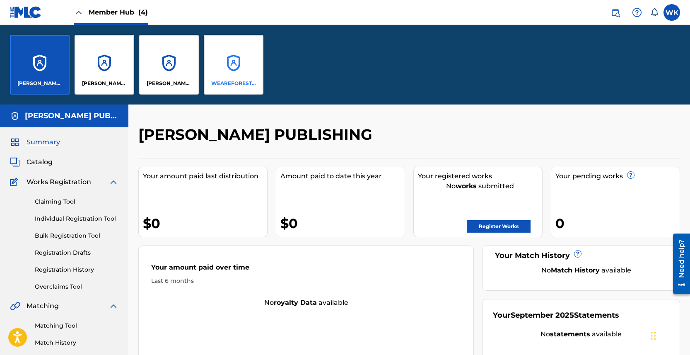
click at [220, 63] on div "WEAREFORESTS PUBLISHING" at bounding box center [234, 65] width 60 height 60
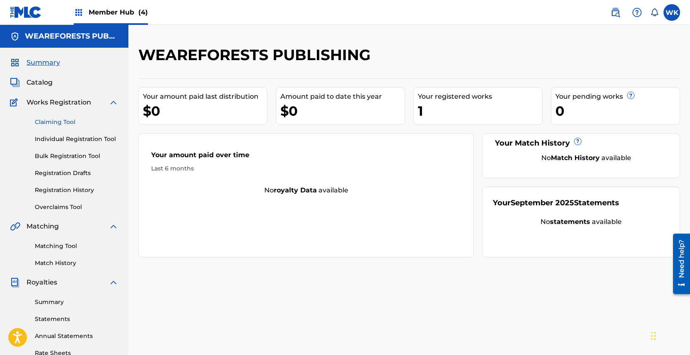
click at [57, 124] on link "Claiming Tool" at bounding box center [77, 122] width 84 height 9
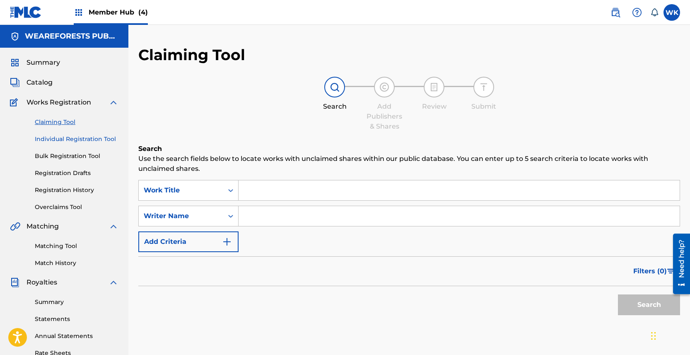
click at [102, 136] on link "Individual Registration Tool" at bounding box center [77, 139] width 84 height 9
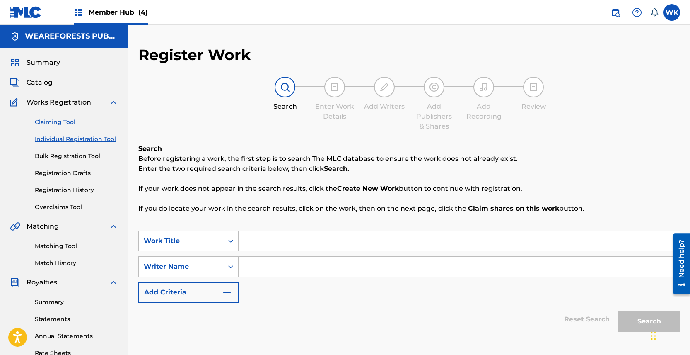
click at [63, 119] on link "Claiming Tool" at bounding box center [77, 122] width 84 height 9
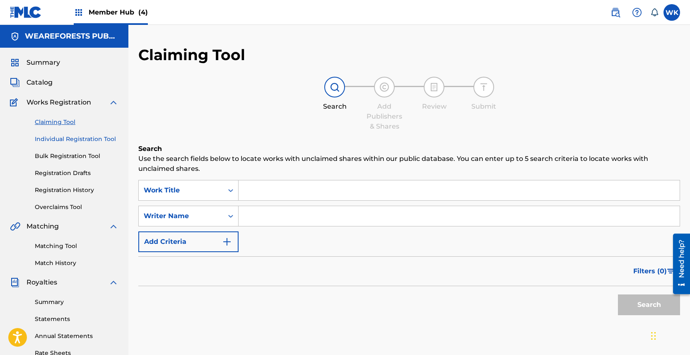
click at [71, 139] on link "Individual Registration Tool" at bounding box center [77, 139] width 84 height 9
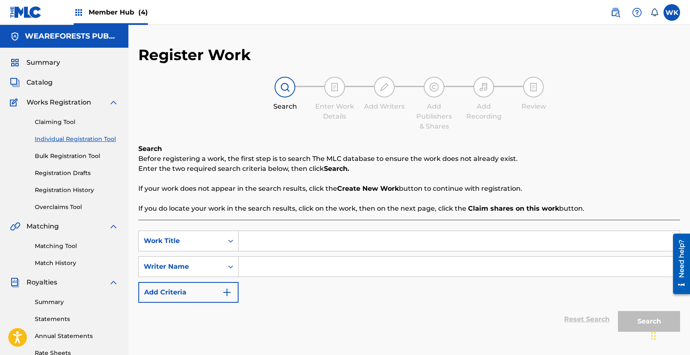
click at [267, 247] on input "Search Form" at bounding box center [459, 241] width 441 height 20
paste input "LITTLE AL (WATER SIGN)"
type input "LITTLE AL (WATER SIGN)"
click at [277, 265] on input "Search Form" at bounding box center [459, 266] width 441 height 20
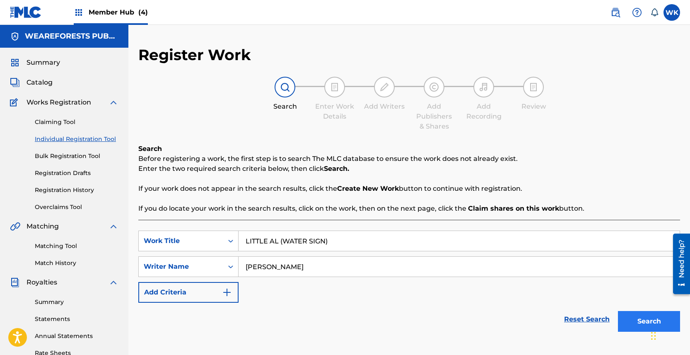
type input "[PERSON_NAME]"
click at [641, 326] on button "Search" at bounding box center [649, 321] width 62 height 21
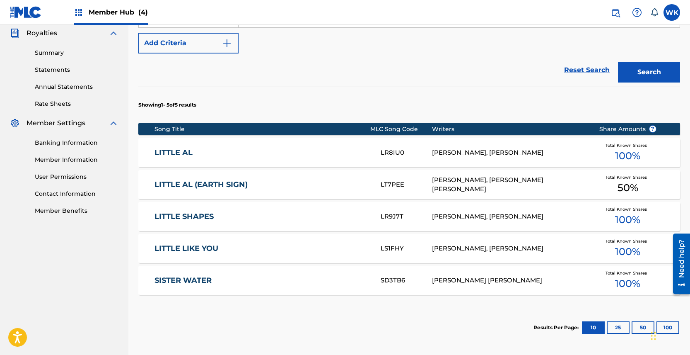
scroll to position [330, 0]
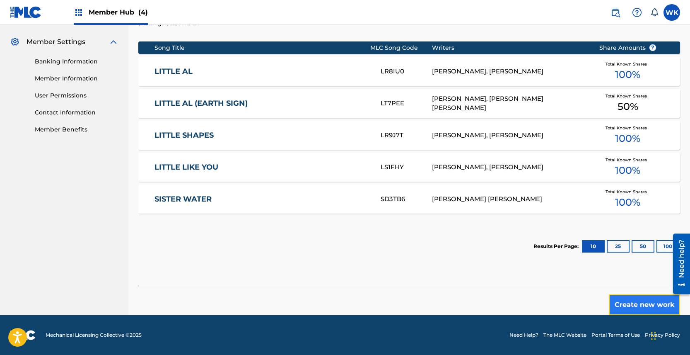
click at [622, 301] on button "Create new work" at bounding box center [644, 304] width 71 height 21
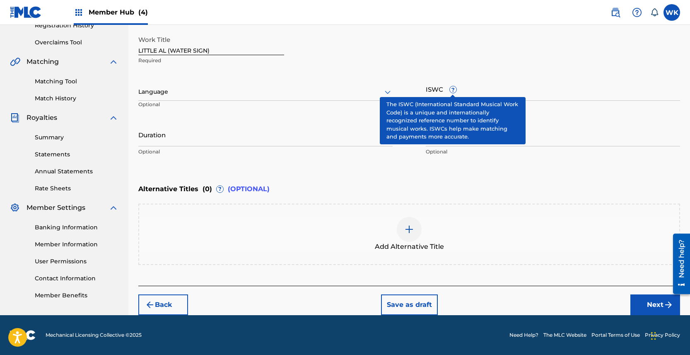
click at [454, 92] on span "?" at bounding box center [453, 89] width 7 height 7
click at [454, 92] on input "ISWC ?" at bounding box center [553, 89] width 254 height 24
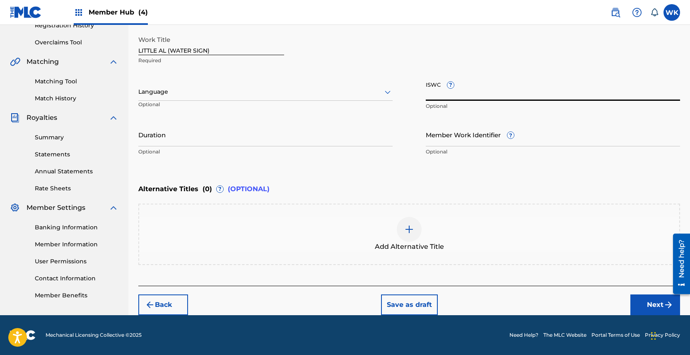
paste input "11724172"
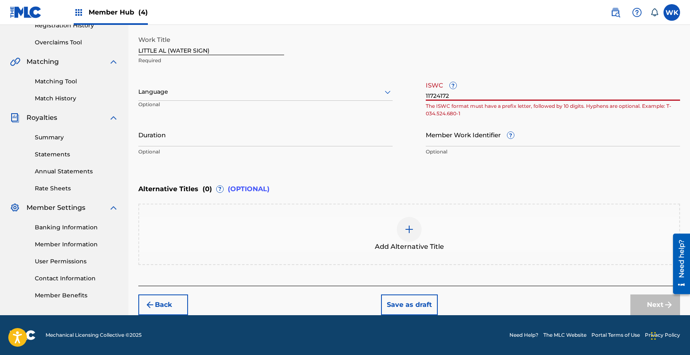
type input "11724172"
click at [414, 51] on div "Work Title LITTLE AL (WATER SIGN) Required" at bounding box center [409, 49] width 542 height 37
click at [369, 63] on div "Work Title LITTLE AL (WATER SIGN) Required" at bounding box center [409, 49] width 542 height 37
click at [458, 96] on input "11724172" at bounding box center [553, 89] width 254 height 24
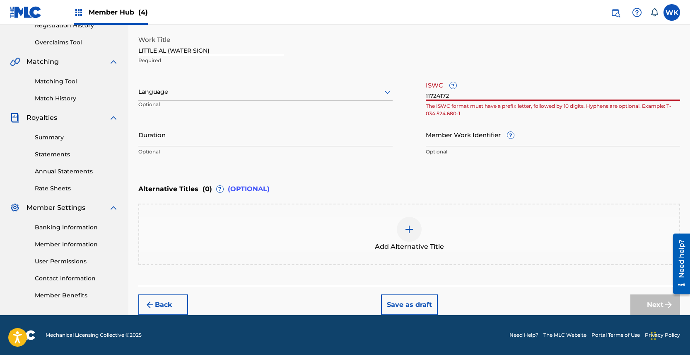
click at [458, 96] on input "11724172" at bounding box center [553, 89] width 254 height 24
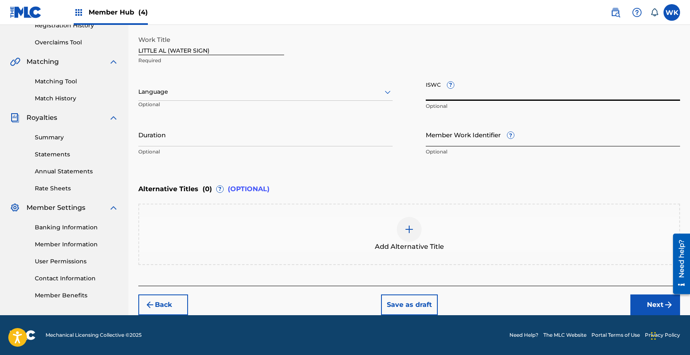
click at [466, 138] on input "Member Work Identifier ?" at bounding box center [553, 135] width 254 height 24
paste input "11724172"
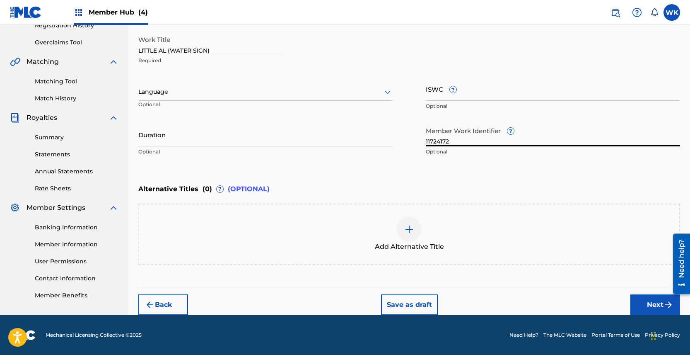
type input "11724172"
click at [485, 171] on div "Enter Work Details Enter work details for ‘ LITTLE AL (WATER SIGN) ’ below. Wor…" at bounding box center [409, 79] width 542 height 200
click at [455, 139] on input "11724172" at bounding box center [553, 135] width 254 height 24
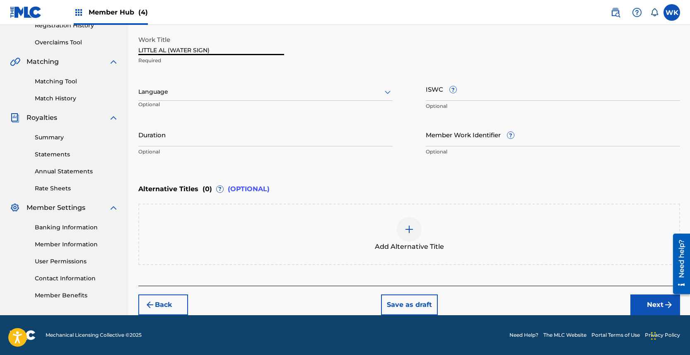
click at [158, 46] on input "LITTLE AL (WATER SIGN)" at bounding box center [211, 43] width 146 height 24
click at [443, 94] on input "ISWC ?" at bounding box center [553, 89] width 254 height 24
paste input "T3294653702"
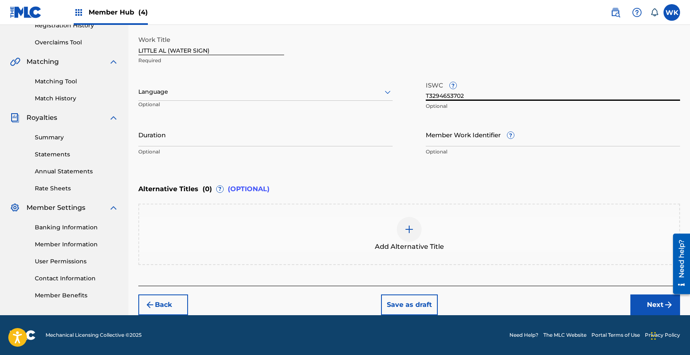
type input "T3294653702"
click at [468, 136] on input "Member Work Identifier ?" at bounding box center [553, 135] width 254 height 24
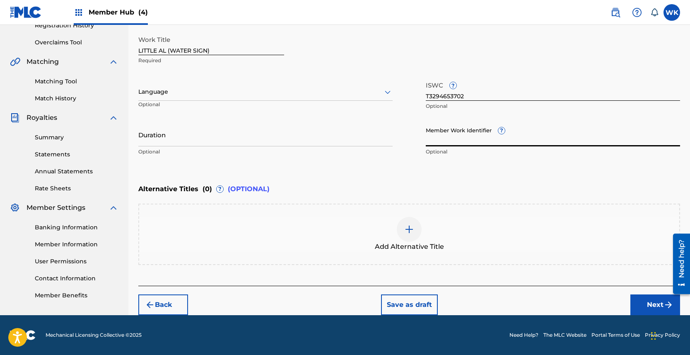
paste input "927979287"
type input "927979287"
click at [297, 92] on div at bounding box center [265, 92] width 254 height 10
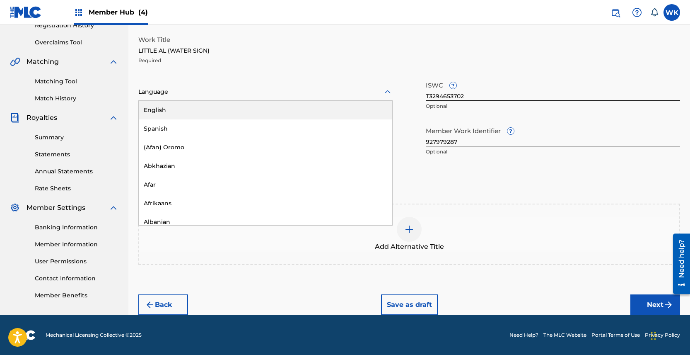
click at [267, 113] on div "English" at bounding box center [265, 110] width 253 height 19
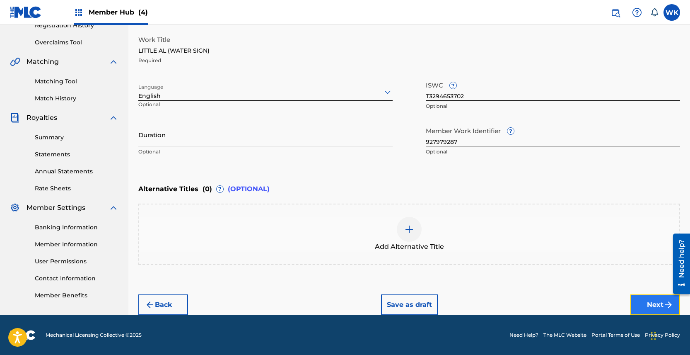
click at [643, 304] on button "Next" at bounding box center [655, 304] width 50 height 21
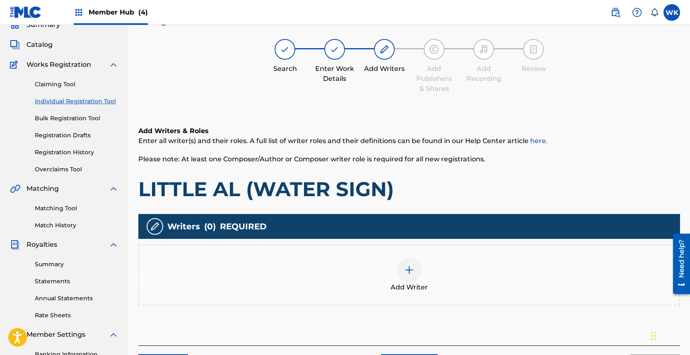
scroll to position [37, 0]
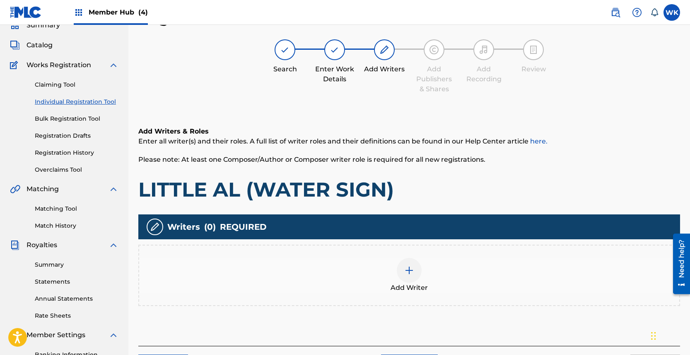
click at [410, 274] on img at bounding box center [409, 270] width 10 height 10
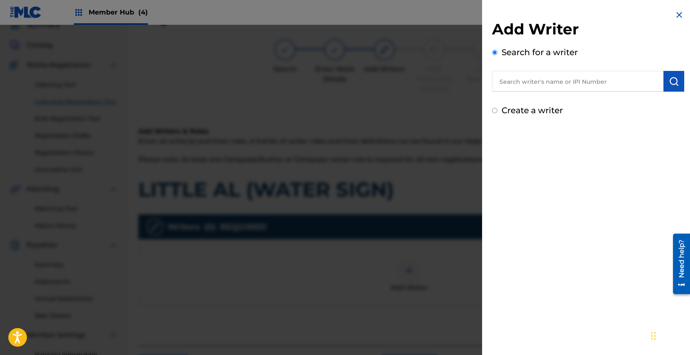
click at [535, 82] on input "text" at bounding box center [577, 81] width 171 height 21
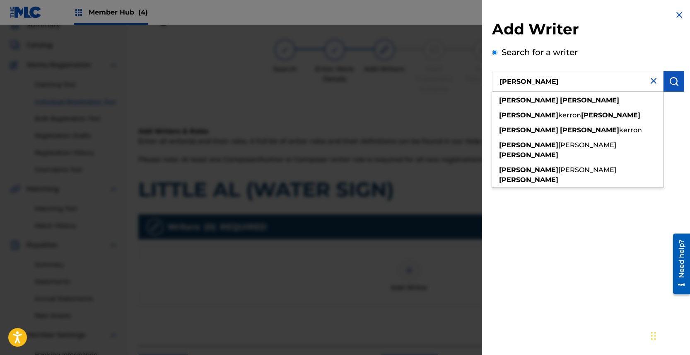
type input "[PERSON_NAME]"
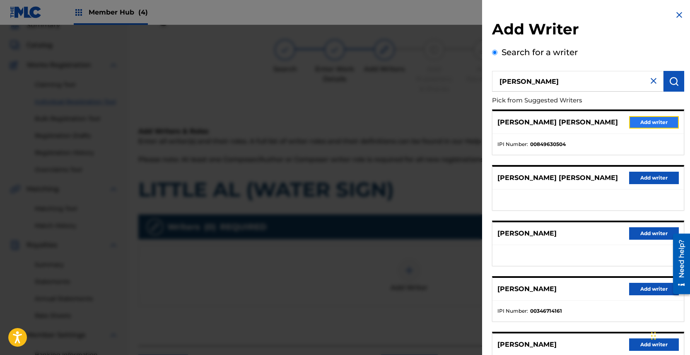
click at [650, 125] on button "Add writer" at bounding box center [654, 122] width 50 height 12
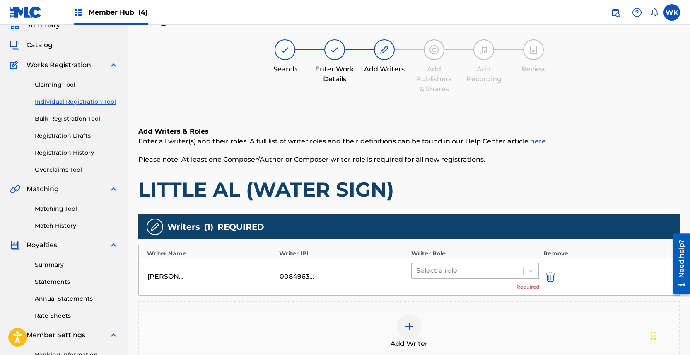
click at [466, 270] on div at bounding box center [467, 271] width 103 height 12
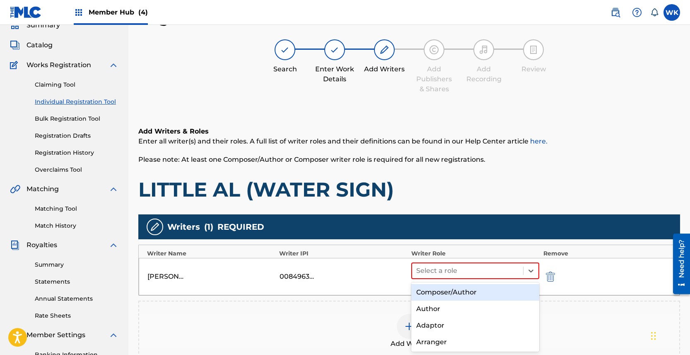
click at [461, 290] on div "Composer/Author" at bounding box center [475, 292] width 128 height 17
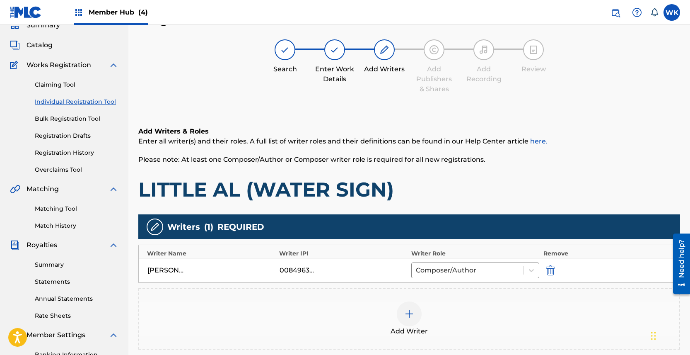
click at [401, 317] on div at bounding box center [409, 313] width 25 height 25
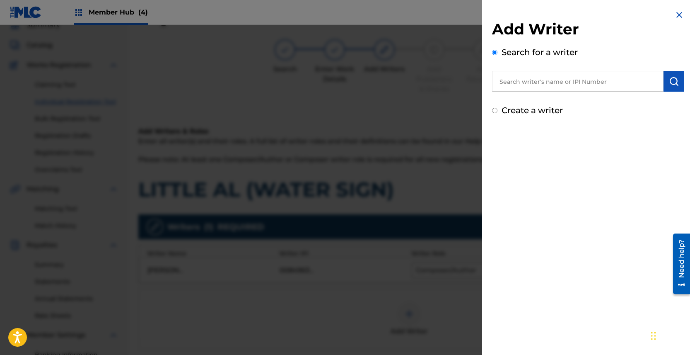
click at [578, 80] on input "text" at bounding box center [577, 81] width 171 height 21
type input "[PERSON_NAME]"
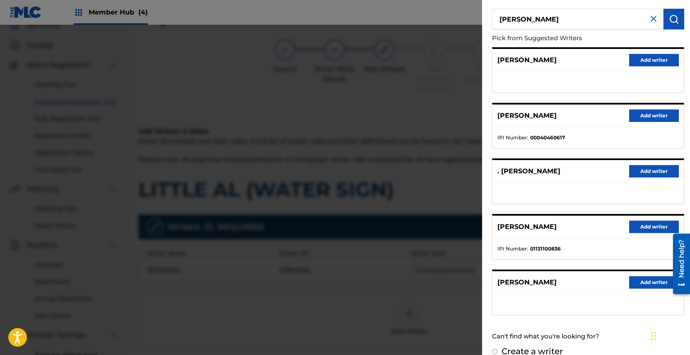
scroll to position [69, 0]
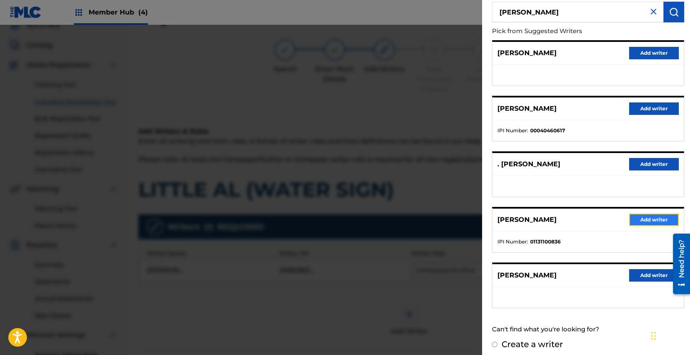
click at [647, 219] on button "Add writer" at bounding box center [654, 219] width 50 height 12
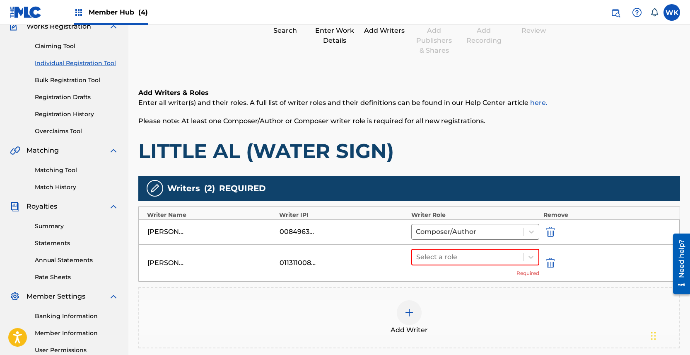
scroll to position [88, 0]
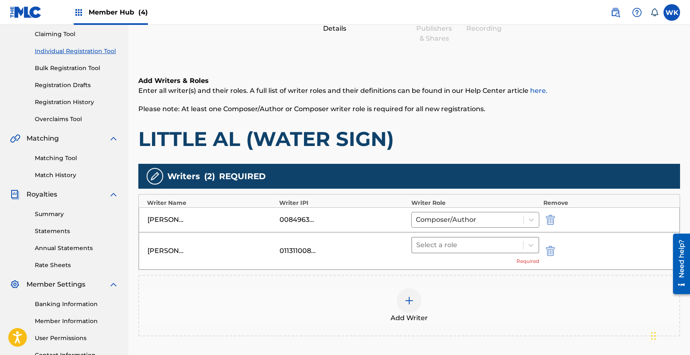
click at [504, 240] on div at bounding box center [467, 245] width 103 height 12
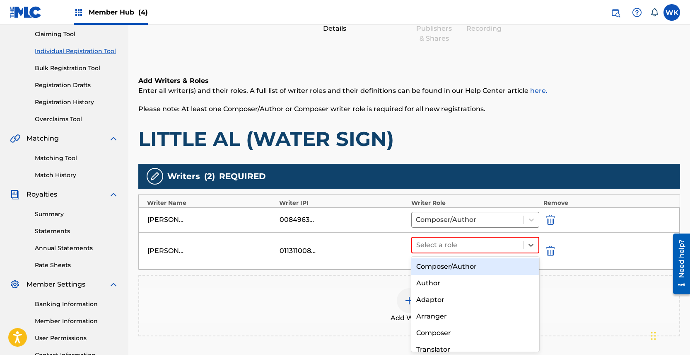
click at [470, 269] on div "Composer/Author" at bounding box center [475, 266] width 128 height 17
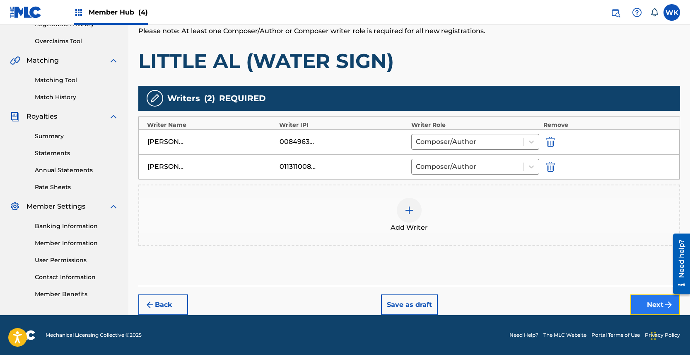
click at [645, 301] on button "Next" at bounding box center [655, 304] width 50 height 21
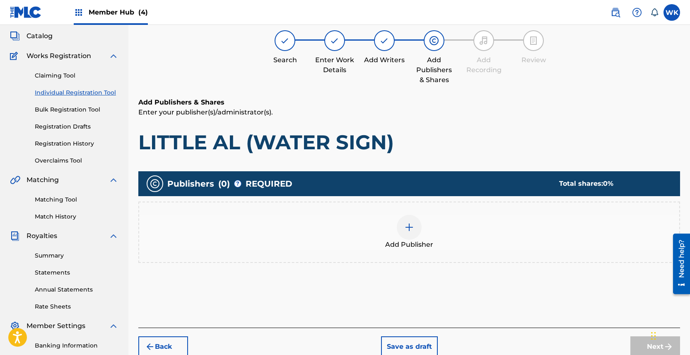
scroll to position [37, 0]
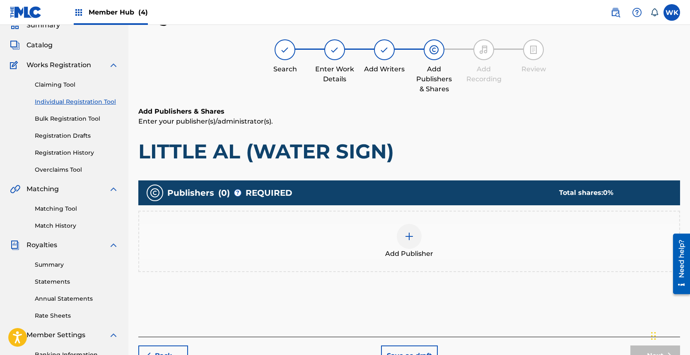
click at [399, 240] on div at bounding box center [409, 236] width 25 height 25
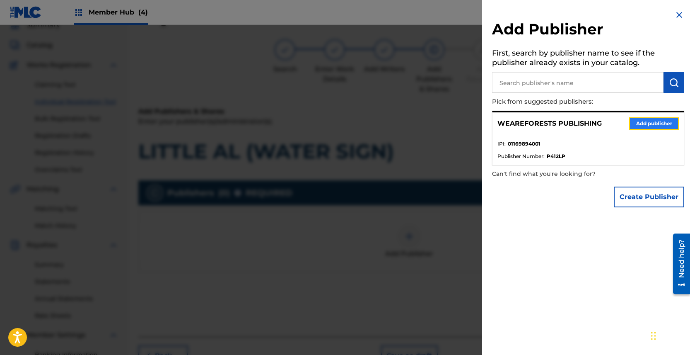
click at [629, 120] on button "Add publisher" at bounding box center [654, 123] width 50 height 12
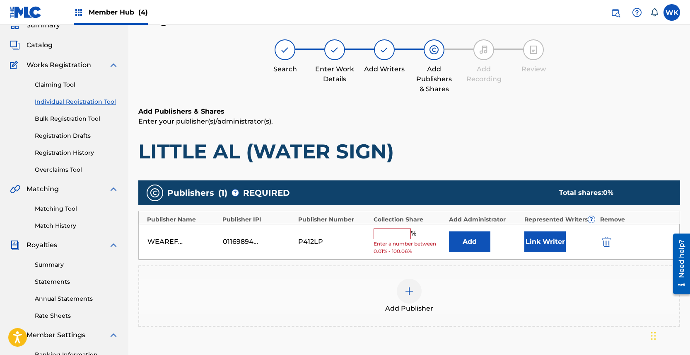
click at [386, 232] on input "text" at bounding box center [392, 233] width 37 height 11
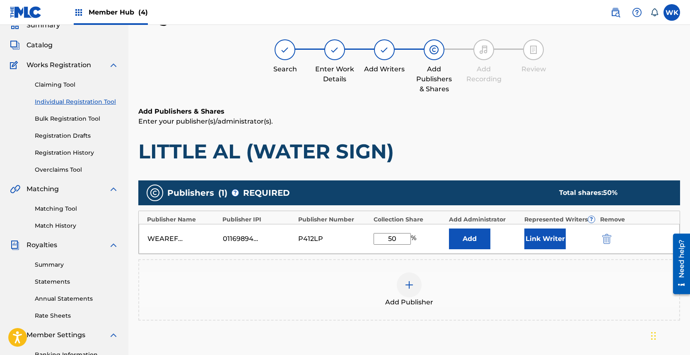
type input "50"
click at [405, 285] on img at bounding box center [409, 285] width 10 height 10
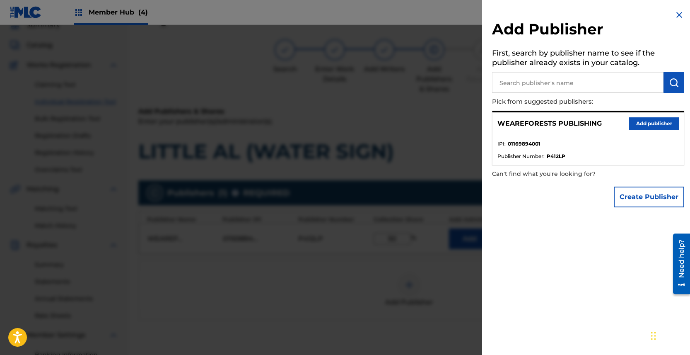
click at [562, 83] on input "text" at bounding box center [577, 82] width 171 height 21
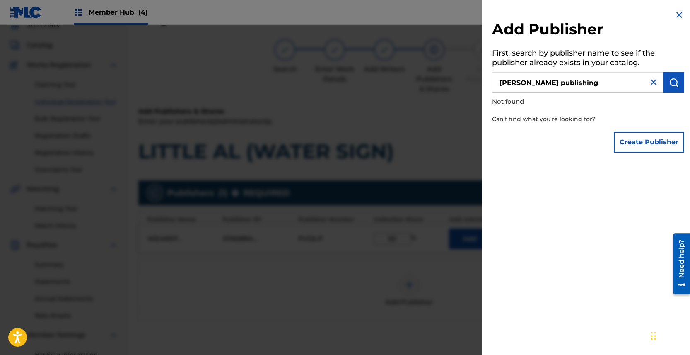
click at [512, 83] on input "[PERSON_NAME] publishing" at bounding box center [577, 82] width 171 height 21
type input "[PERSON_NAME] publishing"
click at [624, 144] on button "Create Publisher" at bounding box center [649, 142] width 70 height 21
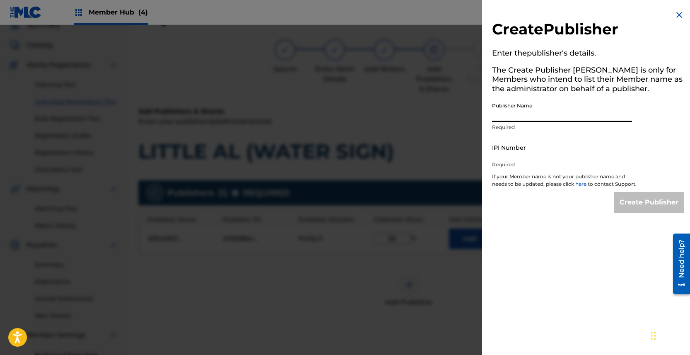
click at [538, 112] on input "Publisher Name" at bounding box center [562, 110] width 140 height 24
type input "[PERSON_NAME] PUBLISHING"
click at [535, 151] on input "IPI Number" at bounding box center [562, 147] width 140 height 24
paste input "01131100836"
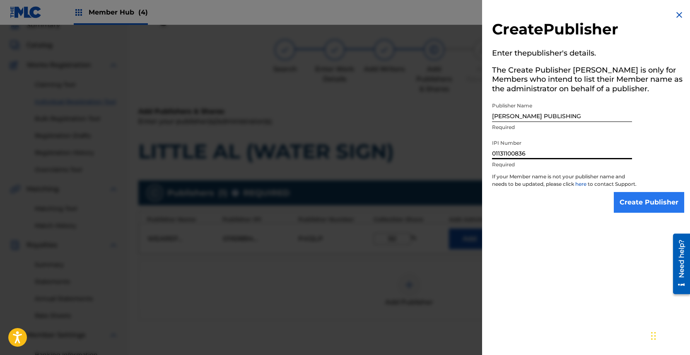
type input "01131100836"
click at [645, 208] on input "Create Publisher" at bounding box center [649, 202] width 70 height 21
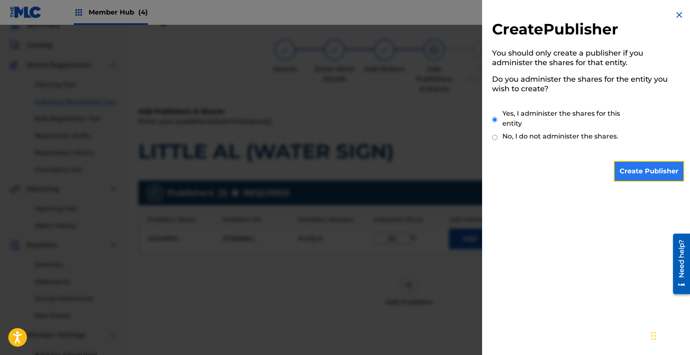
click at [648, 170] on input "Create Publisher" at bounding box center [649, 171] width 70 height 21
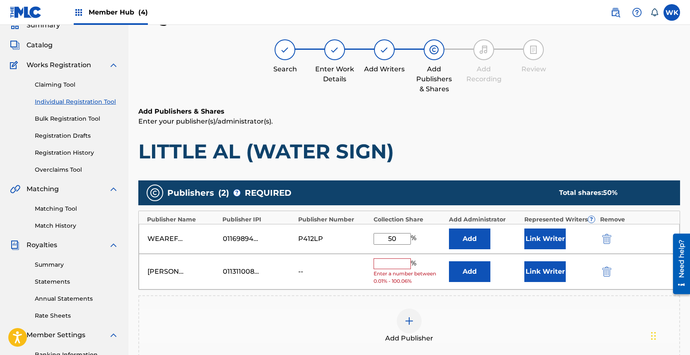
click at [391, 263] on input "text" at bounding box center [392, 263] width 37 height 11
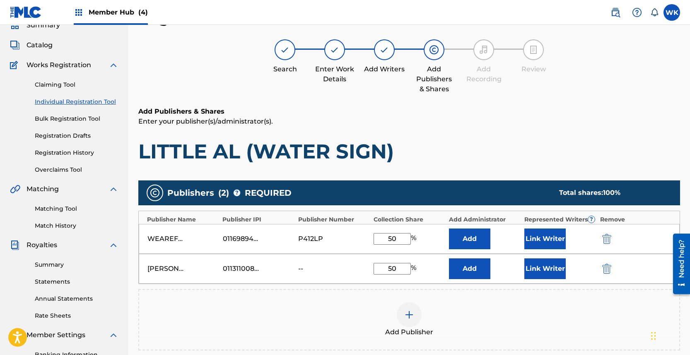
type input "50"
click at [471, 316] on div "Add Publisher" at bounding box center [409, 319] width 540 height 35
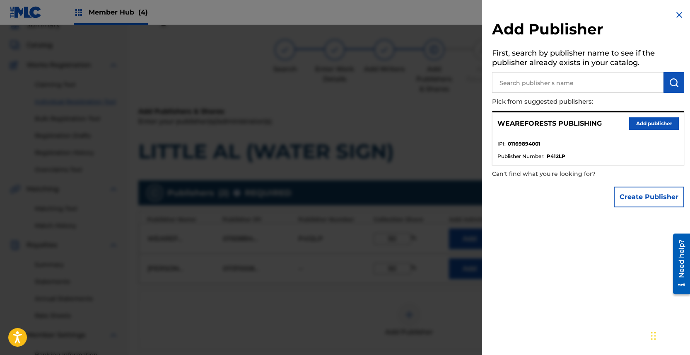
click at [438, 302] on div at bounding box center [345, 202] width 690 height 355
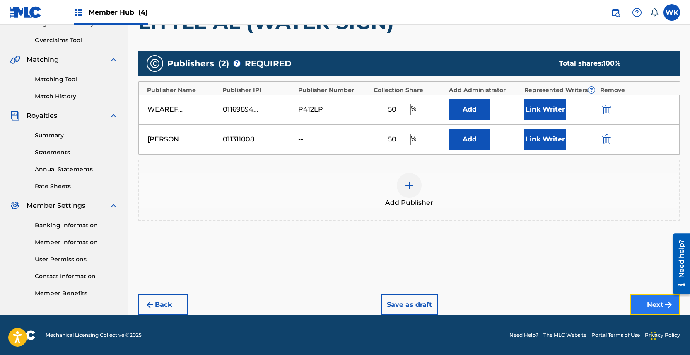
click at [649, 304] on button "Next" at bounding box center [655, 304] width 50 height 21
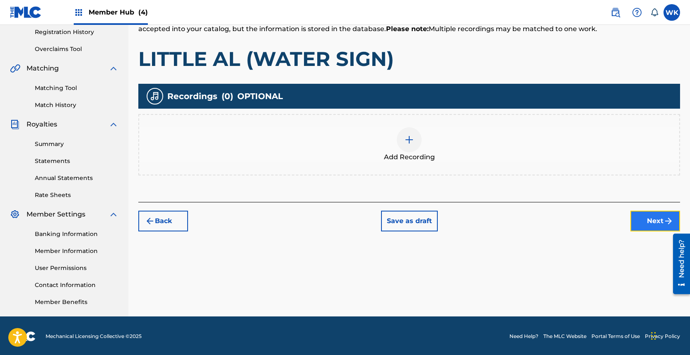
click at [650, 222] on button "Next" at bounding box center [655, 220] width 50 height 21
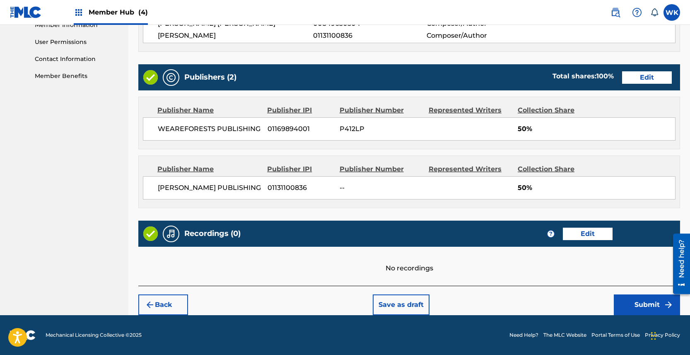
scroll to position [393, 0]
click at [632, 305] on button "Submit" at bounding box center [647, 304] width 66 height 21
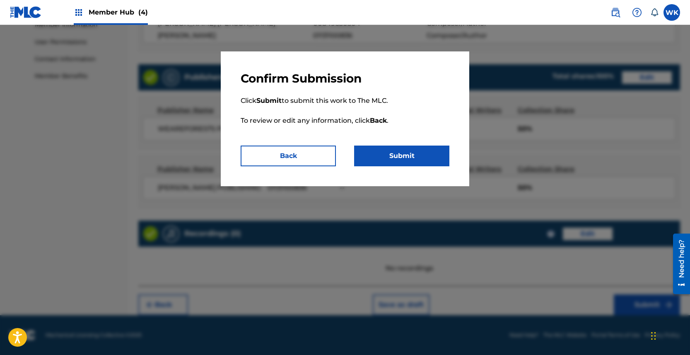
click at [394, 167] on div "Confirm Submission Click Submit to submit this work to The MLC. To review or ed…" at bounding box center [345, 118] width 249 height 135
click at [394, 162] on button "Submit" at bounding box center [401, 155] width 95 height 21
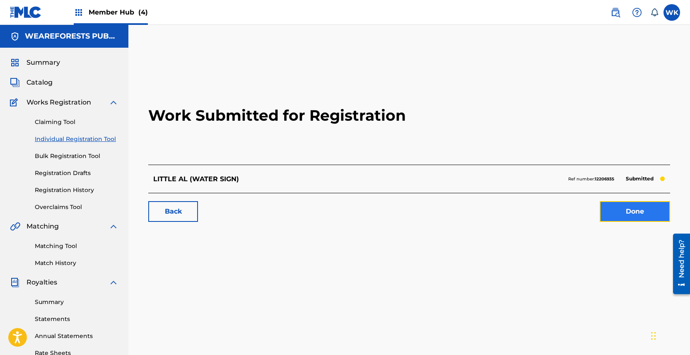
click at [624, 206] on link "Done" at bounding box center [635, 211] width 70 height 21
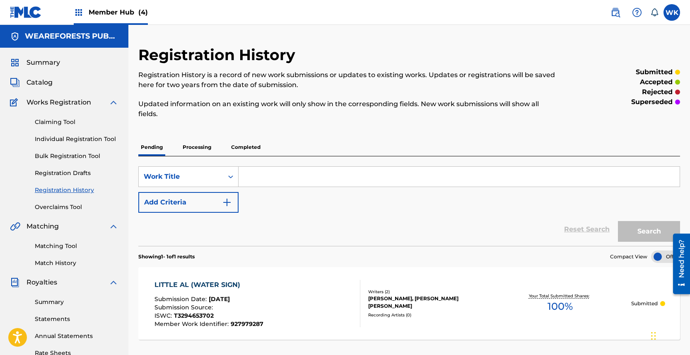
click at [203, 148] on p "Processing" at bounding box center [197, 146] width 34 height 17
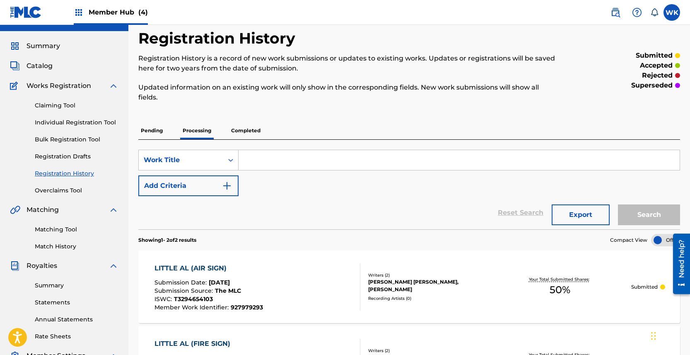
scroll to position [17, 0]
click at [251, 132] on p "Completed" at bounding box center [246, 129] width 34 height 17
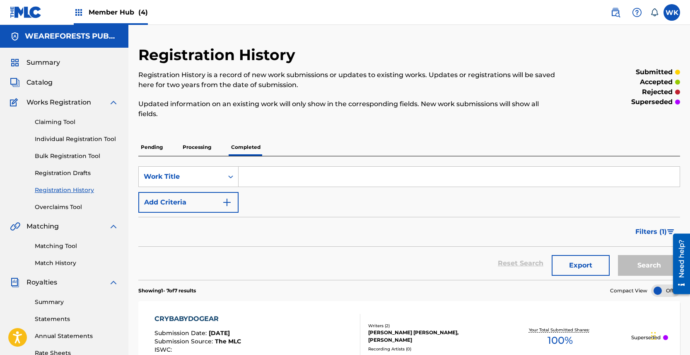
click at [151, 148] on p "Pending" at bounding box center [151, 146] width 27 height 17
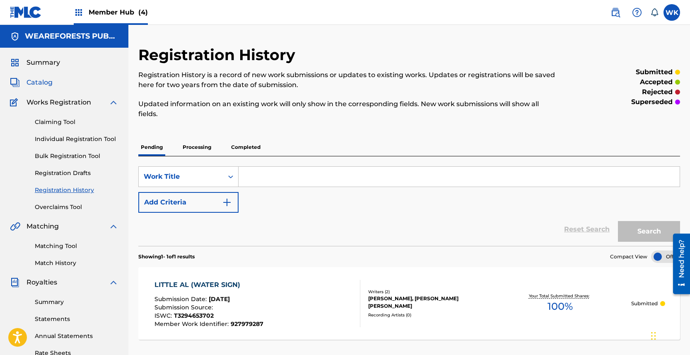
click at [39, 82] on span "Catalog" at bounding box center [40, 82] width 26 height 10
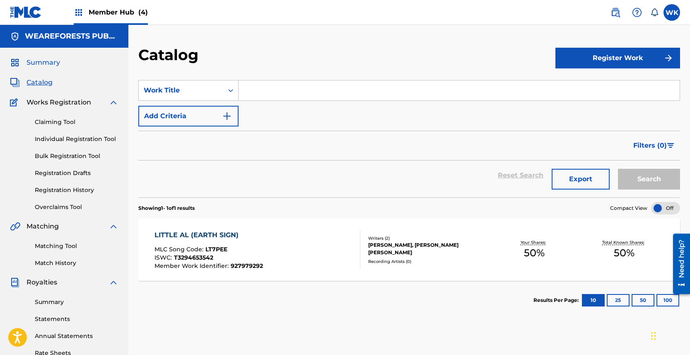
click at [43, 64] on span "Summary" at bounding box center [44, 63] width 34 height 10
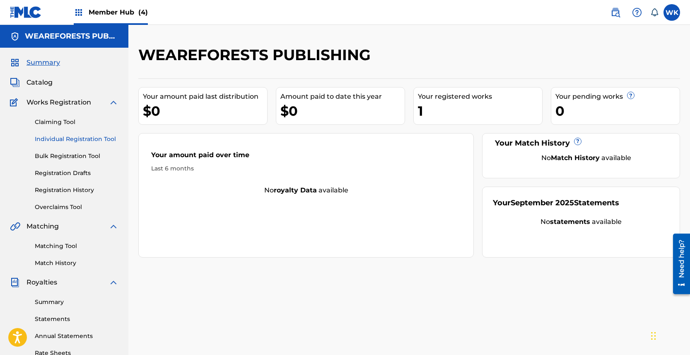
click at [69, 141] on link "Individual Registration Tool" at bounding box center [77, 139] width 84 height 9
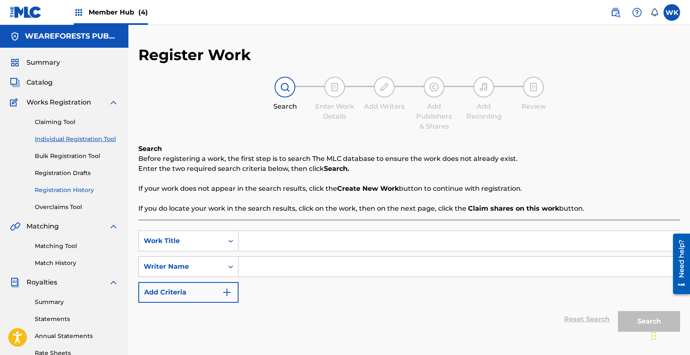
click at [77, 188] on link "Registration History" at bounding box center [77, 190] width 84 height 9
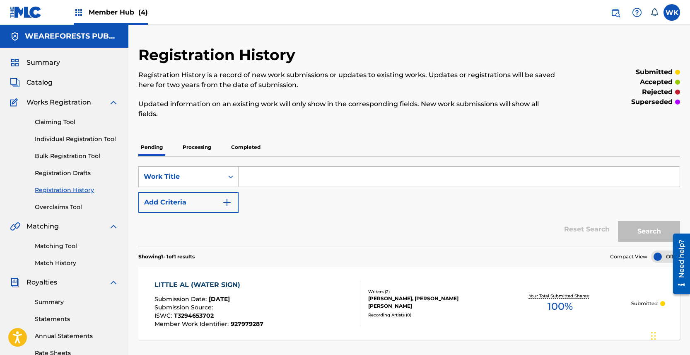
click at [248, 154] on p "Completed" at bounding box center [246, 146] width 34 height 17
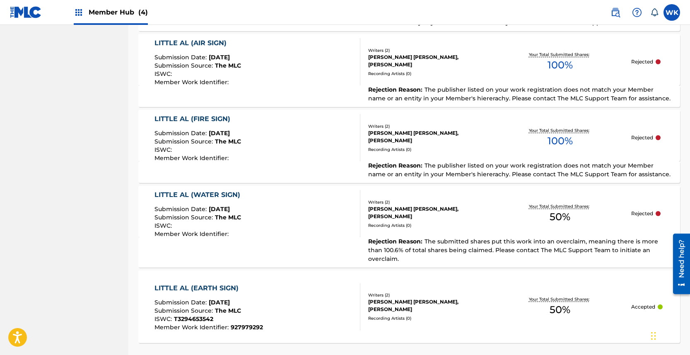
scroll to position [492, 0]
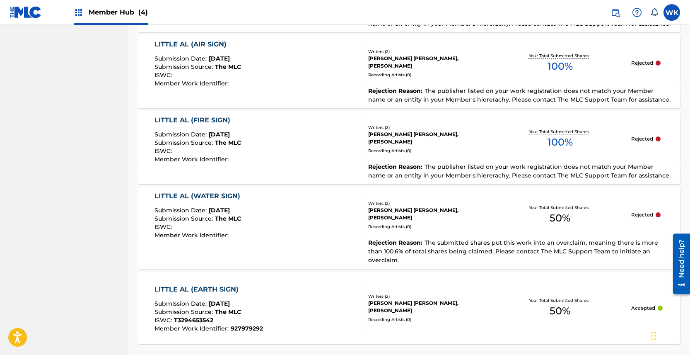
click at [172, 118] on div "LITTLE AL (FIRE SIGN)" at bounding box center [197, 120] width 87 height 10
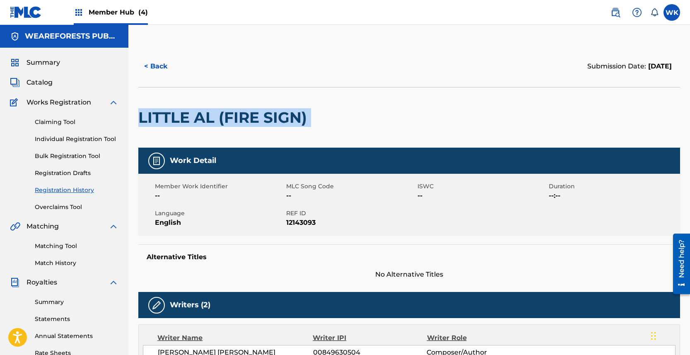
drag, startPoint x: 138, startPoint y: 118, endPoint x: 328, endPoint y: 118, distance: 190.1
click at [328, 118] on div "LITTLE AL (FIRE SIGN)" at bounding box center [409, 117] width 542 height 60
copy div "LITTLE AL (FIRE SIGN)"
click at [158, 63] on button "< Back" at bounding box center [163, 66] width 50 height 21
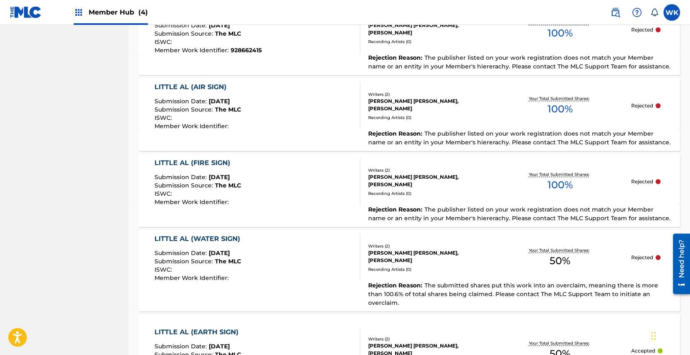
scroll to position [425, 0]
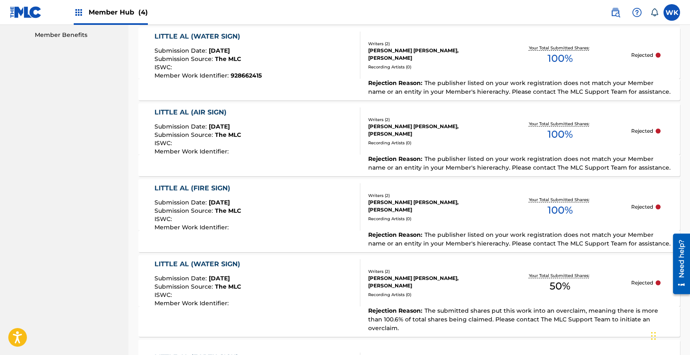
click at [245, 109] on div "LITTLE AL (AIR SIGN) Submission Date : [DATE] Submission Source : The MLC ISWC …" at bounding box center [257, 130] width 206 height 47
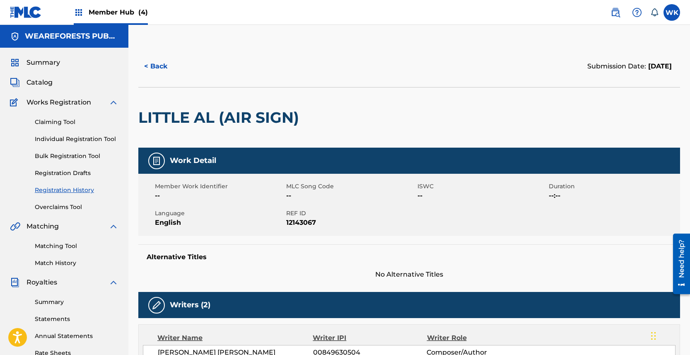
click at [207, 122] on h2 "LITTLE AL (AIR SIGN)" at bounding box center [220, 117] width 165 height 19
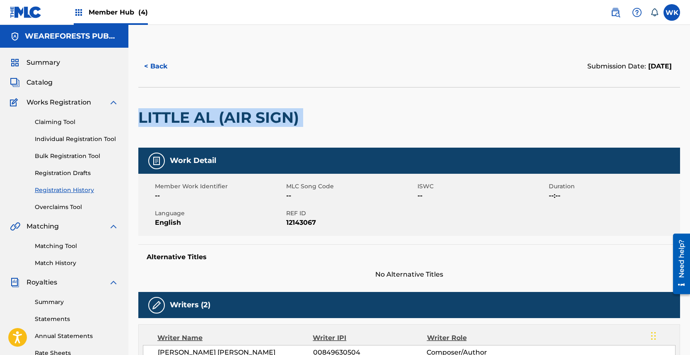
click at [207, 122] on h2 "LITTLE AL (AIR SIGN)" at bounding box center [220, 117] width 165 height 19
copy div "LITTLE AL (AIR SIGN)"
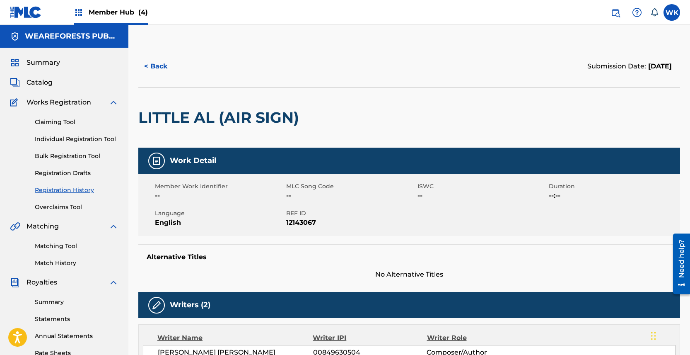
click at [118, 15] on span "Member Hub (4)" at bounding box center [118, 12] width 59 height 10
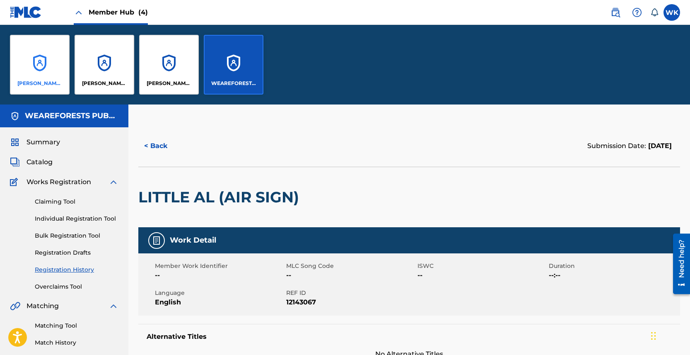
click at [46, 70] on div "[PERSON_NAME] PUBLISHING" at bounding box center [40, 65] width 60 height 60
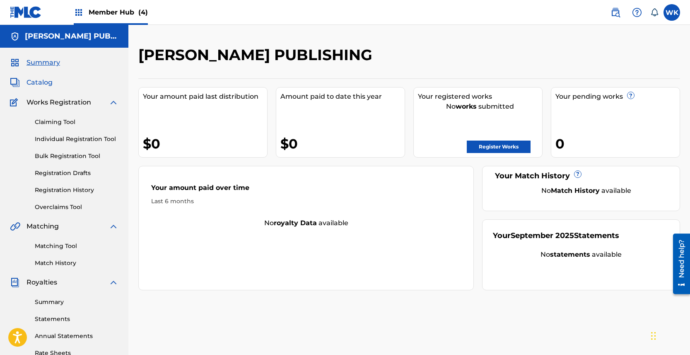
click at [40, 81] on span "Catalog" at bounding box center [40, 82] width 26 height 10
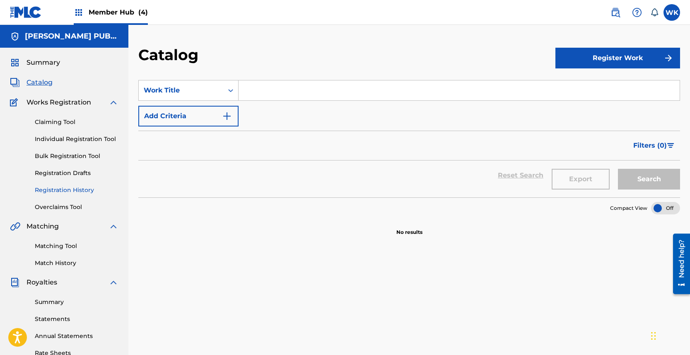
click at [68, 189] on link "Registration History" at bounding box center [77, 190] width 84 height 9
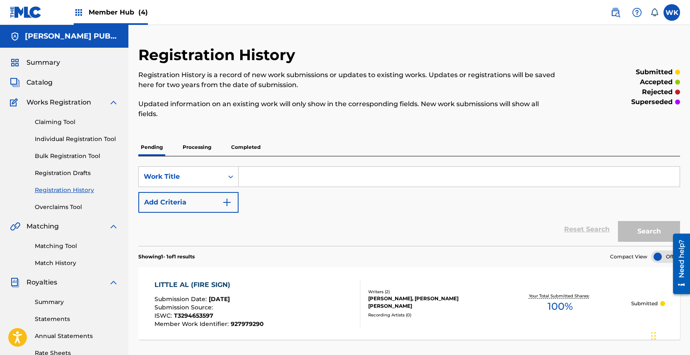
click at [255, 147] on p "Completed" at bounding box center [246, 146] width 34 height 17
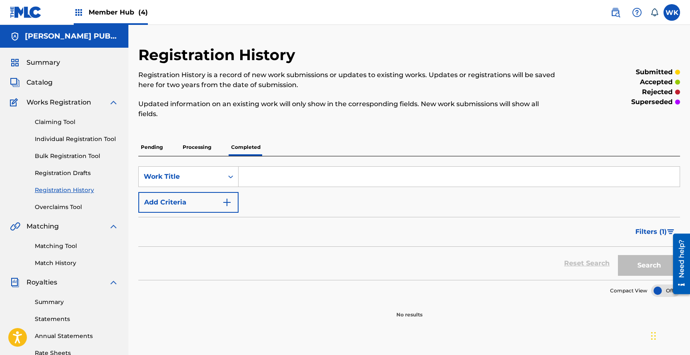
click at [208, 147] on p "Processing" at bounding box center [197, 146] width 34 height 17
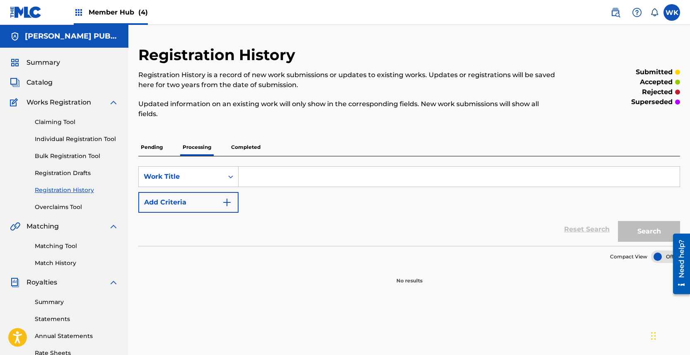
click at [151, 150] on p "Pending" at bounding box center [151, 146] width 27 height 17
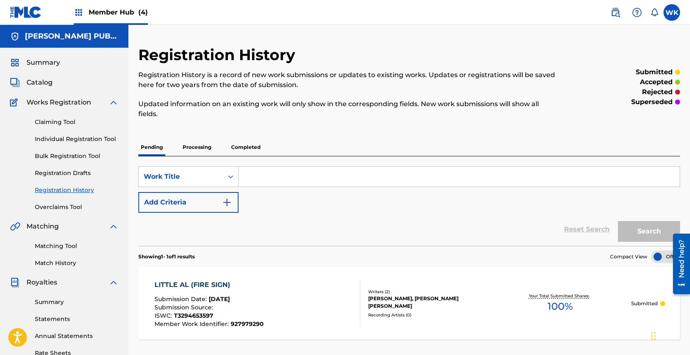
click at [56, 127] on div "Claiming Tool Individual Registration Tool Bulk Registration Tool Registration …" at bounding box center [64, 159] width 109 height 104
click at [56, 123] on link "Claiming Tool" at bounding box center [77, 122] width 84 height 9
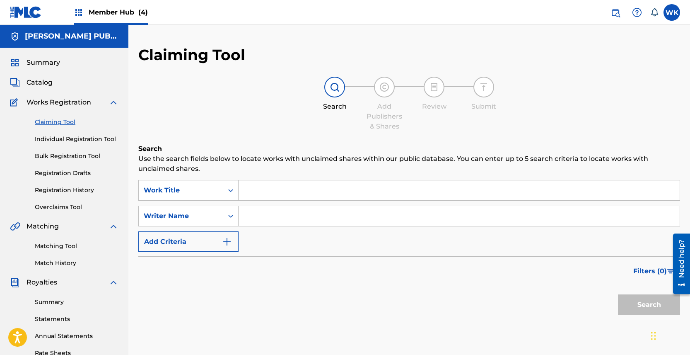
click at [266, 193] on input "Search Form" at bounding box center [459, 190] width 441 height 20
paste input "CRYBABYDOGEAR"
type input "CRYBABYDOGEAR"
click at [268, 215] on input "Search Form" at bounding box center [459, 216] width 441 height 20
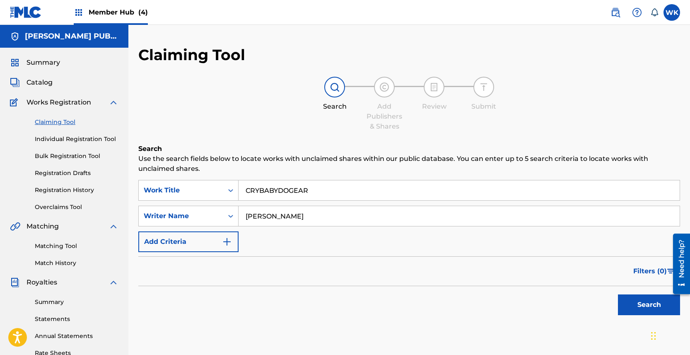
type input "[PERSON_NAME]"
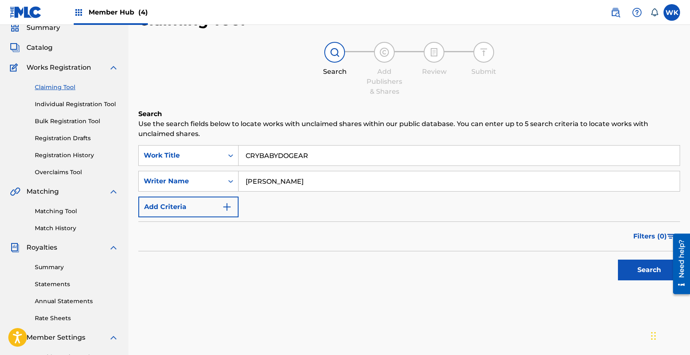
scroll to position [127, 0]
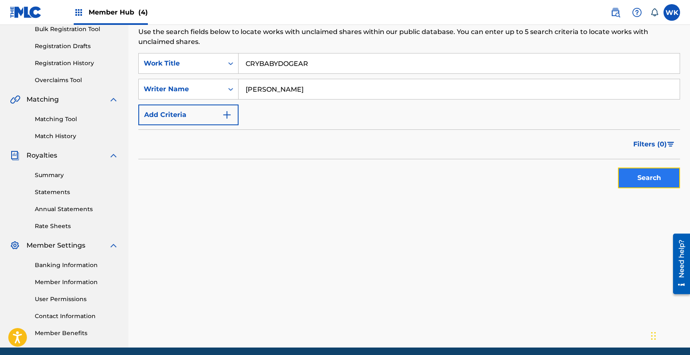
click at [647, 178] on button "Search" at bounding box center [649, 177] width 62 height 21
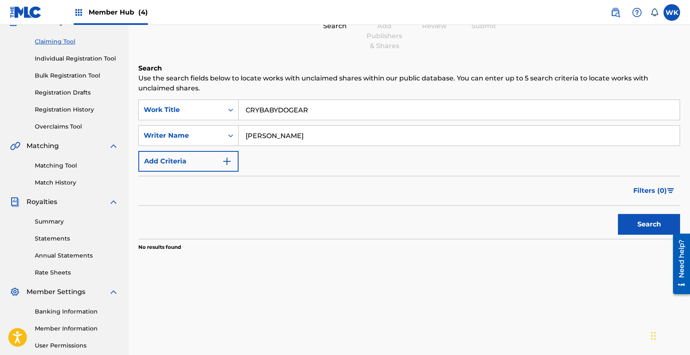
scroll to position [79, 0]
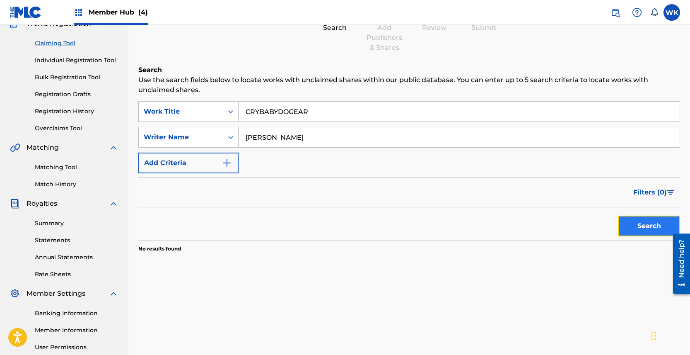
click at [645, 227] on button "Search" at bounding box center [649, 225] width 62 height 21
click at [78, 60] on link "Individual Registration Tool" at bounding box center [77, 60] width 84 height 9
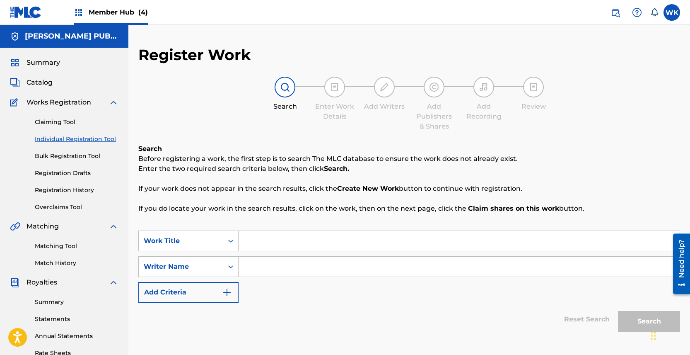
click at [296, 241] on input "Search Form" at bounding box center [459, 241] width 441 height 20
paste input "CRYBABYDOGEAR"
type input "CRYBABYDOGEAR"
click at [280, 266] on input "Search Form" at bounding box center [459, 266] width 441 height 20
type input "o"
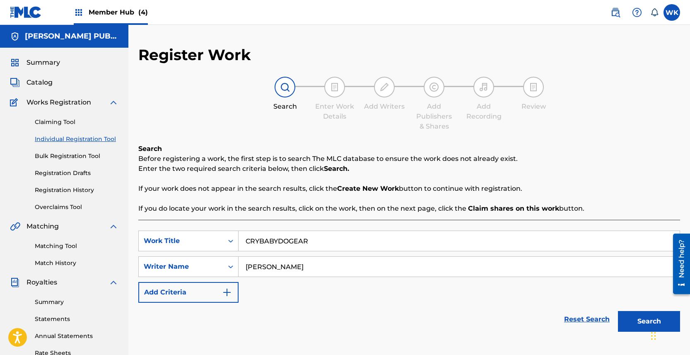
type input "[PERSON_NAME]"
click at [618, 311] on button "Search" at bounding box center [649, 321] width 62 height 21
